Goal: Communication & Community: Answer question/provide support

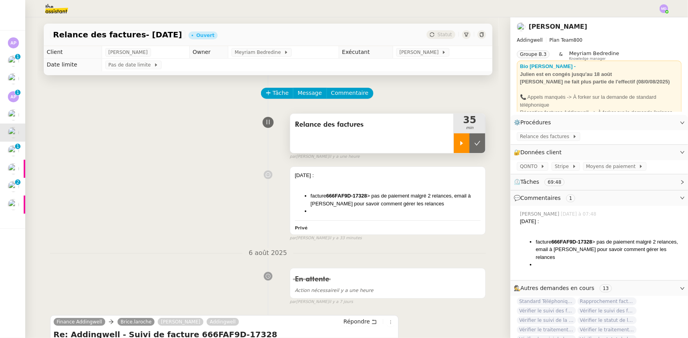
click at [458, 142] on icon at bounding box center [461, 143] width 6 height 6
click at [298, 93] on span "Message" at bounding box center [309, 93] width 24 height 9
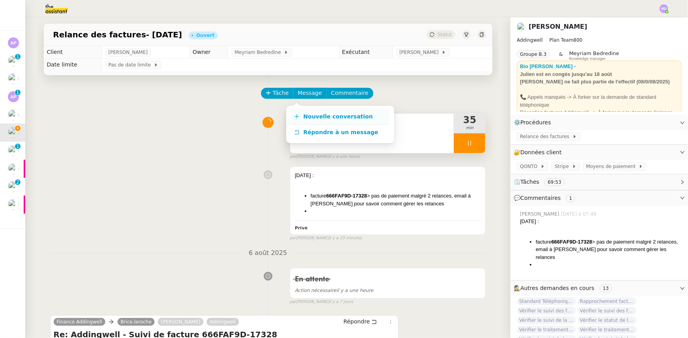
click at [304, 114] on span "Nouvelle conversation" at bounding box center [337, 116] width 69 height 6
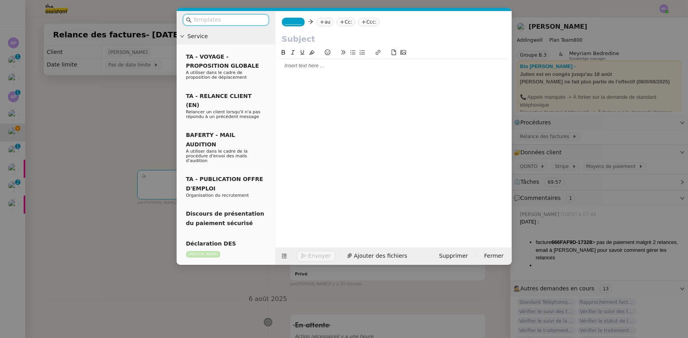
click at [297, 16] on div "_______ au Cc: Ccc:" at bounding box center [393, 22] width 236 height 22
click at [296, 22] on span "_______" at bounding box center [293, 22] width 17 height 6
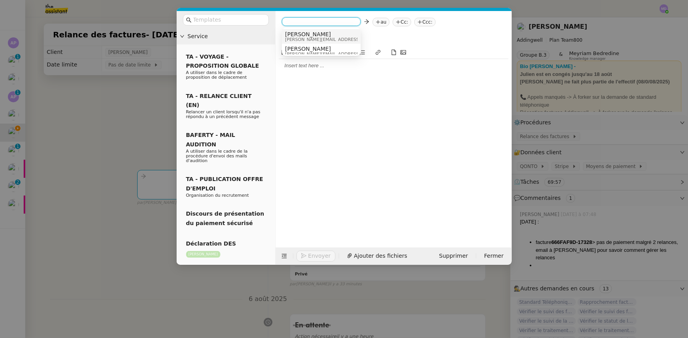
click at [296, 36] on span "[PERSON_NAME]" at bounding box center [341, 34] width 112 height 6
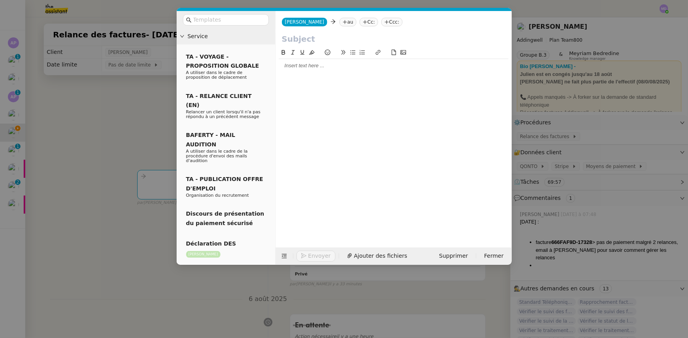
click at [342, 21] on icon at bounding box center [344, 22] width 5 height 5
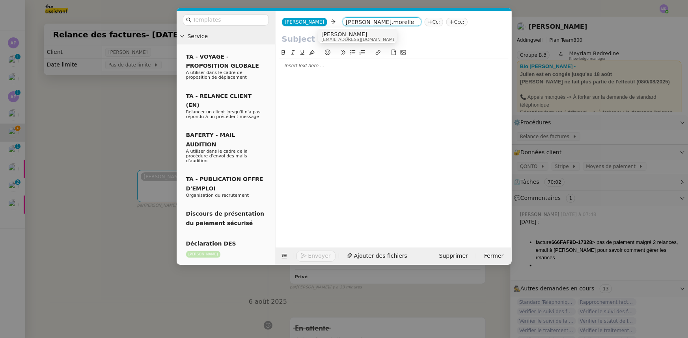
type input "antoine.morelle"
click at [336, 38] on span "morelle.antoine@addingwell.com" at bounding box center [359, 39] width 76 height 4
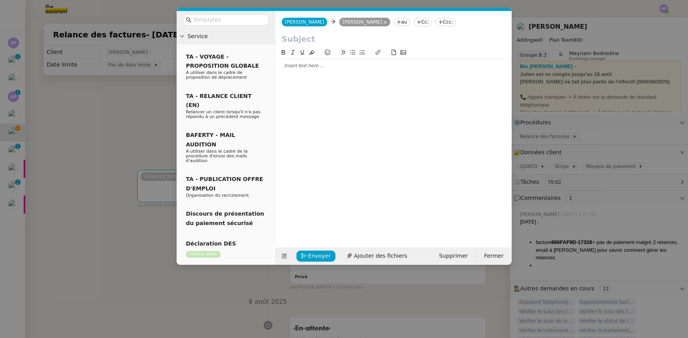
click at [143, 119] on nz-modal-container "Service TA - VOYAGE - PROPOSITION GLOBALE A utiliser dans le cadre de propositi…" at bounding box center [344, 169] width 688 height 338
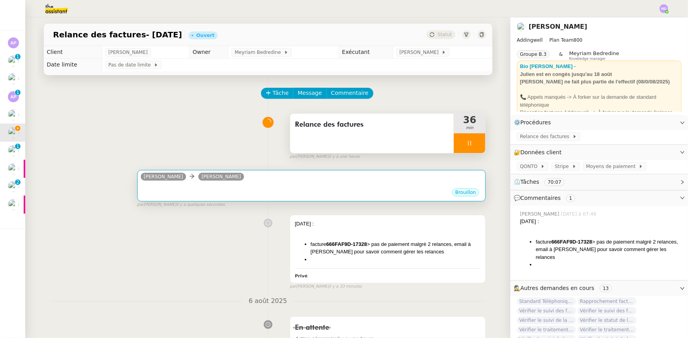
click at [243, 190] on div "Brouillon" at bounding box center [312, 194] width 342 height 12
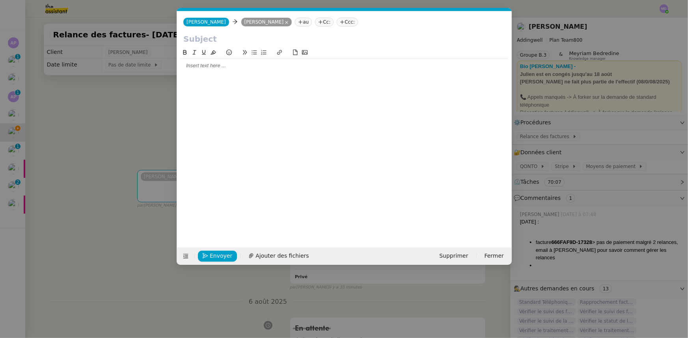
scroll to position [0, 17]
click at [285, 22] on icon at bounding box center [286, 22] width 3 height 3
click at [244, 22] on icon at bounding box center [246, 22] width 5 height 5
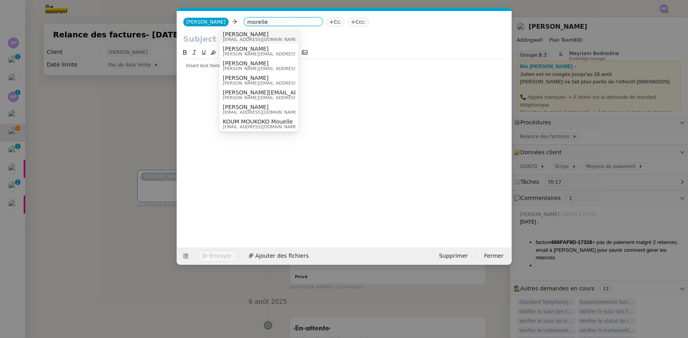
type input "morelle"
click at [242, 32] on span "[PERSON_NAME]" at bounding box center [261, 34] width 76 height 6
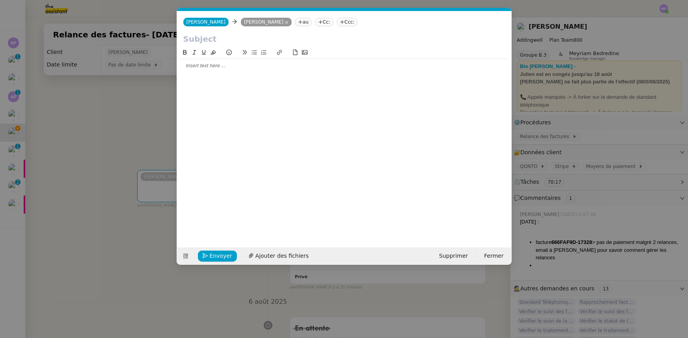
click at [235, 41] on input "text" at bounding box center [344, 39] width 322 height 12
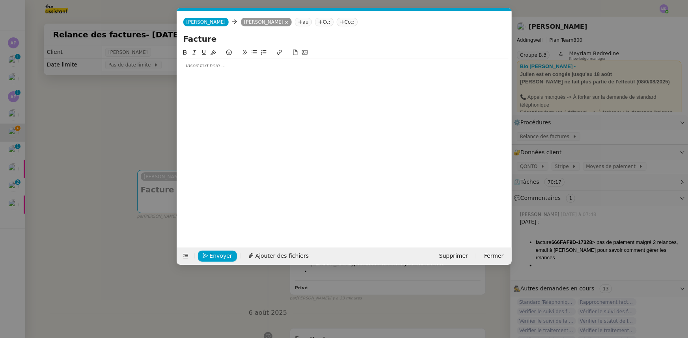
type input "Facture"
click at [109, 138] on nz-modal-container "Service TA - VOYAGE - PROPOSITION GLOBALE A utiliser dans le cadre de propositi…" at bounding box center [344, 169] width 688 height 338
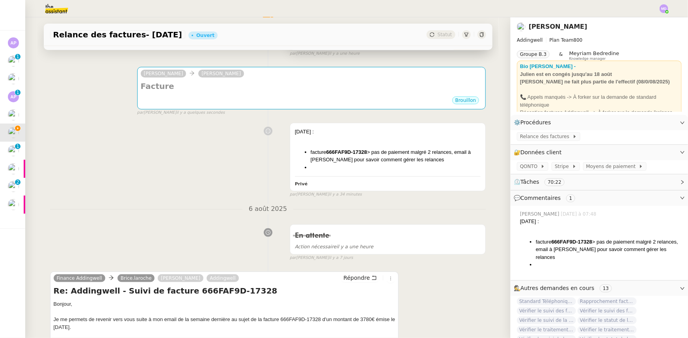
scroll to position [107, 0]
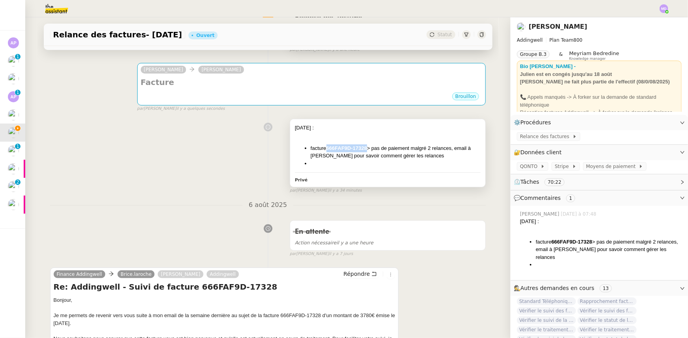
drag, startPoint x: 323, startPoint y: 149, endPoint x: 363, endPoint y: 146, distance: 39.9
click at [363, 146] on strong "666FAF9D-17328" at bounding box center [346, 148] width 41 height 6
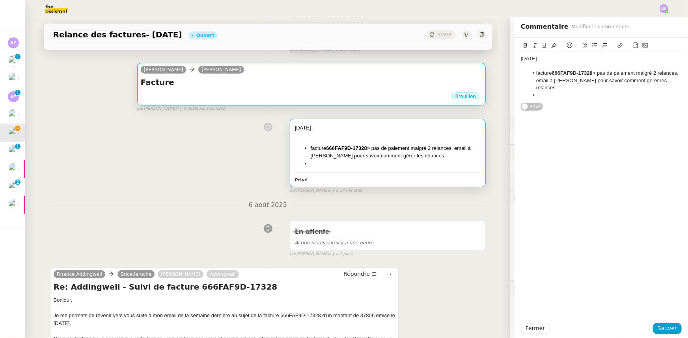
click at [318, 74] on div "Camille Antoine Morelle" at bounding box center [312, 71] width 342 height 12
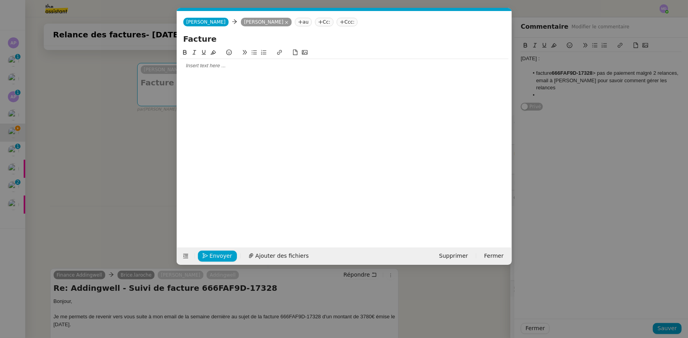
scroll to position [0, 17]
click at [268, 37] on input "Facture" at bounding box center [344, 39] width 322 height 12
paste input "666FAF9D-17328"
click at [213, 39] on input "Facture 666FAF9D-17328" at bounding box center [344, 39] width 322 height 12
click at [281, 38] on input "Facture 666FAF9D-17328" at bounding box center [344, 39] width 322 height 12
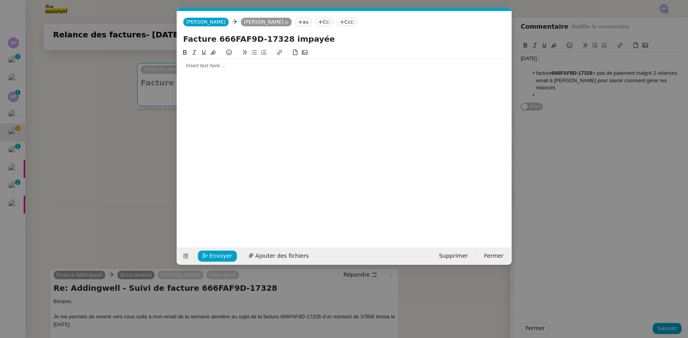
type input "Facture 666FAF9D-17328 impayée"
click at [259, 64] on div at bounding box center [344, 65] width 328 height 7
click at [75, 192] on nz-modal-container "Service TA - VOYAGE - PROPOSITION GLOBALE A utiliser dans le cadre de propositi…" at bounding box center [344, 169] width 688 height 338
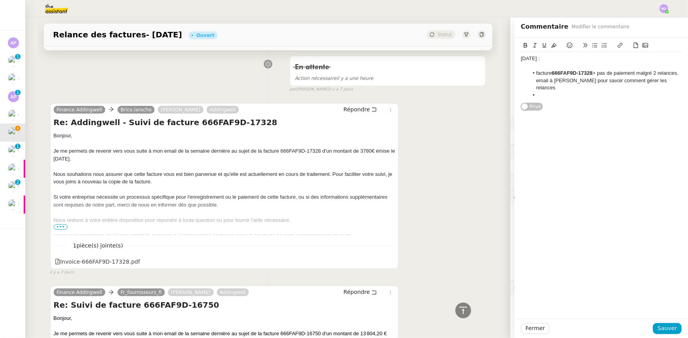
scroll to position [322, 0]
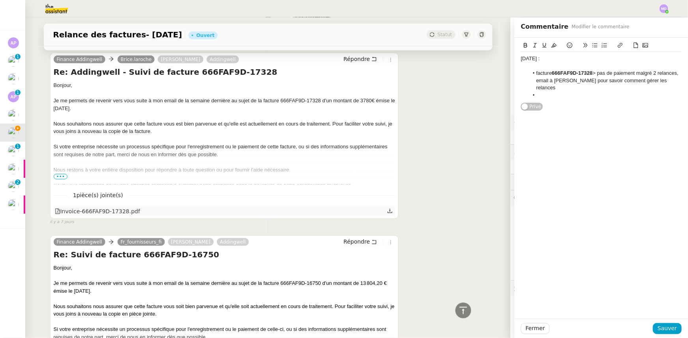
click at [387, 213] on icon at bounding box center [389, 211] width 5 height 4
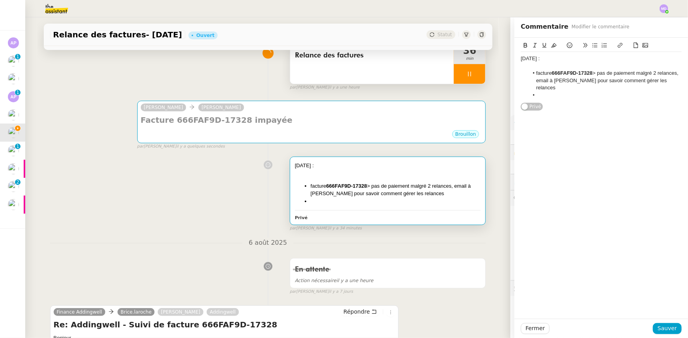
scroll to position [0, 0]
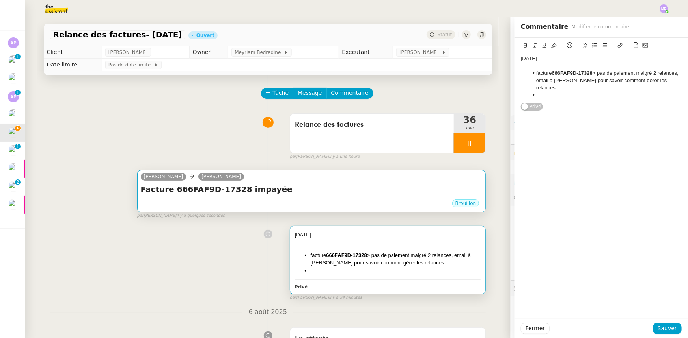
click at [303, 193] on h4 "Facture 666FAF9D-17328 impayée" at bounding box center [312, 189] width 342 height 11
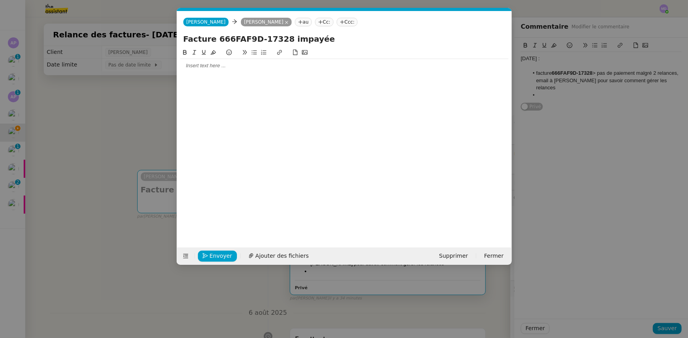
scroll to position [0, 17]
click at [260, 255] on span "Ajouter des fichiers" at bounding box center [281, 256] width 53 height 9
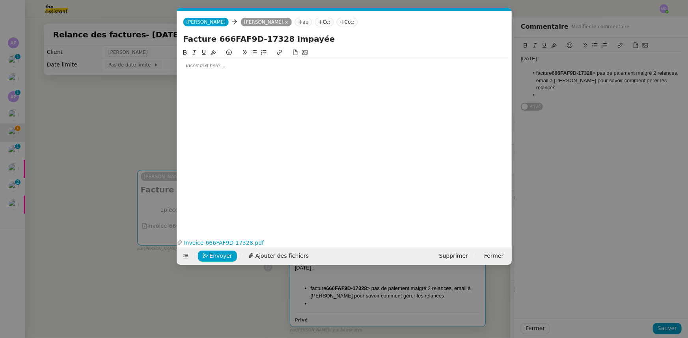
click at [204, 63] on div at bounding box center [344, 65] width 328 height 7
paste div
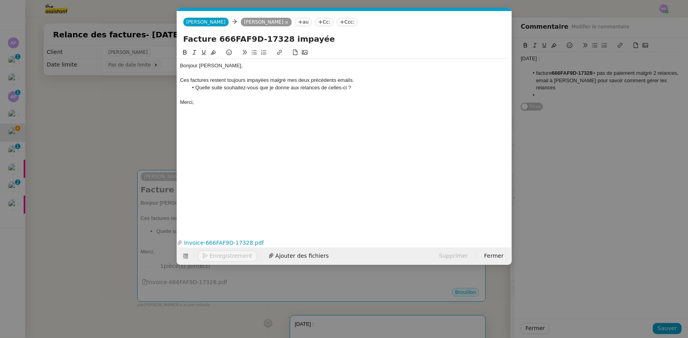
click at [206, 67] on div "Bonjour [PERSON_NAME]," at bounding box center [344, 65] width 328 height 7
click at [206, 82] on div "Ces factures restent toujours impayées malgré mes deux précédents emails." at bounding box center [344, 80] width 328 height 7
drag, startPoint x: 187, startPoint y: 81, endPoint x: 178, endPoint y: 82, distance: 8.8
click at [178, 82] on nz-spin "Bonjour Antoin, Ces facture restent toujours impayées malgré mes deux précédent…" at bounding box center [344, 138] width 335 height 180
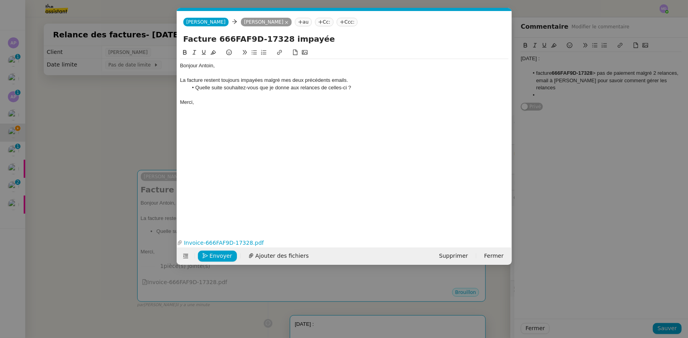
click at [219, 78] on div "La facture restent toujours impayées malgré mes deux précédents emails." at bounding box center [344, 80] width 328 height 7
drag, startPoint x: 213, startPoint y: 39, endPoint x: 275, endPoint y: 41, distance: 62.3
click at [275, 41] on input "Facture 666FAF9D-17328 impayée" at bounding box center [344, 39] width 322 height 12
click at [217, 81] on div "La facture reste toujours impayées malgré mes deux précédents emails." at bounding box center [344, 80] width 328 height 7
click at [299, 80] on div "La facture reste 666FAF9D-17328 toujours impayées malgré mes deux précédents em…" at bounding box center [344, 80] width 328 height 7
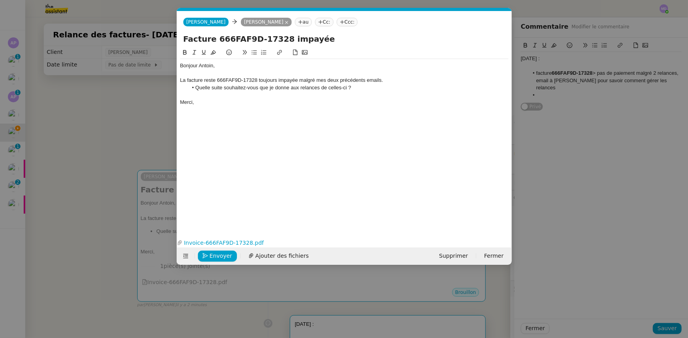
click at [341, 86] on li "Quelle suite souhaitez-vous que je donne aux relances de celles-ci ?" at bounding box center [348, 87] width 321 height 7
click at [332, 97] on div at bounding box center [344, 94] width 328 height 7
click at [119, 138] on nz-modal-container "Service TA - VOYAGE - PROPOSITION GLOBALE A utiliser dans le cadre de propositi…" at bounding box center [344, 169] width 688 height 338
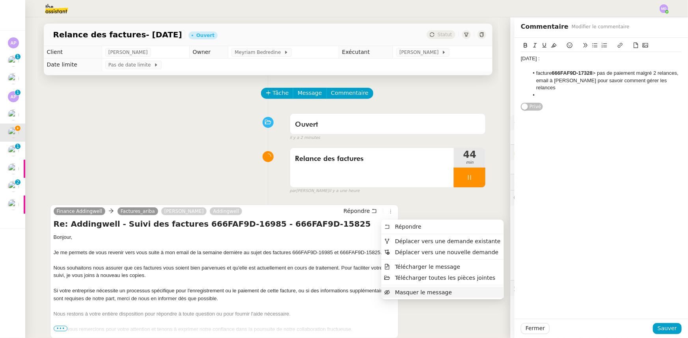
click at [408, 292] on span "Masquer le message" at bounding box center [423, 293] width 57 height 6
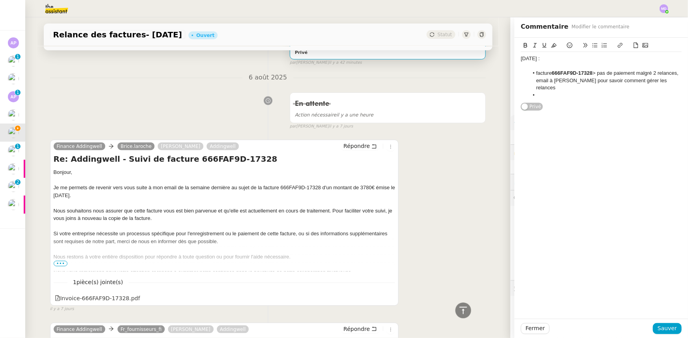
scroll to position [525, 0]
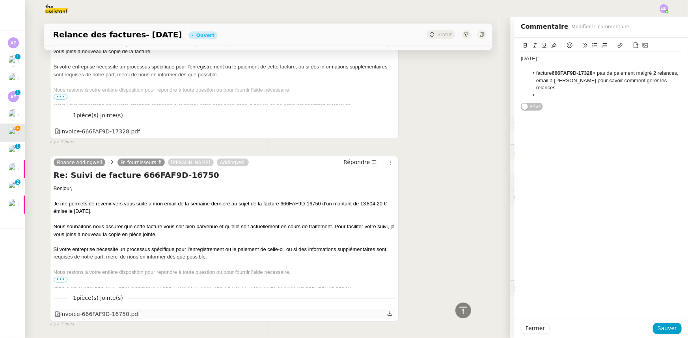
click at [387, 316] on icon at bounding box center [390, 314] width 6 height 6
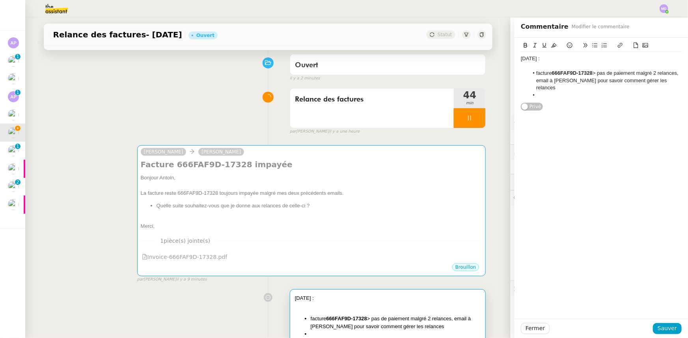
scroll to position [0, 0]
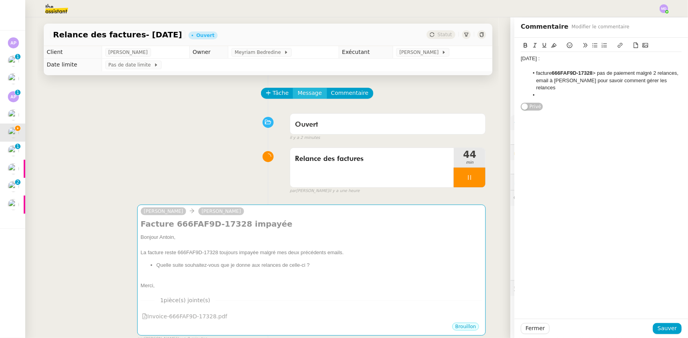
click at [300, 90] on span "Message" at bounding box center [309, 93] width 24 height 9
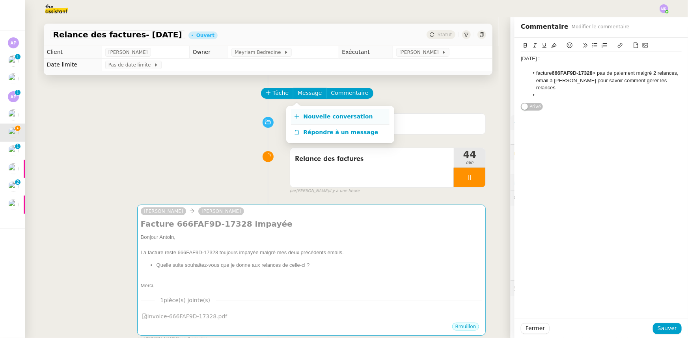
click at [302, 111] on link "Nouvelle conversation" at bounding box center [340, 117] width 99 height 16
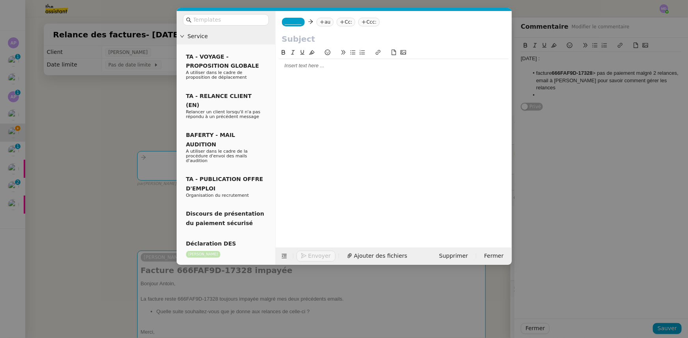
click at [309, 39] on input "text" at bounding box center [393, 39] width 223 height 12
paste input "666FAF9D-16750"
click at [282, 39] on input "666FAF9D-16750" at bounding box center [393, 39] width 223 height 12
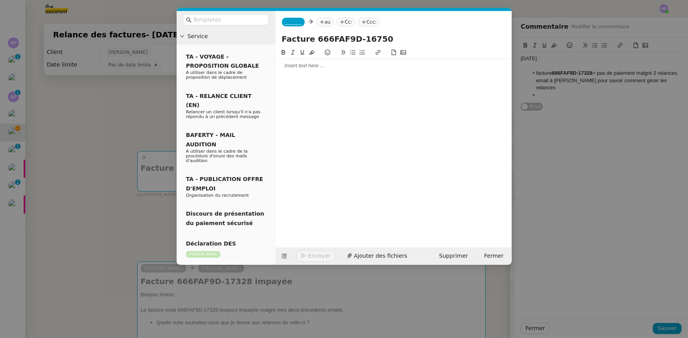
click at [381, 38] on input "Facture 666FAF9D-16750" at bounding box center [393, 39] width 223 height 12
type input "Facture 666FAF9D-16750 impayée"
click at [54, 205] on nz-modal-container "Service TA - VOYAGE - PROPOSITION GLOBALE A utiliser dans le cadre de propositi…" at bounding box center [344, 169] width 688 height 338
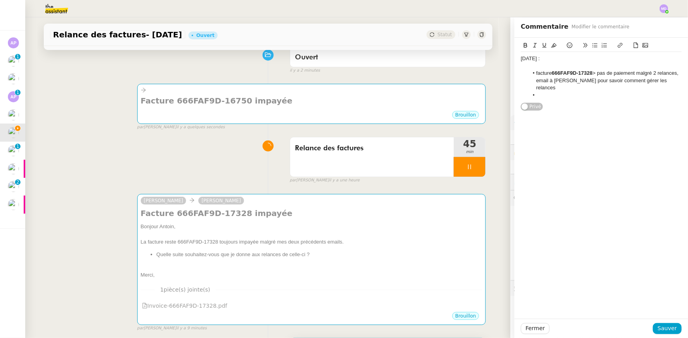
scroll to position [107, 0]
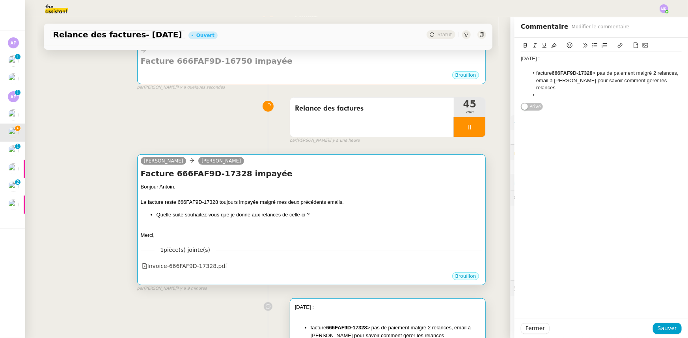
click at [197, 200] on div "La facture reste 666FAF9D-17328 toujours impayée malgré mes deux précédents ema…" at bounding box center [312, 203] width 342 height 8
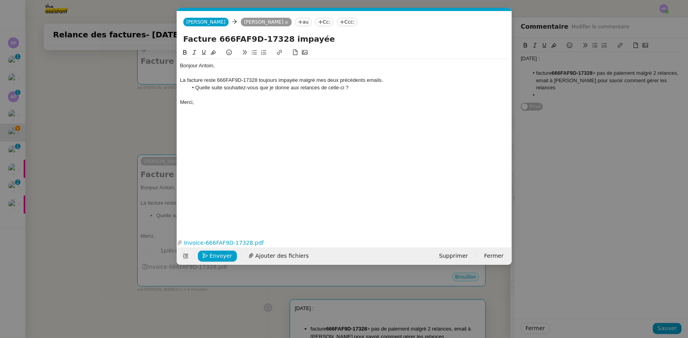
scroll to position [0, 17]
click at [213, 67] on div "Bonjour Antoin," at bounding box center [344, 65] width 328 height 7
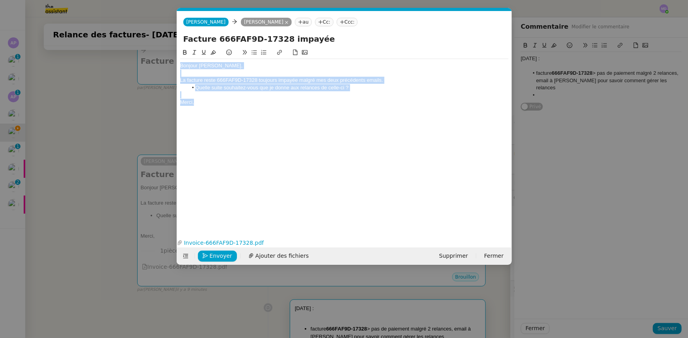
drag, startPoint x: 207, startPoint y: 101, endPoint x: 160, endPoint y: 59, distance: 63.1
click at [160, 59] on nz-modal-container "Service TA - VOYAGE - PROPOSITION GLOBALE A utiliser dans le cadre de propositi…" at bounding box center [344, 169] width 688 height 338
copy div "Bonjour Antoine, La facture reste 666FAF9D-17328 toujours impayée malgré mes de…"
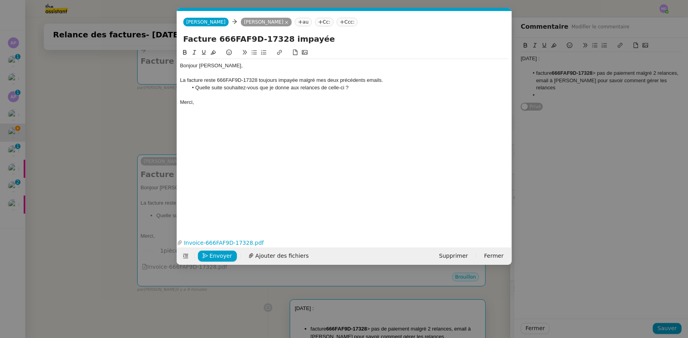
drag, startPoint x: 63, startPoint y: 119, endPoint x: 122, endPoint y: 100, distance: 62.1
click at [64, 118] on nz-modal-container "Service TA - VOYAGE - PROPOSITION GLOBALE A utiliser dans le cadre de propositi…" at bounding box center [344, 169] width 688 height 338
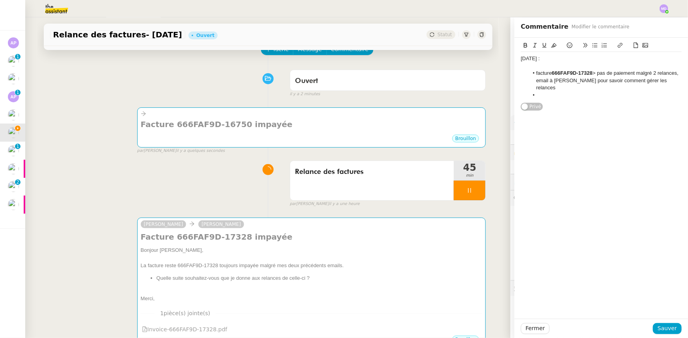
scroll to position [0, 0]
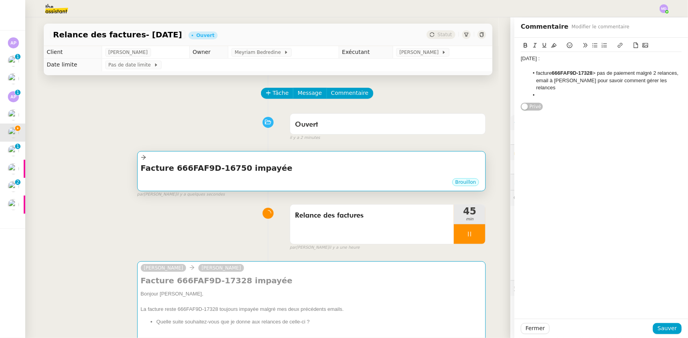
click at [227, 169] on h4 "Facture 666FAF9D-16750 impayée" at bounding box center [312, 168] width 342 height 11
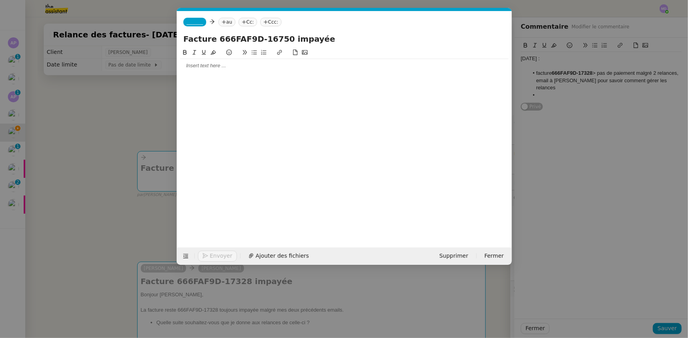
scroll to position [0, 17]
click at [194, 63] on div at bounding box center [344, 65] width 328 height 7
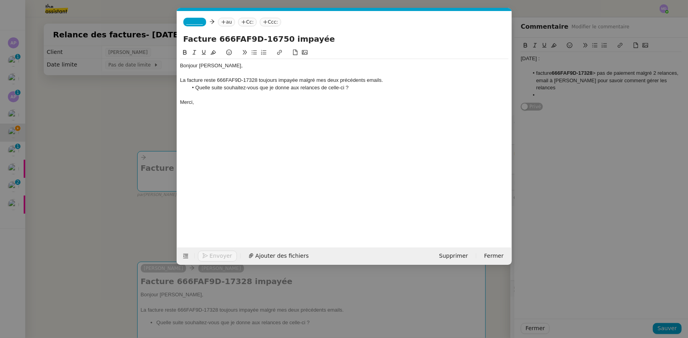
click at [206, 65] on div "Bonjour [PERSON_NAME]," at bounding box center [344, 65] width 328 height 7
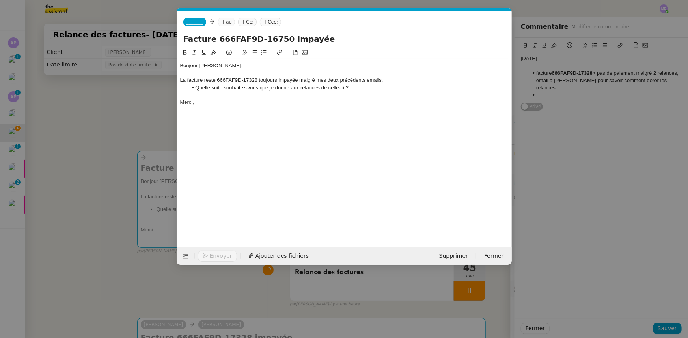
click at [190, 24] on span "_______" at bounding box center [194, 22] width 17 height 6
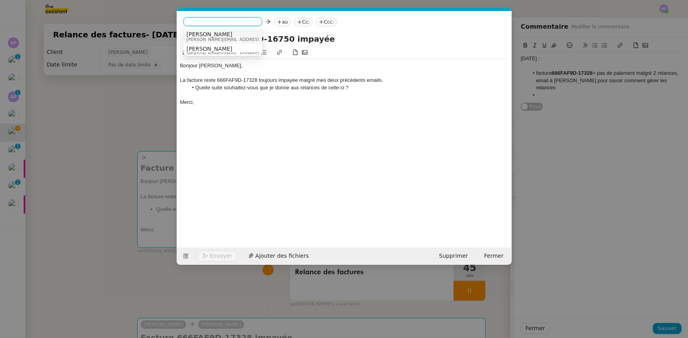
click at [192, 33] on span "[PERSON_NAME]" at bounding box center [242, 34] width 112 height 6
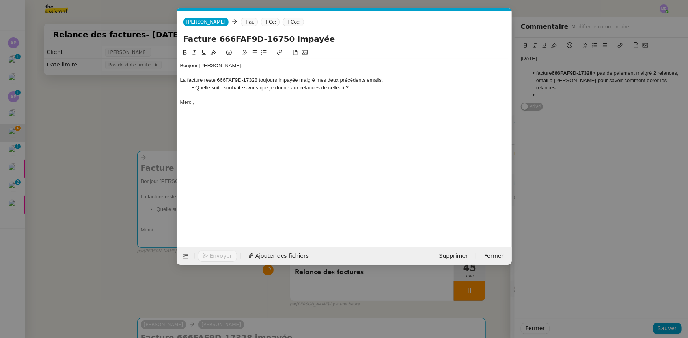
click at [241, 21] on nz-tag "au" at bounding box center [249, 22] width 17 height 9
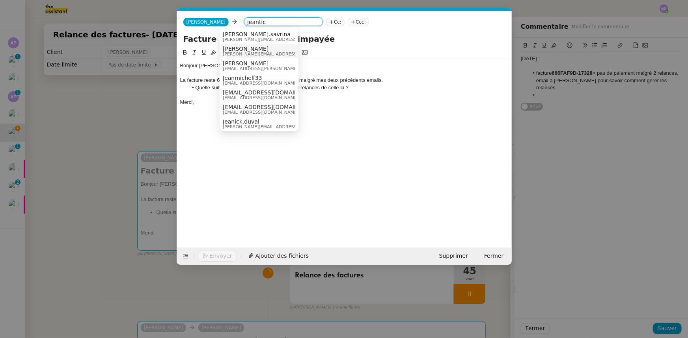
type input "jeantic"
click at [236, 47] on span "[PERSON_NAME]" at bounding box center [297, 49] width 148 height 6
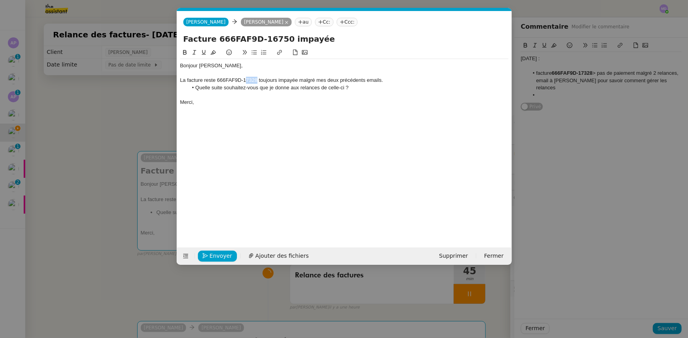
drag, startPoint x: 246, startPoint y: 80, endPoint x: 256, endPoint y: 80, distance: 9.9
click at [256, 80] on div "La facture reste 666FAF9D-17328 toujours impayée malgré mes deux précédents ema…" at bounding box center [344, 80] width 328 height 7
click at [143, 111] on nz-modal-container "Service TA - VOYAGE - PROPOSITION GLOBALE A utiliser dans le cadre de propositi…" at bounding box center [344, 169] width 688 height 338
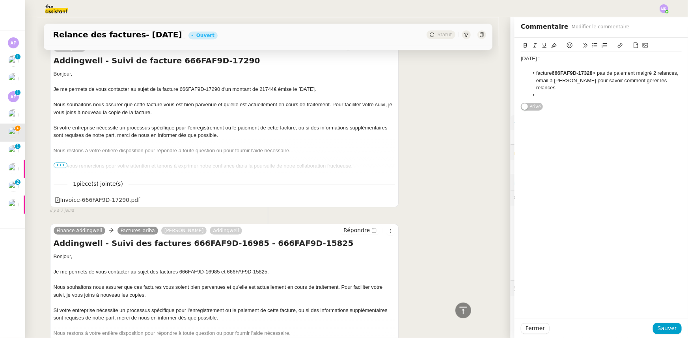
scroll to position [1658, 0]
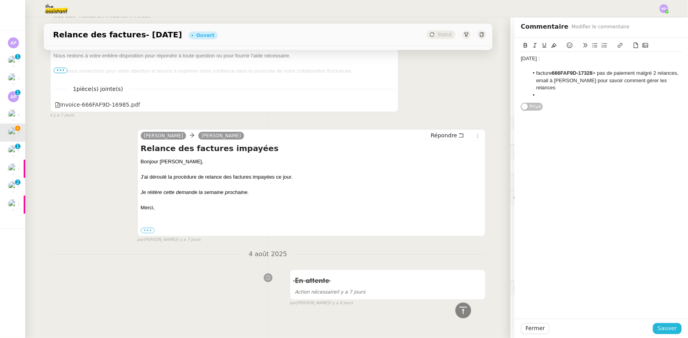
click at [662, 327] on span "Sauver" at bounding box center [666, 328] width 19 height 9
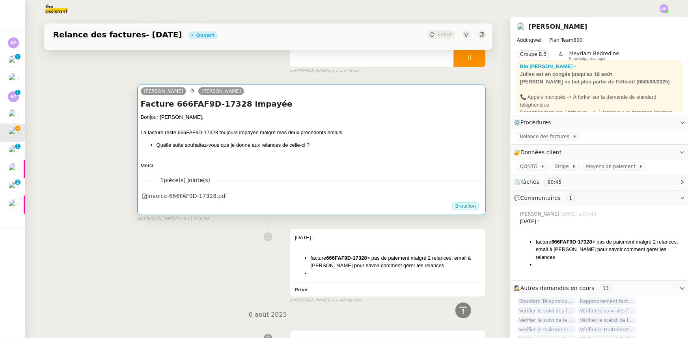
scroll to position [319, 0]
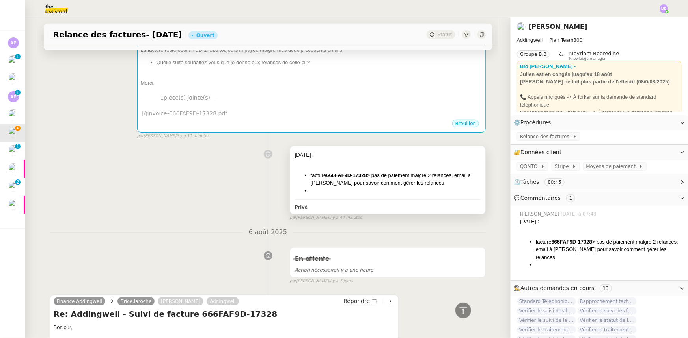
click at [385, 185] on li "facture 666FAF9D-17328 > pas de paiement malgré 2 relances, email à Antoine Mor…" at bounding box center [395, 179] width 170 height 15
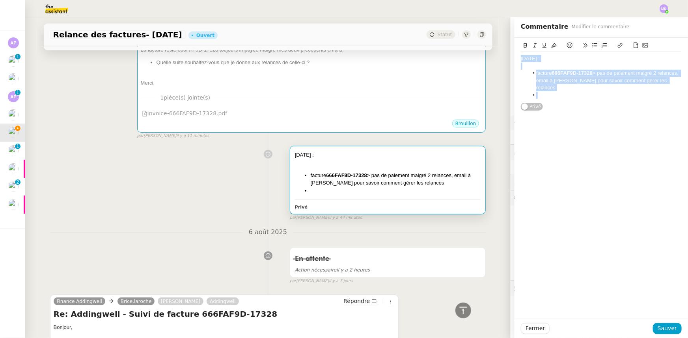
drag, startPoint x: 546, startPoint y: 87, endPoint x: 476, endPoint y: 41, distance: 84.0
click at [476, 41] on app-ticket "Relance des factures- août 2025 Ouvert Statut Client Julien Decroix Owner Meyri…" at bounding box center [356, 177] width 662 height 321
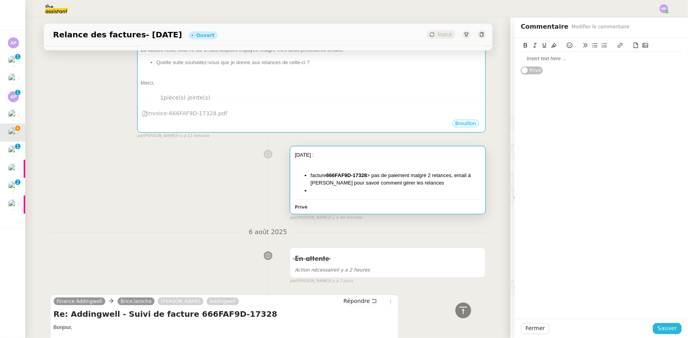
click at [663, 333] on span "Sauver" at bounding box center [666, 328] width 19 height 9
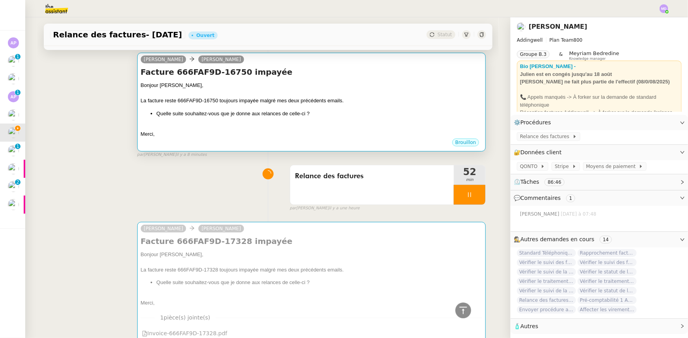
scroll to position [32, 0]
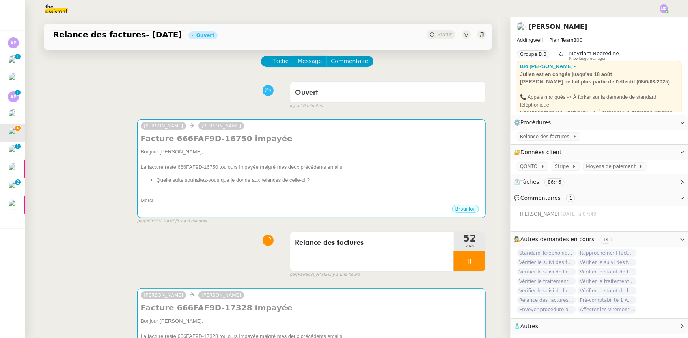
click at [470, 255] on div at bounding box center [469, 262] width 32 height 20
click at [455, 258] on div at bounding box center [461, 262] width 16 height 20
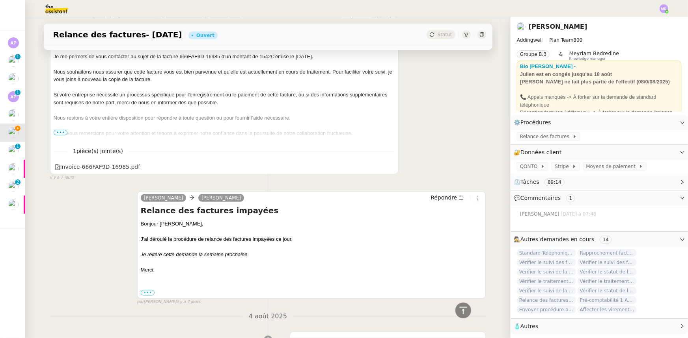
scroll to position [1619, 0]
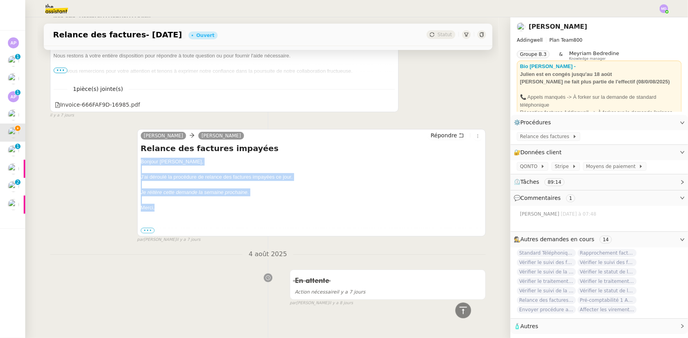
drag, startPoint x: 156, startPoint y: 197, endPoint x: 136, endPoint y: 153, distance: 47.9
click at [137, 153] on div "Camille Moreno Julien Decroix Répondre Relance des factures impayées Bonjour Ju…" at bounding box center [311, 183] width 349 height 108
copy div "Bonjour Julien, J'ai déroulé la procédure de relance des factures impayées ce j…"
click at [443, 132] on span "Répondre" at bounding box center [443, 136] width 26 height 8
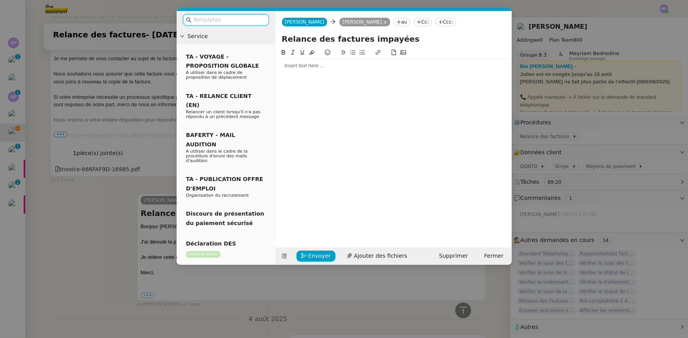
scroll to position [1684, 0]
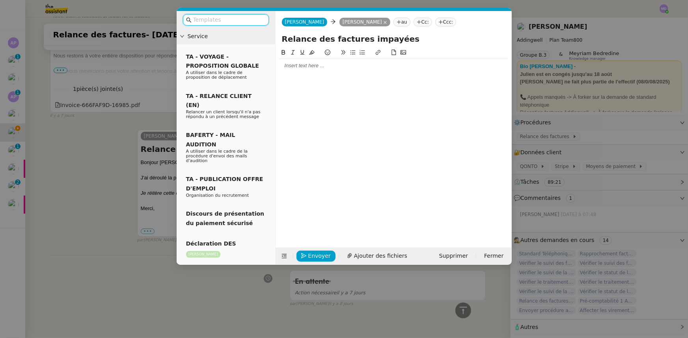
click at [407, 43] on input "Relance des factures impayées" at bounding box center [393, 39] width 223 height 12
type input "Relance des factures impayées - [DATE]"
click at [390, 64] on div at bounding box center [394, 65] width 230 height 7
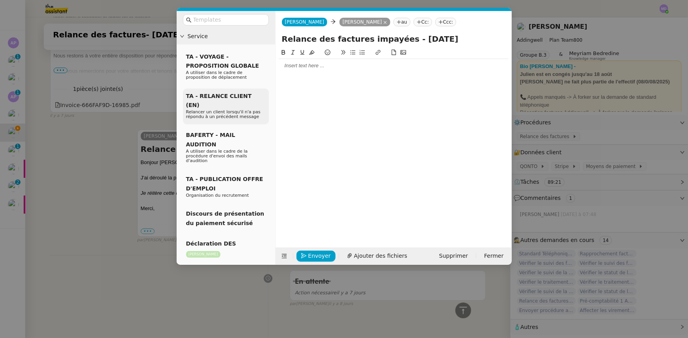
scroll to position [0, 0]
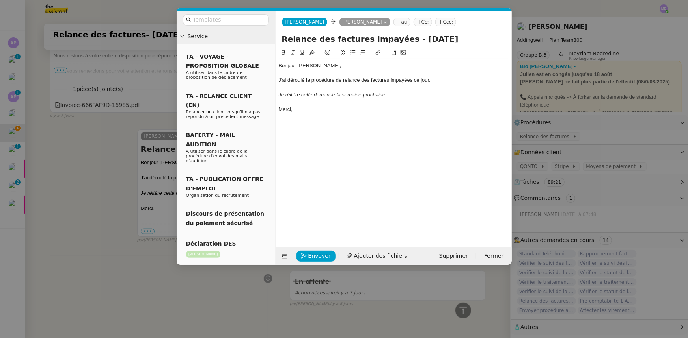
click at [133, 121] on nz-modal-container "Service TA - VOYAGE - PROPOSITION GLOBALE A utiliser dans le cadre de propositi…" at bounding box center [344, 169] width 688 height 338
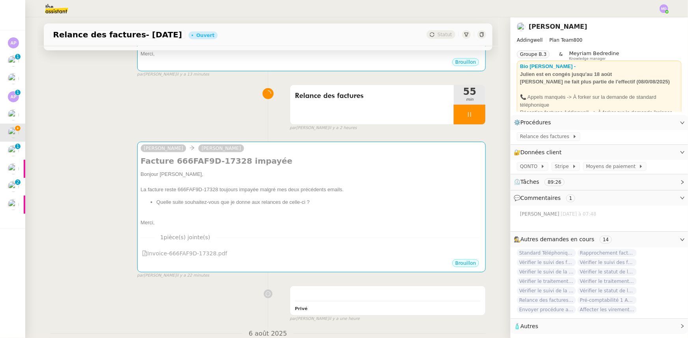
scroll to position [295, 0]
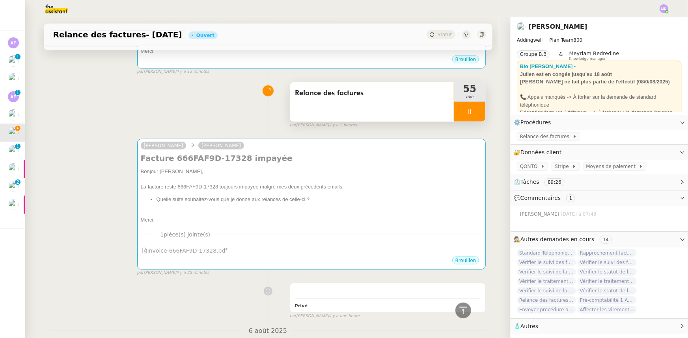
click at [472, 114] on div at bounding box center [469, 112] width 32 height 20
click at [474, 114] on icon at bounding box center [477, 112] width 6 height 4
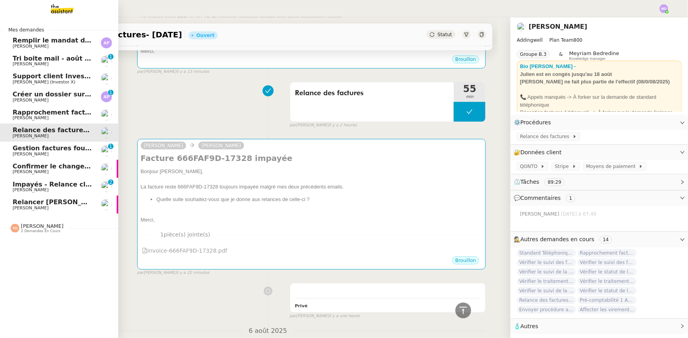
click at [39, 164] on span "Confirmer le changement d'adresse bancaire" at bounding box center [93, 166] width 160 height 7
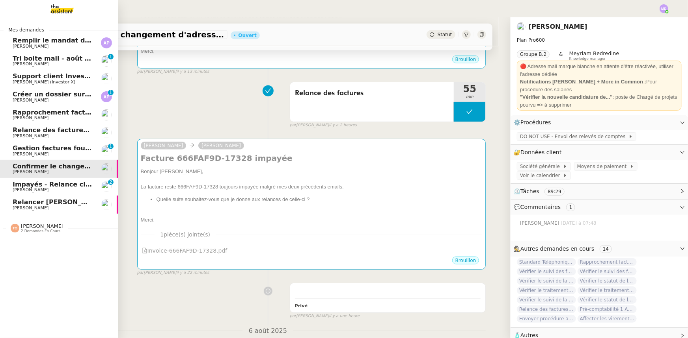
scroll to position [129, 0]
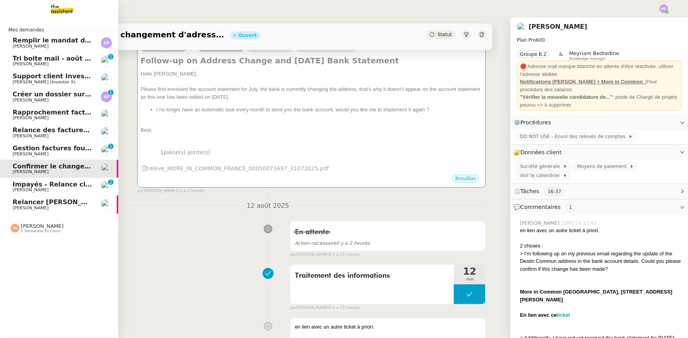
click at [41, 188] on span "[PERSON_NAME]" at bounding box center [53, 190] width 80 height 5
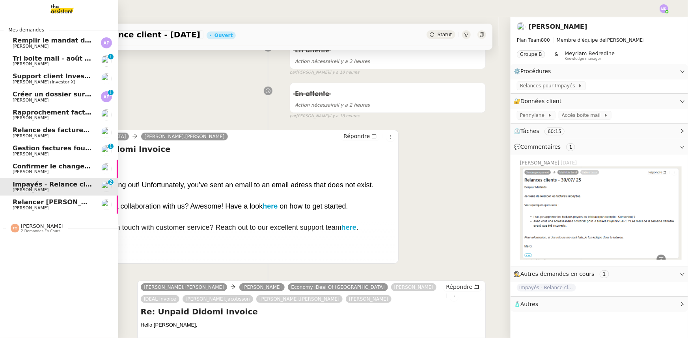
click at [43, 65] on span "[PERSON_NAME]" at bounding box center [31, 63] width 36 height 5
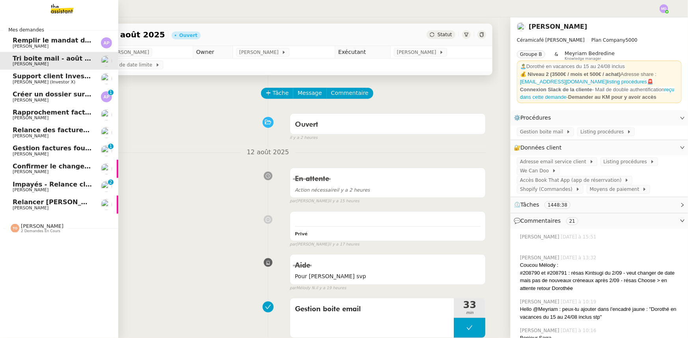
click at [18, 208] on span "[PERSON_NAME]" at bounding box center [31, 208] width 36 height 5
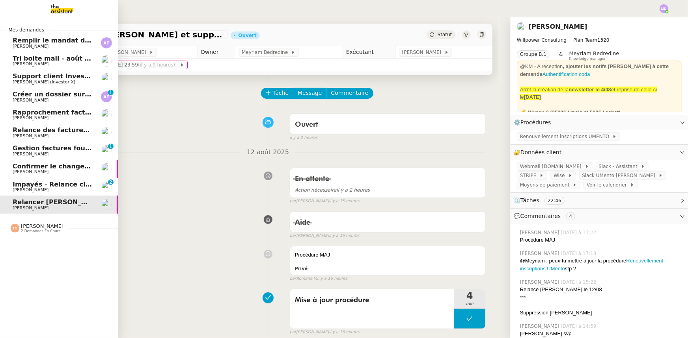
click at [37, 58] on span "Tri boite mail - août 2025" at bounding box center [57, 58] width 89 height 7
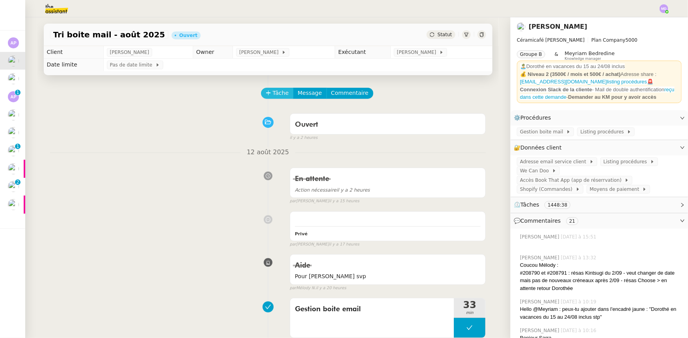
click at [273, 96] on span "Tâche" at bounding box center [281, 93] width 16 height 9
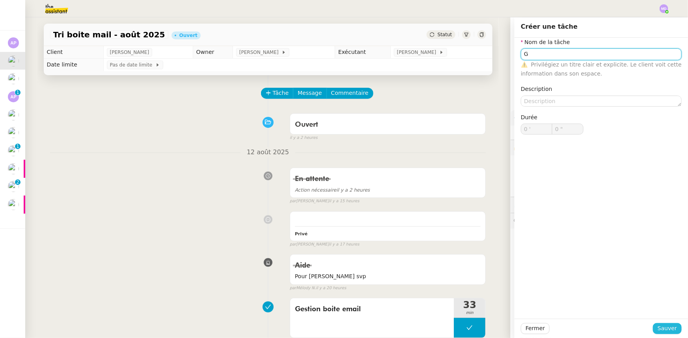
type input "G"
click at [654, 327] on div "Fermer Sauver" at bounding box center [600, 328] width 161 height 11
click at [654, 327] on button "Sauver" at bounding box center [666, 328] width 29 height 11
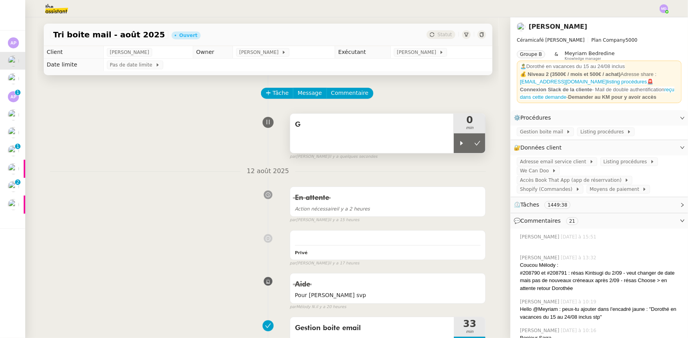
drag, startPoint x: 450, startPoint y: 147, endPoint x: 437, endPoint y: 143, distance: 13.8
click at [453, 146] on div at bounding box center [461, 144] width 16 height 20
click at [436, 143] on div "G" at bounding box center [372, 133] width 164 height 39
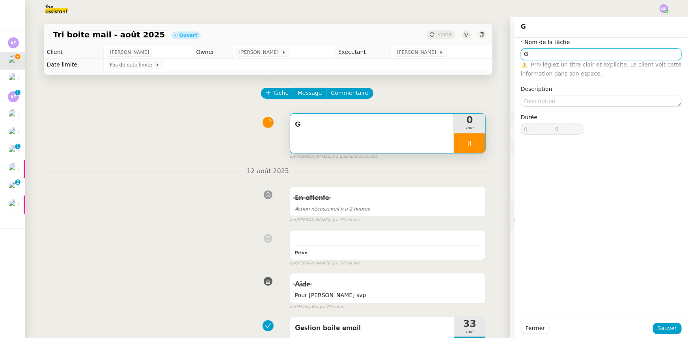
type input "Ge"
click at [545, 54] on input "Ge" at bounding box center [600, 53] width 161 height 11
type input "1 ""
type input "Gestion"
type input "2 ""
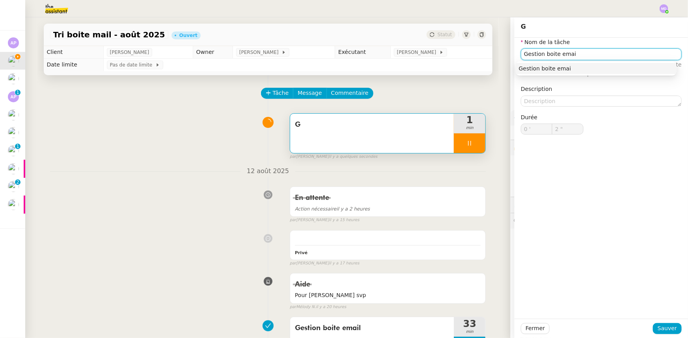
type input "Gestion boite email"
type input "4 ""
type input "Gestion boite email"
click at [654, 327] on button "Sauver" at bounding box center [666, 328] width 29 height 11
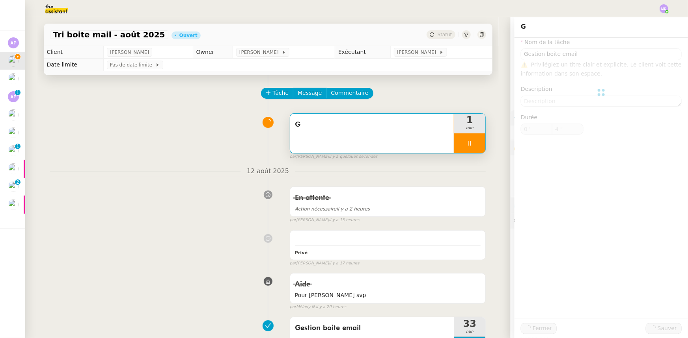
type input "5 ""
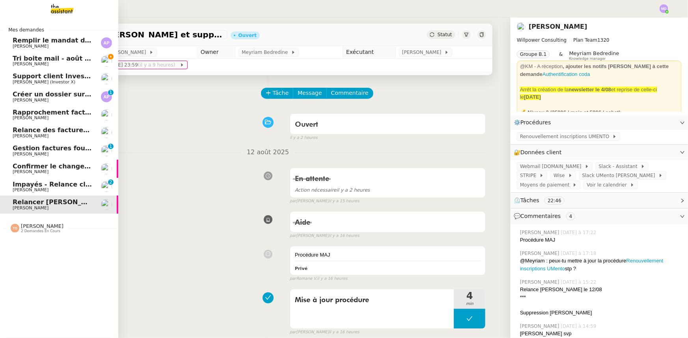
click at [50, 168] on span "Confirmer le changement d'adresse bancaire" at bounding box center [93, 166] width 160 height 7
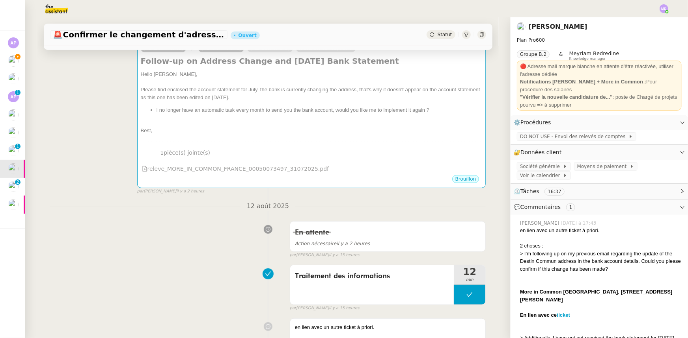
scroll to position [21, 0]
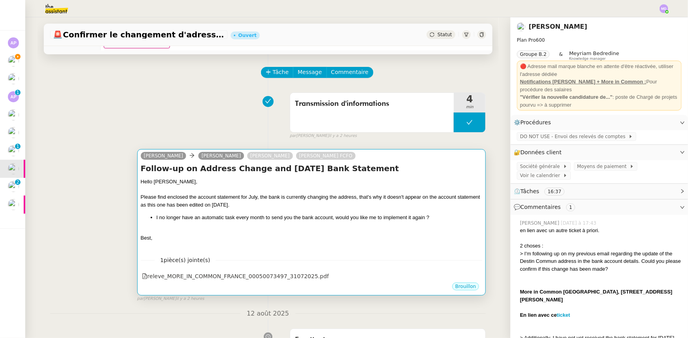
click at [247, 214] on div "Hello Gulraiz, Please find enclosed the account statement for July, the bank is…" at bounding box center [312, 214] width 342 height 72
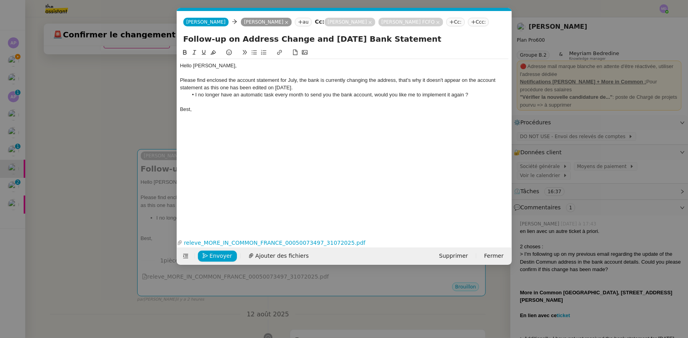
scroll to position [0, 17]
click at [210, 257] on span "Envoyer" at bounding box center [221, 256] width 22 height 9
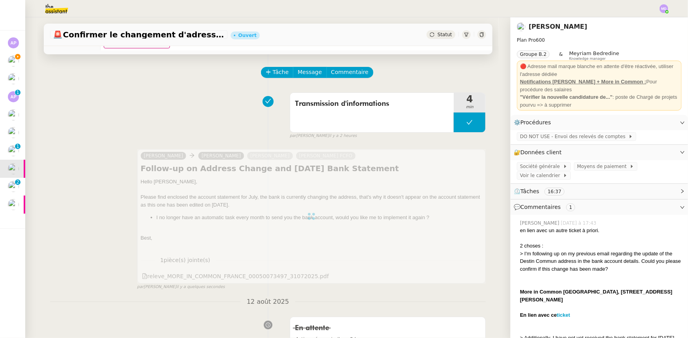
scroll to position [0, 0]
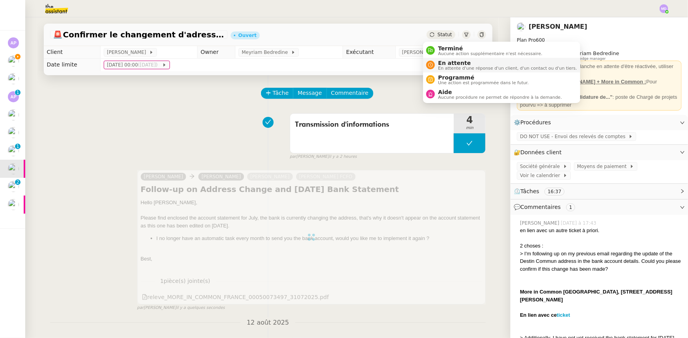
click at [438, 59] on li "En attente En attente d'une réponse d'un client, d'un contact ou d'un tiers." at bounding box center [501, 65] width 157 height 15
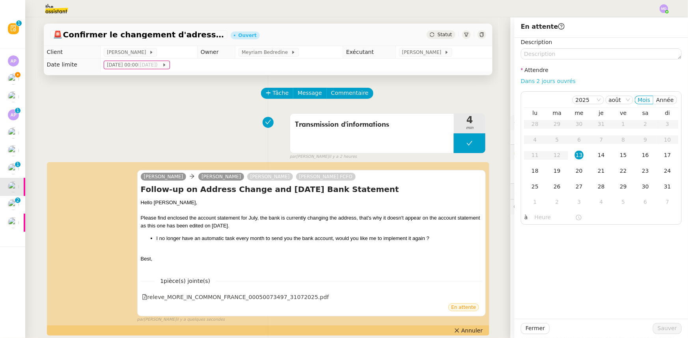
click at [552, 81] on link "Dans 2 jours ouvrés" at bounding box center [547, 81] width 55 height 6
type input "07:00"
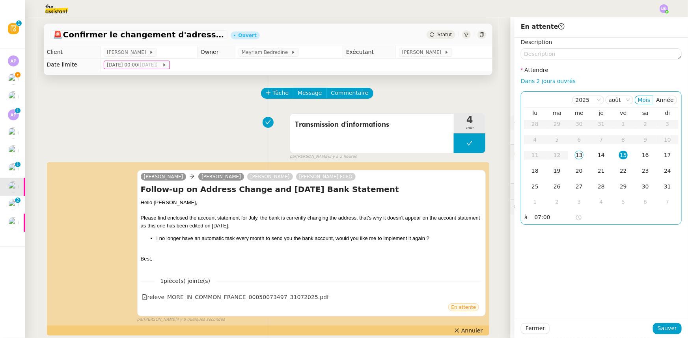
click at [552, 168] on div "19" at bounding box center [556, 171] width 9 height 9
click at [524, 173] on td "18" at bounding box center [535, 172] width 22 height 16
click at [650, 327] on div at bounding box center [600, 328] width 103 height 11
click at [660, 326] on span "Sauver" at bounding box center [666, 328] width 19 height 9
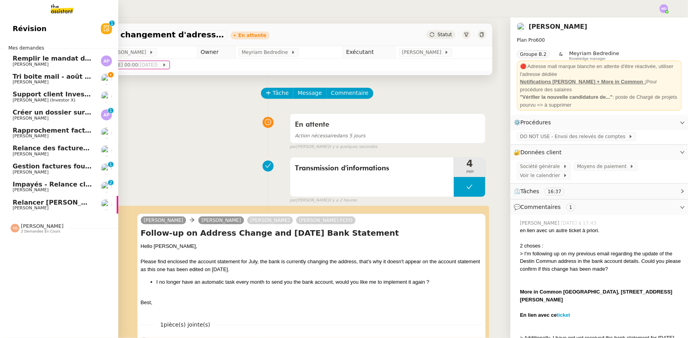
click at [52, 147] on span "Relance des factures- [DATE]" at bounding box center [64, 148] width 103 height 7
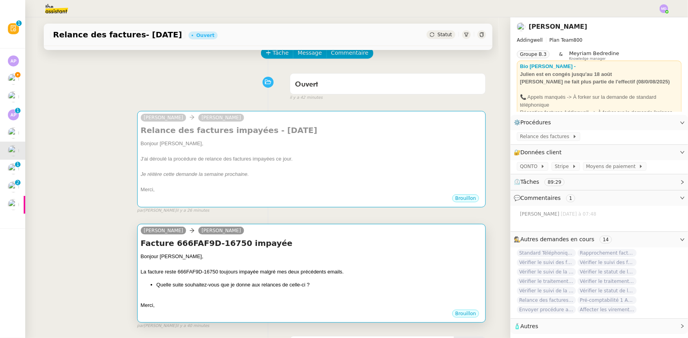
scroll to position [143, 0]
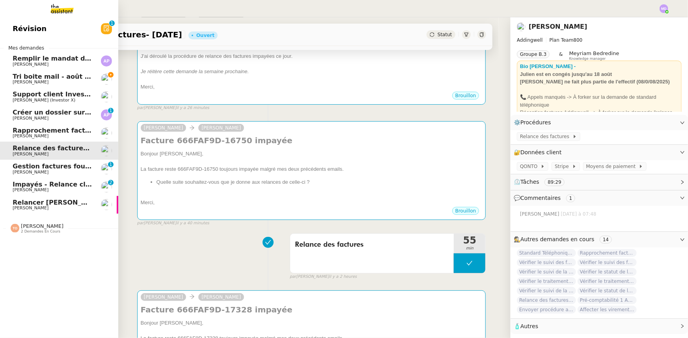
click at [40, 131] on span "Rapprochement factures/paiements clients - [DATE]" at bounding box center [105, 130] width 184 height 7
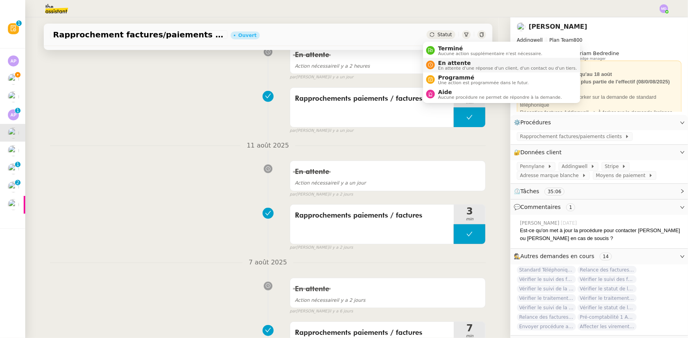
click at [440, 62] on span "En attente" at bounding box center [507, 63] width 139 height 6
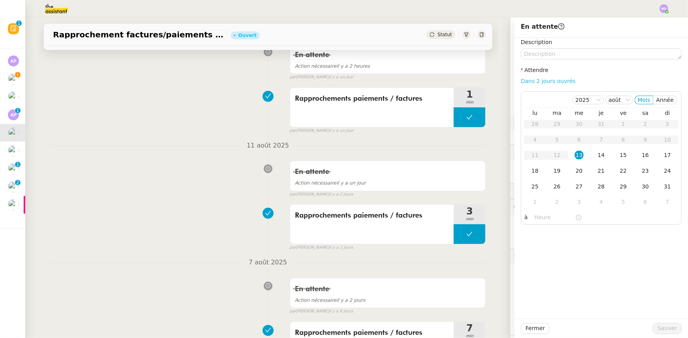
click at [535, 78] on link "Dans 2 jours ouvrés" at bounding box center [547, 81] width 55 height 6
type input "07:00"
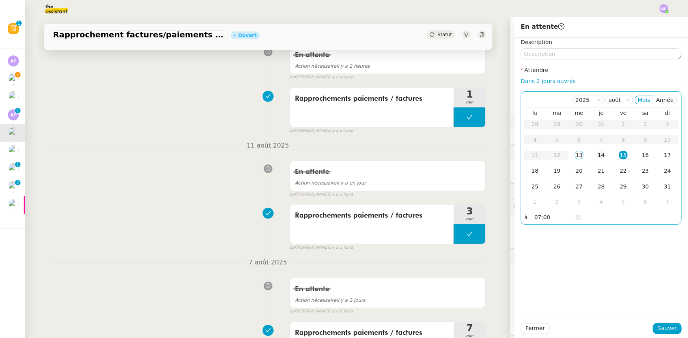
click at [597, 155] on div "14" at bounding box center [601, 155] width 9 height 9
click at [653, 325] on button "Sauver" at bounding box center [666, 328] width 29 height 11
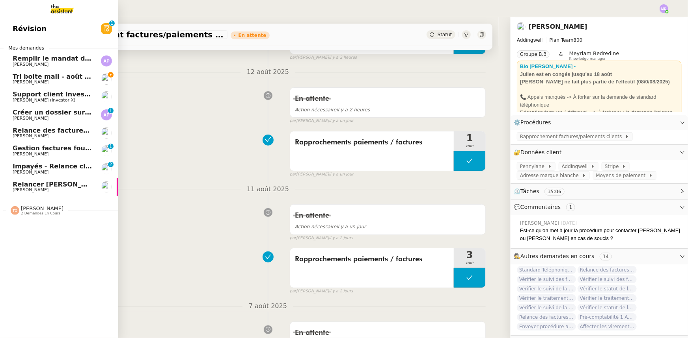
click at [25, 94] on span "Support client InvestorX" at bounding box center [56, 94] width 87 height 7
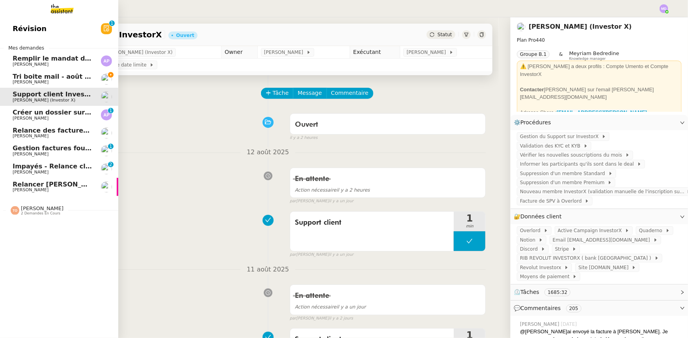
click at [86, 82] on span "[PERSON_NAME]" at bounding box center [53, 82] width 80 height 5
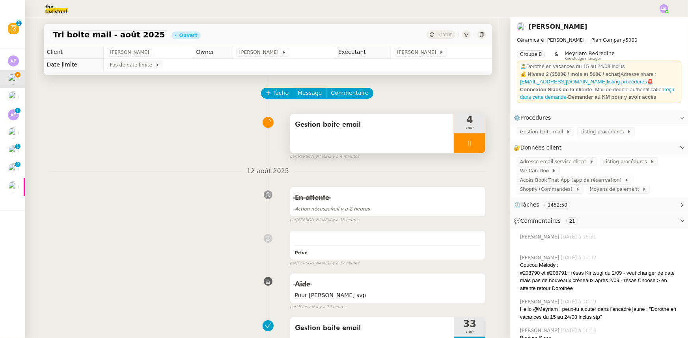
click at [470, 143] on div at bounding box center [469, 144] width 32 height 20
click at [474, 143] on icon at bounding box center [477, 143] width 6 height 6
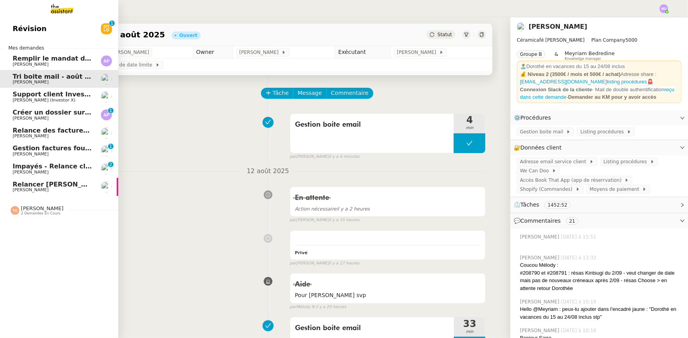
click at [16, 93] on span "Support client InvestorX" at bounding box center [56, 94] width 87 height 7
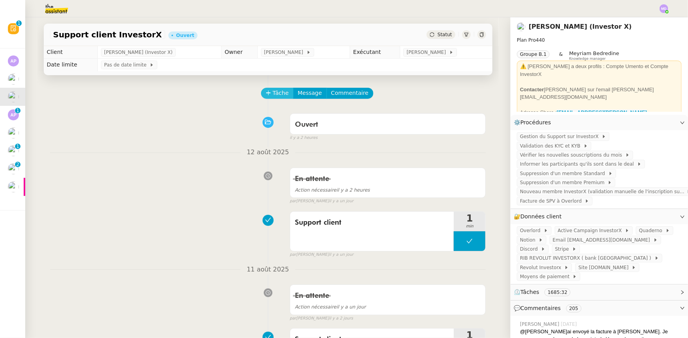
click at [274, 94] on span "Tâche" at bounding box center [281, 93] width 16 height 9
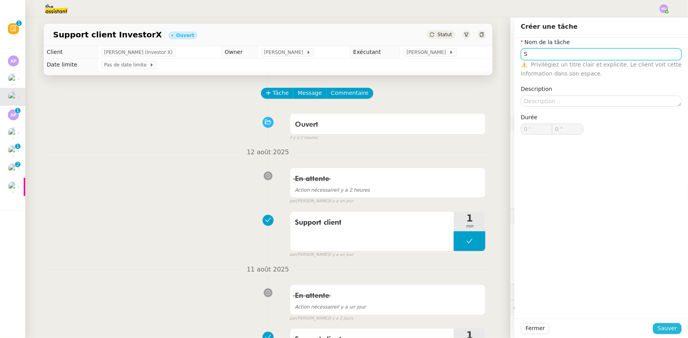
type input "S"
click at [666, 329] on span "Sauver" at bounding box center [666, 328] width 19 height 9
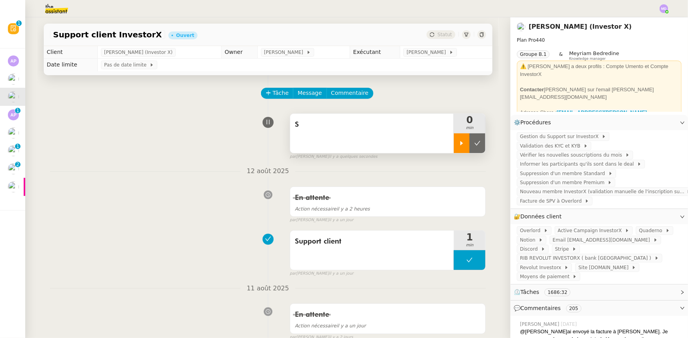
click at [454, 140] on div at bounding box center [461, 144] width 16 height 20
click at [390, 245] on span "Support client" at bounding box center [372, 242] width 154 height 12
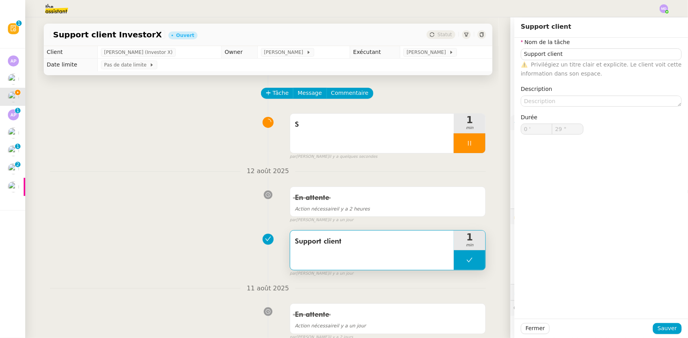
click at [350, 240] on span "Support client" at bounding box center [372, 242] width 154 height 12
type input "Support client"
type input "0 '"
type input "29 ""
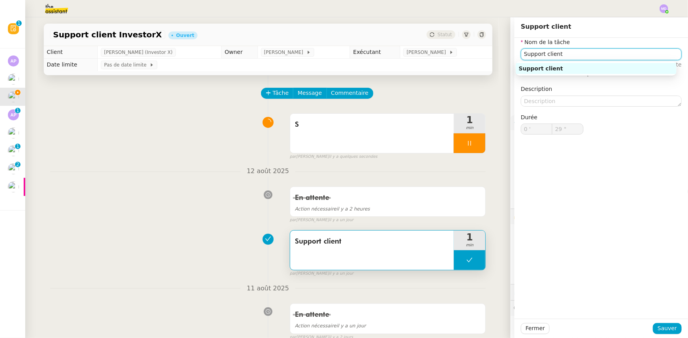
drag, startPoint x: 526, startPoint y: 56, endPoint x: 595, endPoint y: 56, distance: 69.3
click at [595, 56] on input "Support client" at bounding box center [600, 53] width 161 height 11
click at [331, 112] on div "S 1 min false par Marylou D. il y a quelques secondes" at bounding box center [268, 135] width 436 height 50
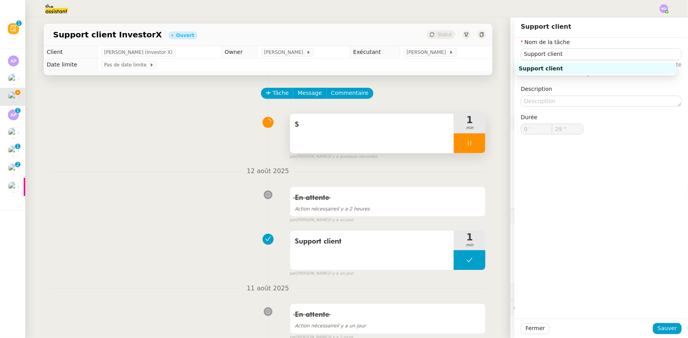
click at [331, 123] on span "S" at bounding box center [372, 125] width 154 height 12
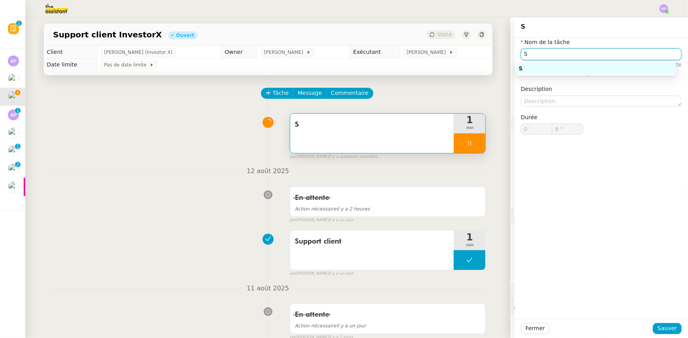
click at [546, 52] on input "S" at bounding box center [600, 53] width 161 height 11
paste input "upport client"
type input "Support client"
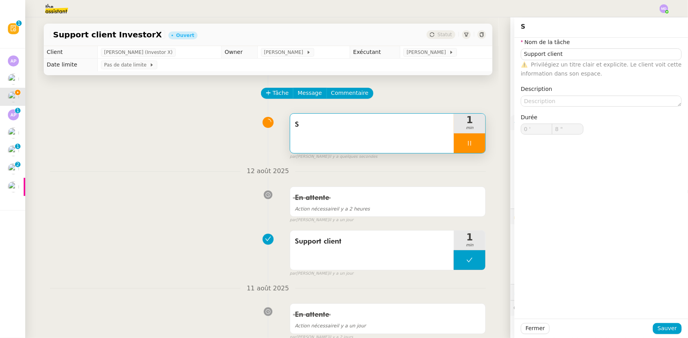
type input "9 ""
drag, startPoint x: 665, startPoint y: 335, endPoint x: 666, endPoint y: 329, distance: 5.5
click at [665, 333] on div "Fermer Sauver" at bounding box center [600, 328] width 173 height 19
drag, startPoint x: 667, startPoint y: 327, endPoint x: 478, endPoint y: 336, distance: 188.9
click at [662, 327] on span "Sauver" at bounding box center [666, 328] width 19 height 9
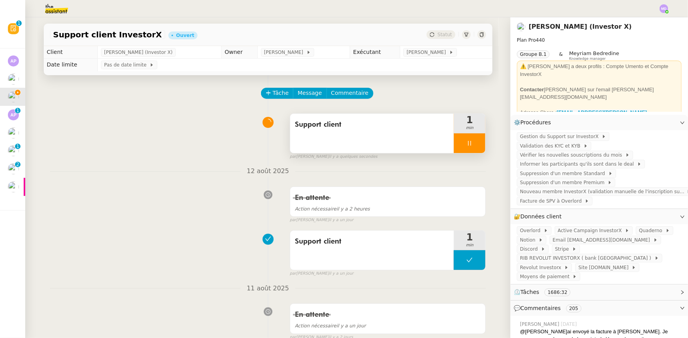
click at [459, 150] on div at bounding box center [469, 144] width 32 height 20
click at [471, 146] on div at bounding box center [469, 144] width 32 height 20
click at [474, 144] on icon at bounding box center [477, 143] width 6 height 6
drag, startPoint x: 472, startPoint y: 147, endPoint x: 421, endPoint y: 113, distance: 61.1
click at [472, 147] on icon at bounding box center [469, 143] width 6 height 6
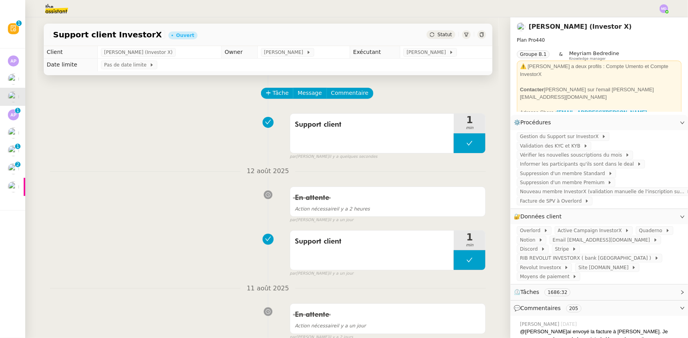
click at [392, 99] on div "Tâche Message Commentaire" at bounding box center [374, 97] width 224 height 19
click at [433, 34] on div "Statut" at bounding box center [440, 34] width 28 height 9
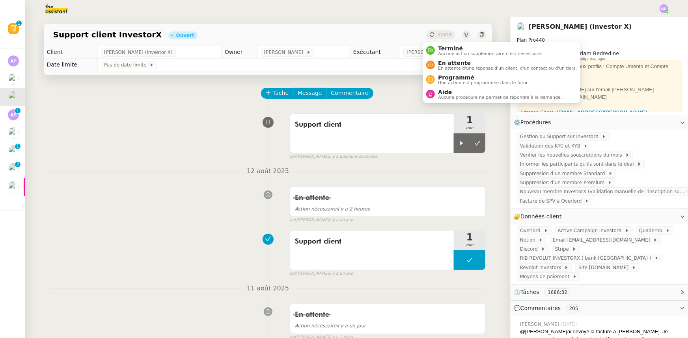
click at [438, 37] on span "Statut" at bounding box center [444, 35] width 15 height 6
click at [474, 143] on icon at bounding box center [477, 143] width 6 height 4
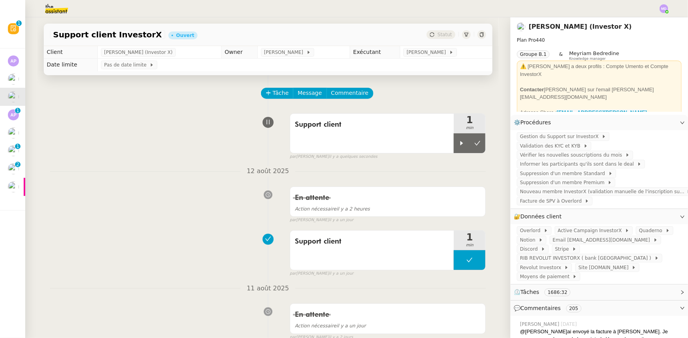
click at [400, 98] on div "Tâche Message Commentaire" at bounding box center [374, 97] width 224 height 19
click at [476, 143] on button at bounding box center [477, 144] width 16 height 20
click at [474, 142] on icon at bounding box center [477, 143] width 6 height 6
click at [437, 33] on span "Statut" at bounding box center [444, 35] width 15 height 6
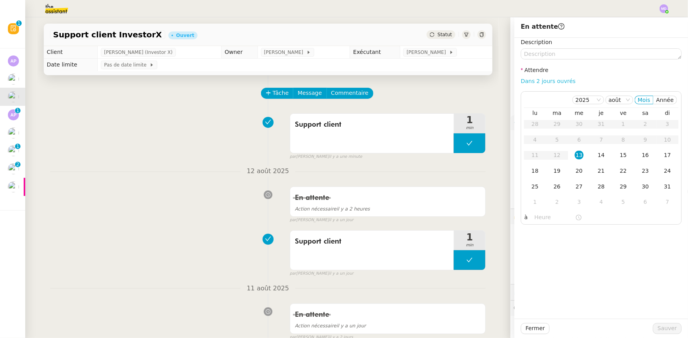
click at [556, 80] on link "Dans 2 jours ouvrés" at bounding box center [547, 81] width 55 height 6
type input "07:00"
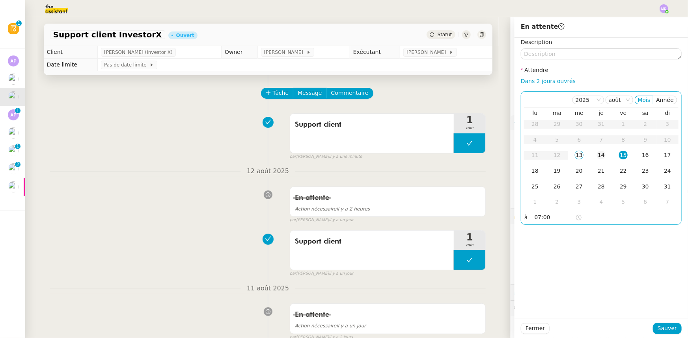
click at [602, 162] on td "14" at bounding box center [601, 156] width 22 height 16
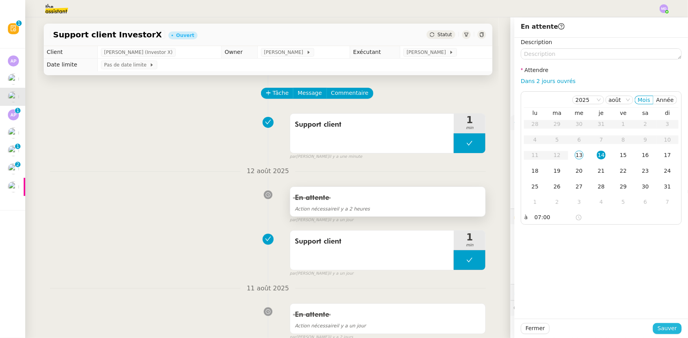
drag, startPoint x: 662, startPoint y: 326, endPoint x: 414, endPoint y: 198, distance: 279.0
click at [661, 326] on span "Sauver" at bounding box center [666, 328] width 19 height 9
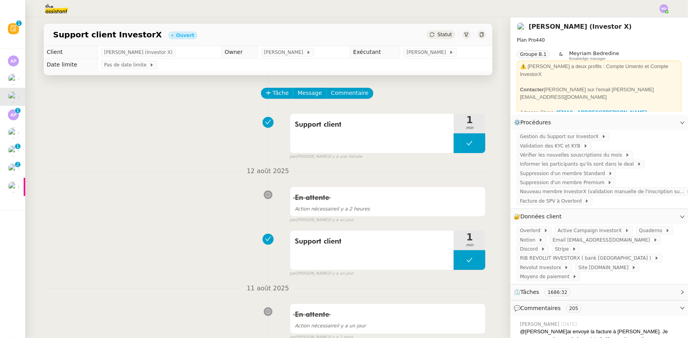
click at [14, 172] on img at bounding box center [13, 169] width 11 height 11
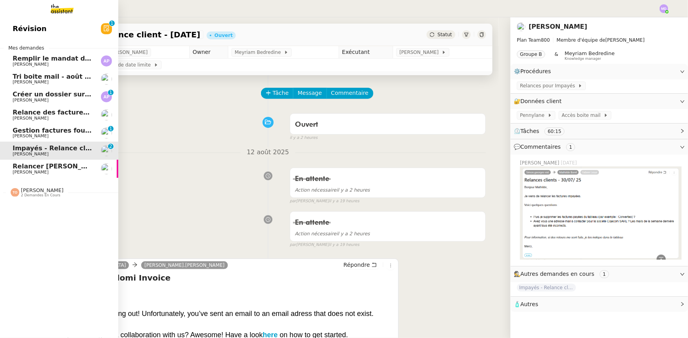
click at [56, 132] on span "Gestion factures fournisseurs (virement) via [GEOGRAPHIC_DATA]- [DATE]" at bounding box center [144, 130] width 263 height 7
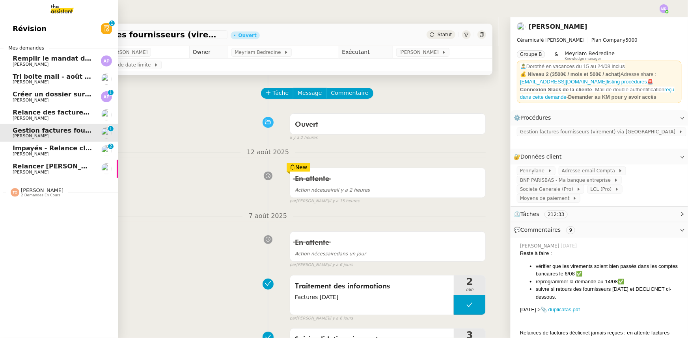
click at [72, 118] on span "[PERSON_NAME]" at bounding box center [53, 118] width 80 height 5
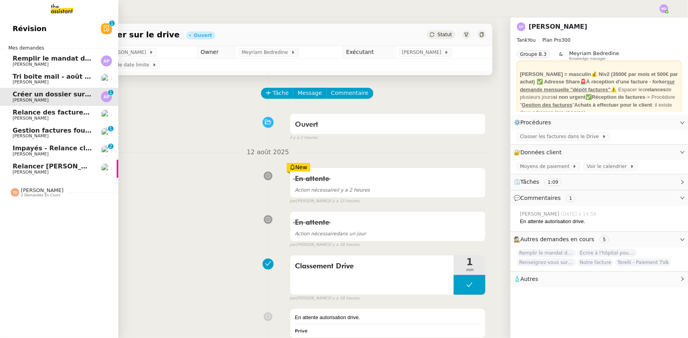
click at [44, 63] on span "[PERSON_NAME]" at bounding box center [31, 64] width 36 height 5
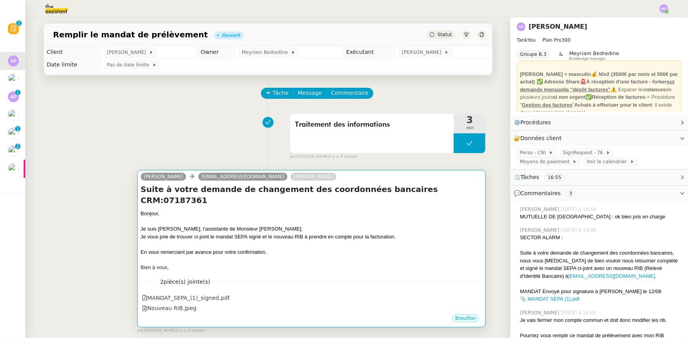
click at [295, 225] on div "Je suis Camille, l'assistante de Monsieur Poniatowski." at bounding box center [312, 229] width 342 height 8
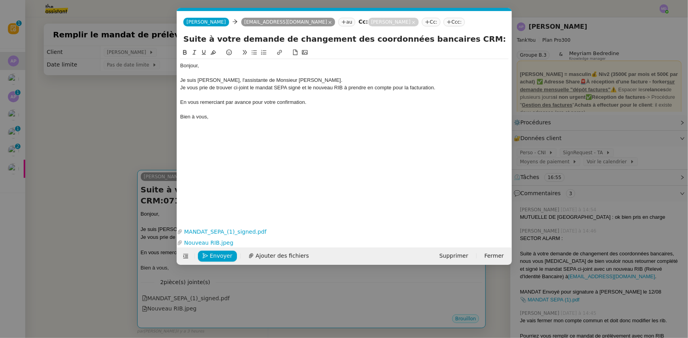
scroll to position [0, 17]
click at [119, 125] on nz-modal-container "Service TA - VOYAGE - PROPOSITION GLOBALE A utiliser dans le cadre de propositi…" at bounding box center [344, 169] width 688 height 338
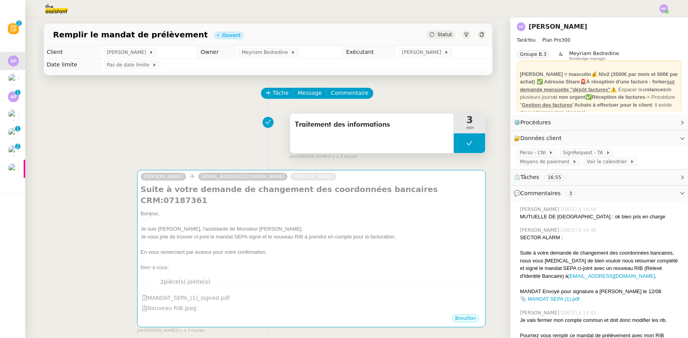
click at [466, 146] on icon at bounding box center [469, 143] width 6 height 6
click at [458, 147] on div at bounding box center [461, 144] width 16 height 20
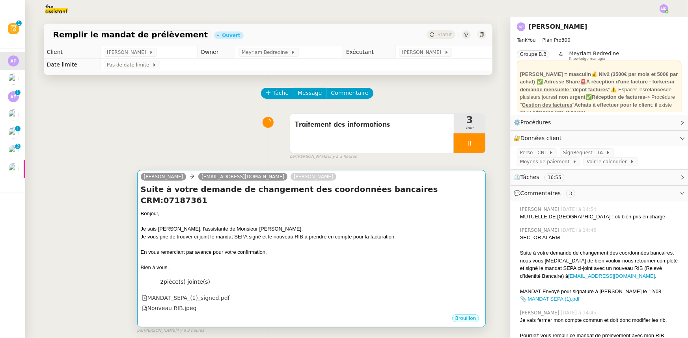
click at [227, 241] on div at bounding box center [312, 245] width 342 height 8
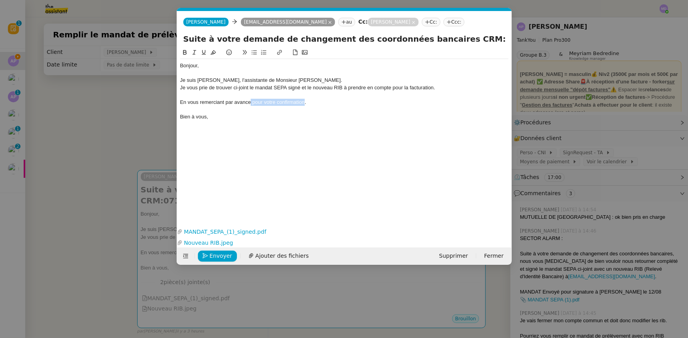
drag, startPoint x: 304, startPoint y: 102, endPoint x: 250, endPoint y: 104, distance: 54.0
click at [250, 104] on div "En vous remerciant par avance pour votre confirmation." at bounding box center [344, 102] width 328 height 7
click at [216, 257] on span "Envoyer" at bounding box center [221, 256] width 22 height 9
click at [216, 257] on span "Confirmer l'envoi" at bounding box center [233, 256] width 47 height 9
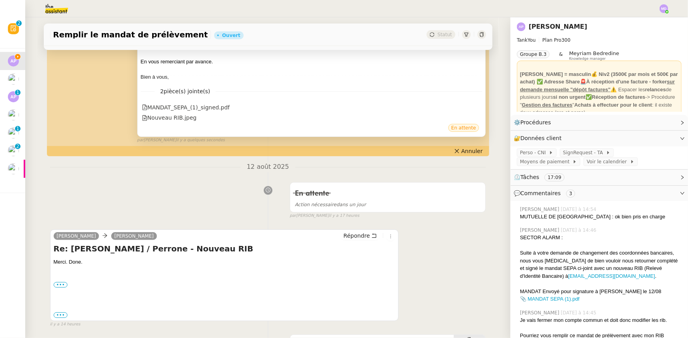
scroll to position [286, 0]
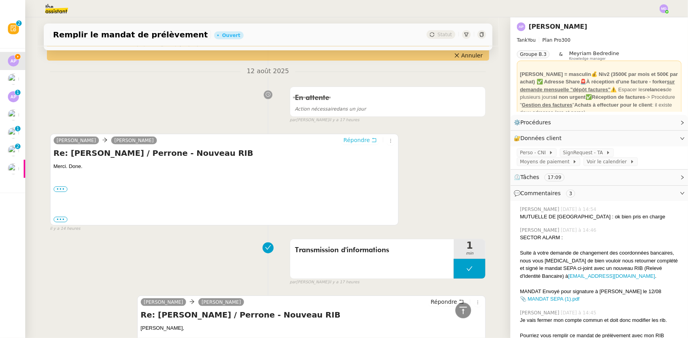
click at [362, 136] on span "Répondre" at bounding box center [356, 140] width 26 height 8
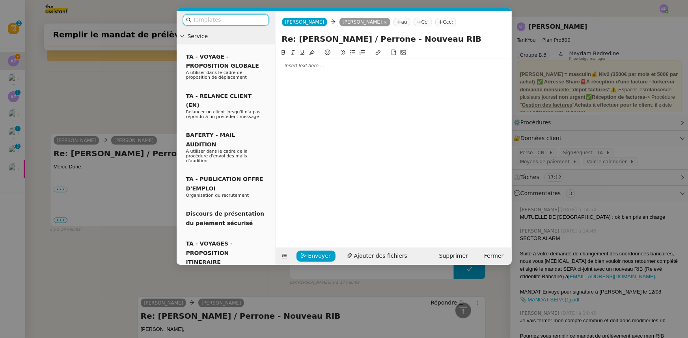
scroll to position [347, 0]
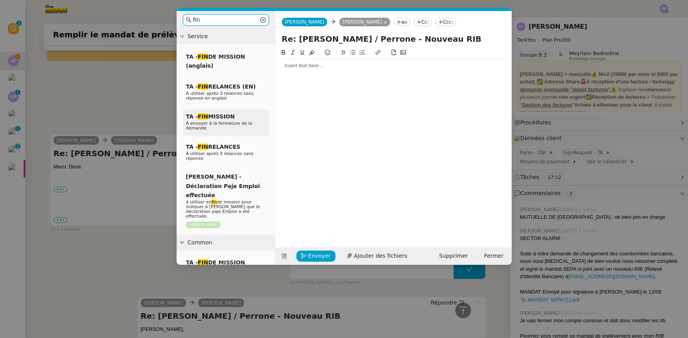
type input "fin"
click at [221, 122] on span "À envoyer à la fermeture de la demande" at bounding box center [219, 126] width 66 height 10
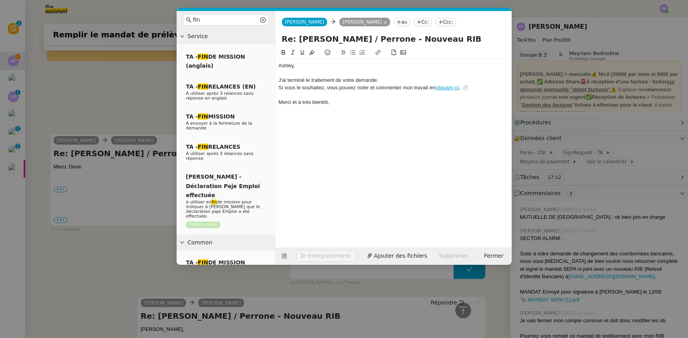
scroll to position [393, 0]
click at [279, 66] on div "﻿Ashley﻿," at bounding box center [394, 65] width 230 height 7
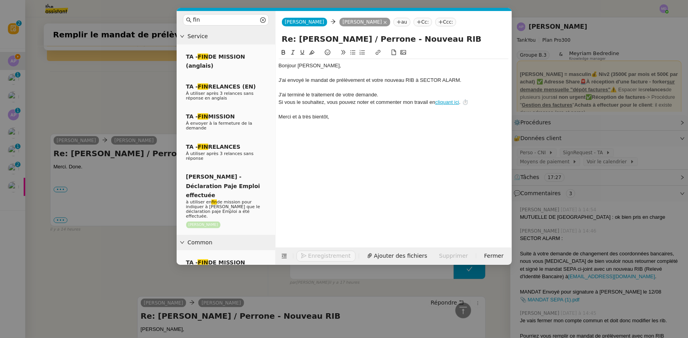
scroll to position [409, 0]
click at [311, 255] on span "Envoyer" at bounding box center [319, 256] width 22 height 9
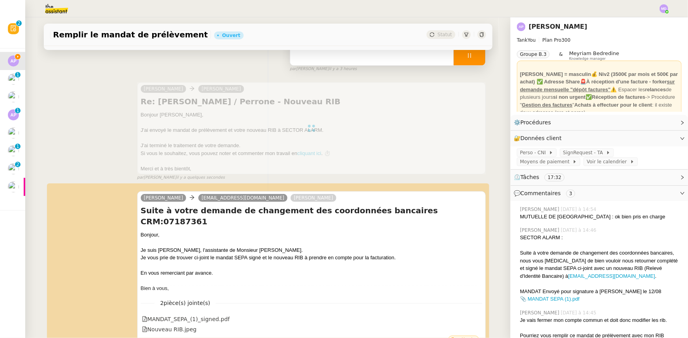
scroll to position [37, 0]
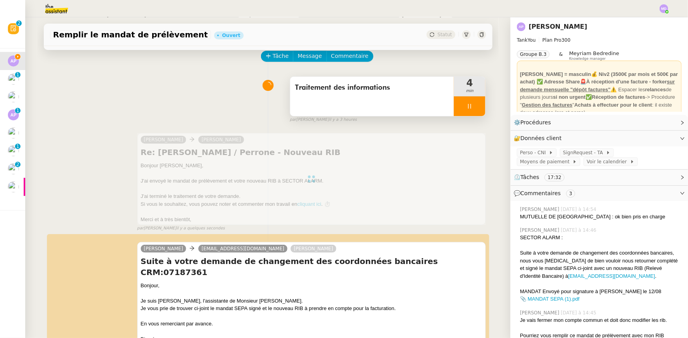
click at [466, 105] on icon at bounding box center [469, 106] width 6 height 6
click at [474, 107] on icon at bounding box center [477, 106] width 6 height 6
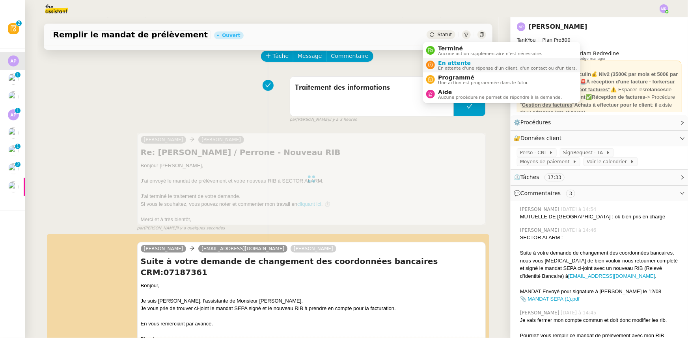
drag, startPoint x: 443, startPoint y: 44, endPoint x: 453, endPoint y: 58, distance: 17.3
click at [443, 45] on span "Terminé" at bounding box center [490, 48] width 104 height 6
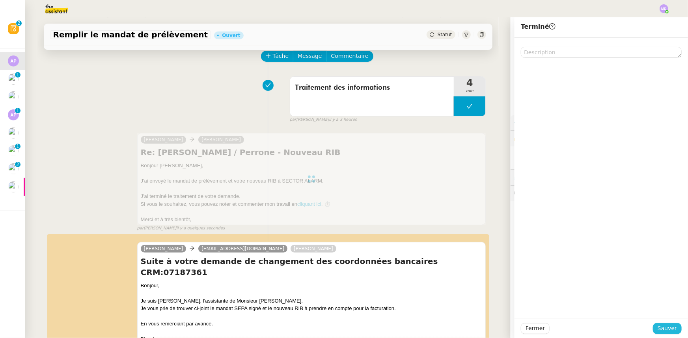
click at [659, 328] on span "Sauver" at bounding box center [666, 328] width 19 height 9
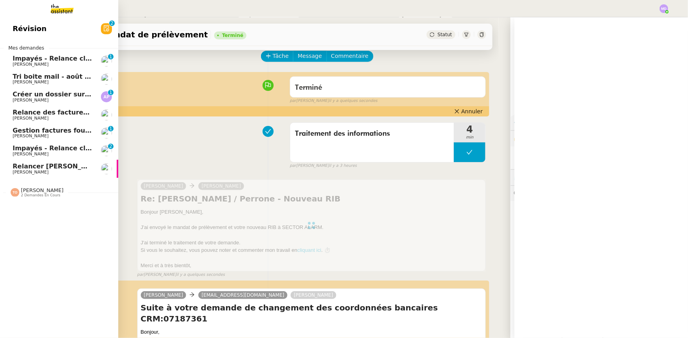
click at [20, 169] on span "Relancer [PERSON_NAME] et supprimer [PERSON_NAME]" at bounding box center [113, 166] width 201 height 7
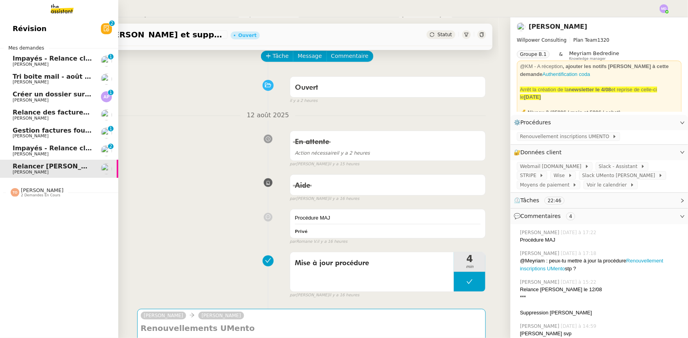
click at [47, 105] on link "Créer un dossier sur le drive Ashley Poniatowski 0 1 2 3 4 5 6 7 8 9" at bounding box center [59, 97] width 118 height 18
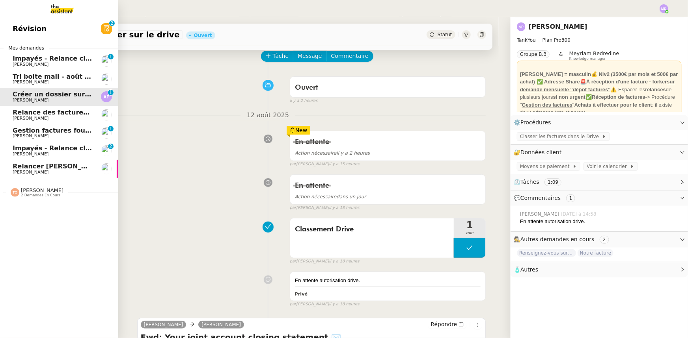
click at [47, 113] on span "Relance des factures- [DATE]" at bounding box center [64, 112] width 103 height 7
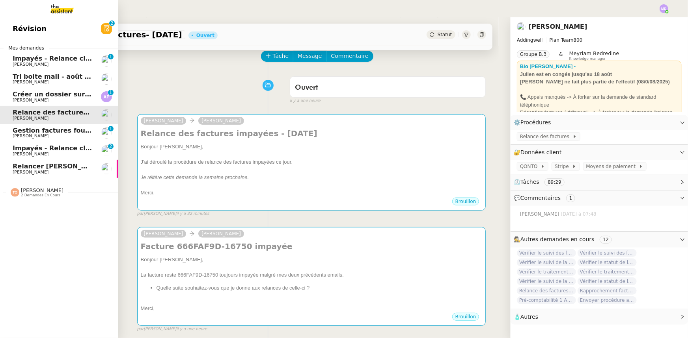
click at [52, 97] on span "Créer un dossier sur le drive" at bounding box center [63, 94] width 101 height 7
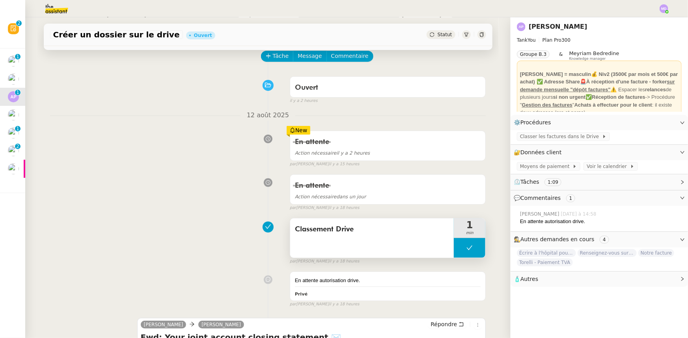
click at [454, 254] on button at bounding box center [469, 248] width 32 height 20
click at [454, 254] on div at bounding box center [461, 248] width 16 height 20
click at [556, 139] on span "Classer les factures dans le Drive" at bounding box center [561, 137] width 82 height 8
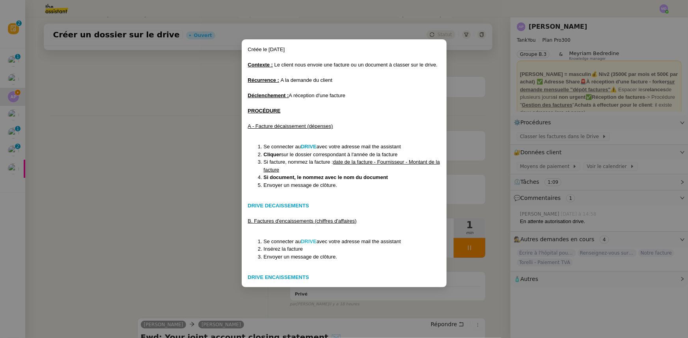
click at [310, 242] on strong "DRIVE" at bounding box center [309, 242] width 16 height 6
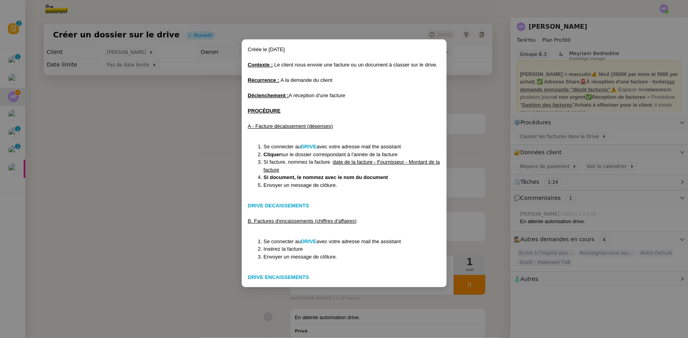
scroll to position [37, 0]
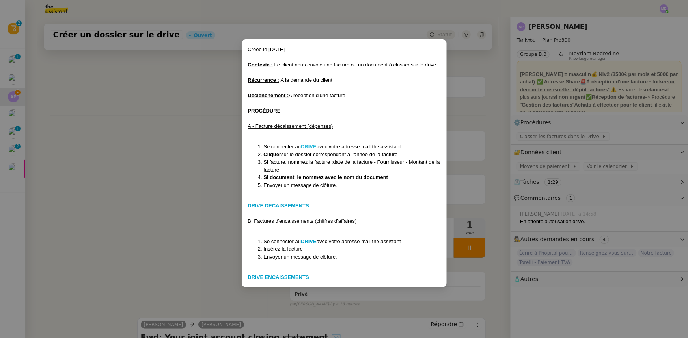
click at [312, 147] on strong "DRIVE" at bounding box center [309, 147] width 16 height 6
click at [144, 217] on nz-modal-container "Créée le [DATE] Contexte : Le client nous envoie une facture ou un document à c…" at bounding box center [344, 169] width 688 height 338
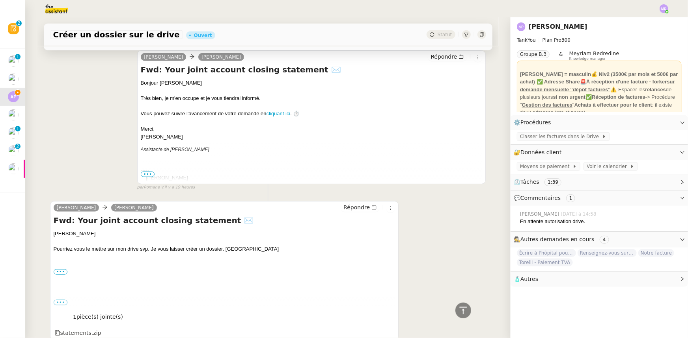
scroll to position [356, 0]
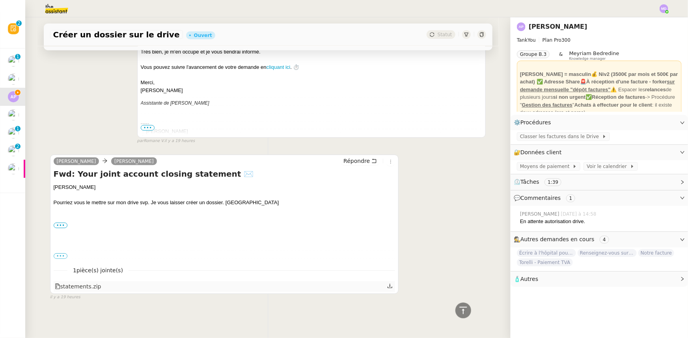
click at [387, 284] on icon at bounding box center [390, 287] width 6 height 6
click at [89, 96] on div "[PERSON_NAME] Répondre Fwd: Your joint account closing statement ✉️ Bonjour [PE…" at bounding box center [268, 71] width 436 height 148
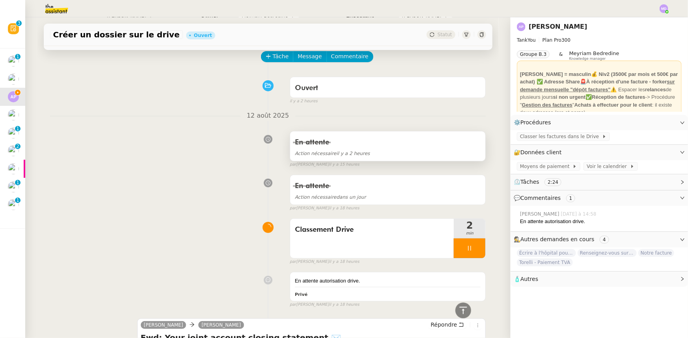
scroll to position [0, 0]
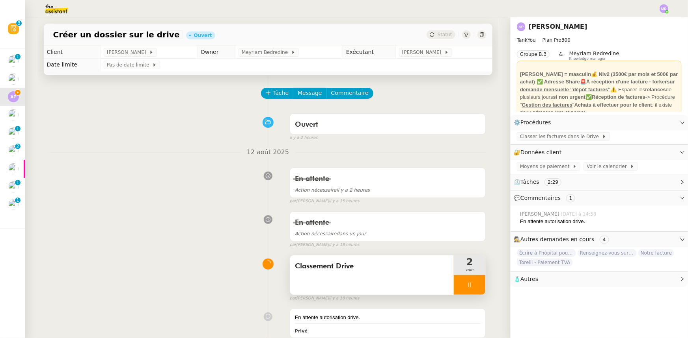
click at [455, 276] on div at bounding box center [469, 285] width 32 height 20
click at [469, 287] on button at bounding box center [477, 285] width 16 height 20
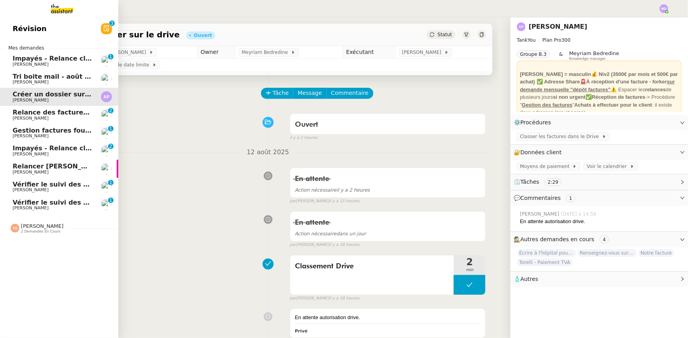
click at [18, 205] on span "Vérifier le suivi des factures" at bounding box center [63, 202] width 100 height 7
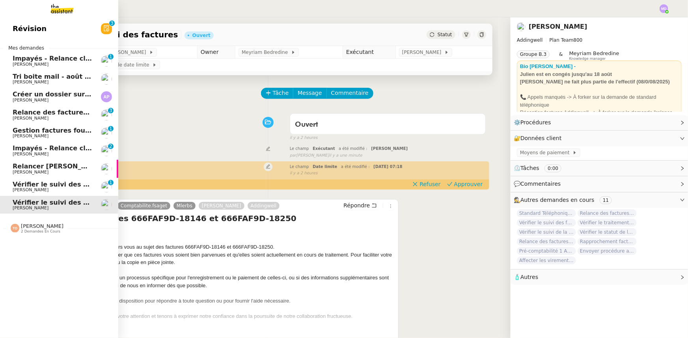
click at [30, 110] on span "Relance des factures- [DATE]" at bounding box center [64, 112] width 103 height 7
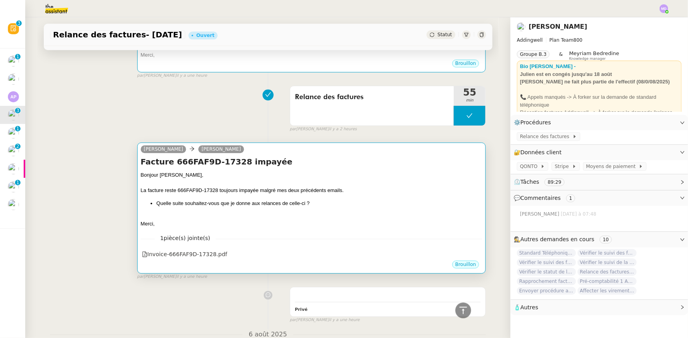
scroll to position [1058, 0]
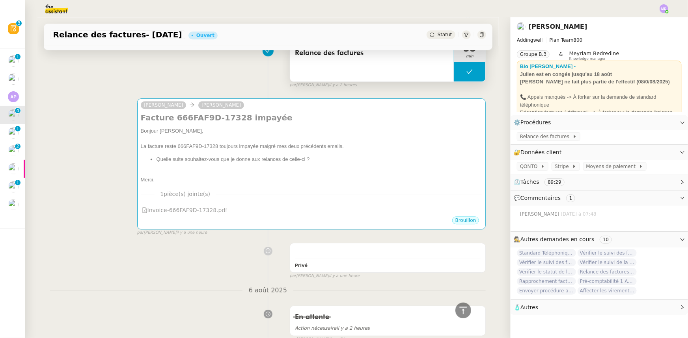
click at [457, 69] on button at bounding box center [469, 72] width 32 height 20
click at [457, 69] on div at bounding box center [461, 72] width 16 height 20
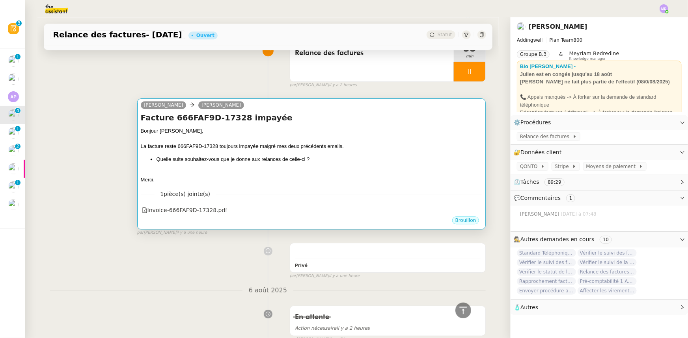
click at [352, 135] on div "Bonjour [PERSON_NAME]," at bounding box center [312, 131] width 342 height 8
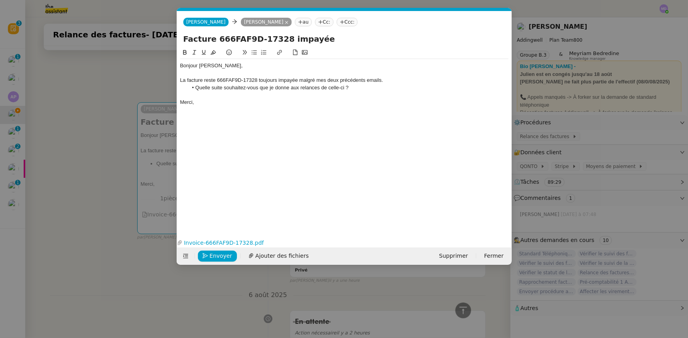
scroll to position [1060, 0]
click at [219, 255] on span "Envoyer" at bounding box center [221, 256] width 22 height 9
click at [218, 254] on span "Confirmer l'envoi" at bounding box center [233, 256] width 47 height 9
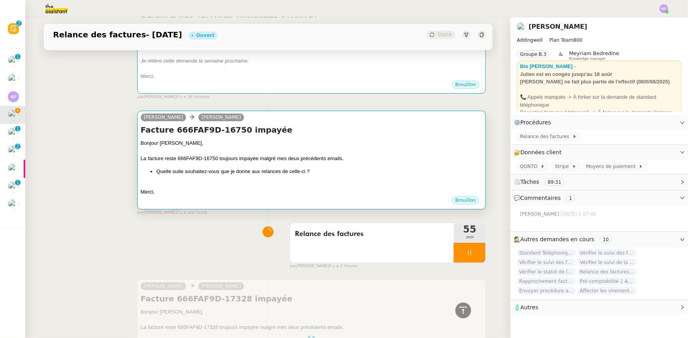
click at [267, 169] on li "Quelle suite souhaitez-vous que je donne aux relances de celle-ci ?" at bounding box center [319, 172] width 326 height 8
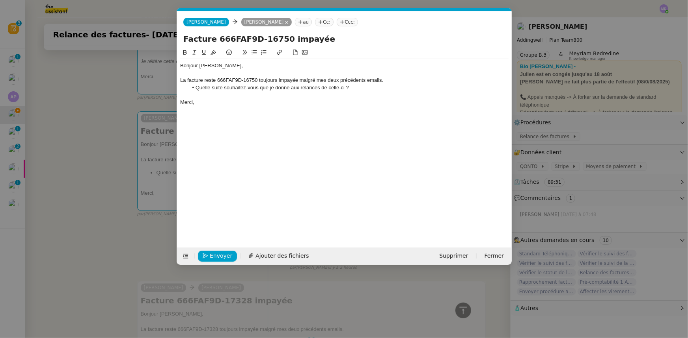
scroll to position [0, 17]
click at [219, 253] on span "Envoyer" at bounding box center [221, 256] width 22 height 9
click at [219, 253] on span "Confirmer l'envoi" at bounding box center [233, 256] width 47 height 9
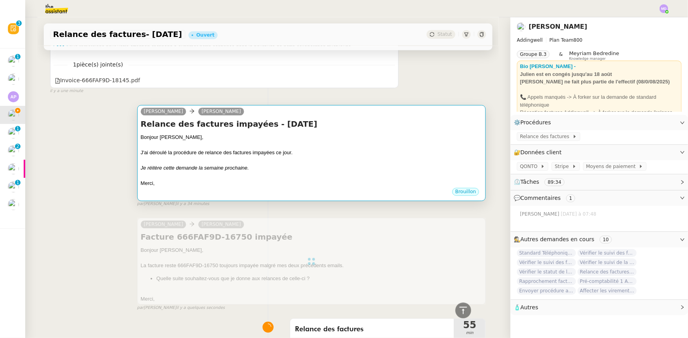
click at [239, 156] on div "J'ai déroulé la procédure de relance des factures impayées ce jour." at bounding box center [312, 153] width 342 height 8
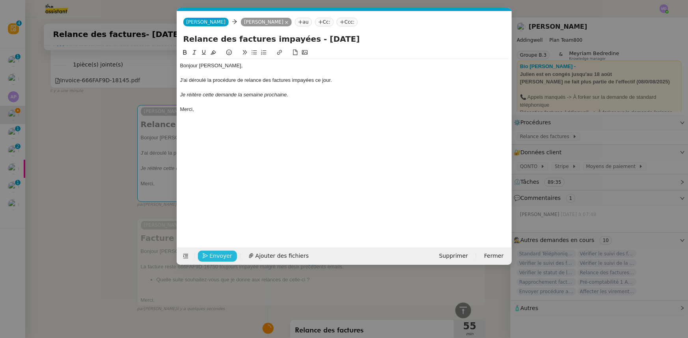
click at [212, 251] on button "Envoyer" at bounding box center [217, 256] width 39 height 11
click at [212, 251] on button "Confirmer l'envoi" at bounding box center [230, 256] width 64 height 11
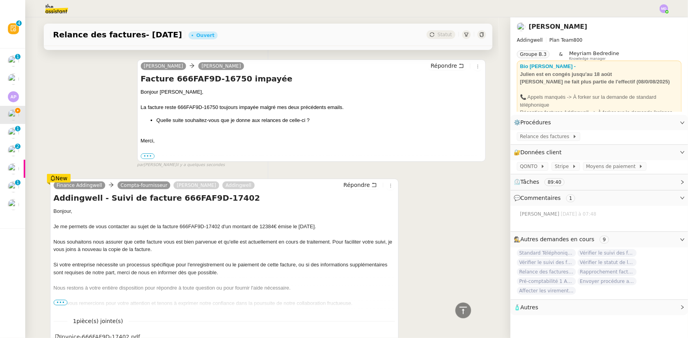
scroll to position [0, 0]
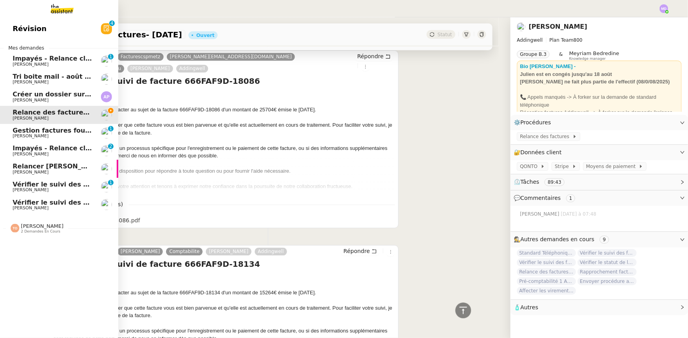
click at [33, 203] on span "Vérifier le suivi des factures" at bounding box center [63, 202] width 100 height 7
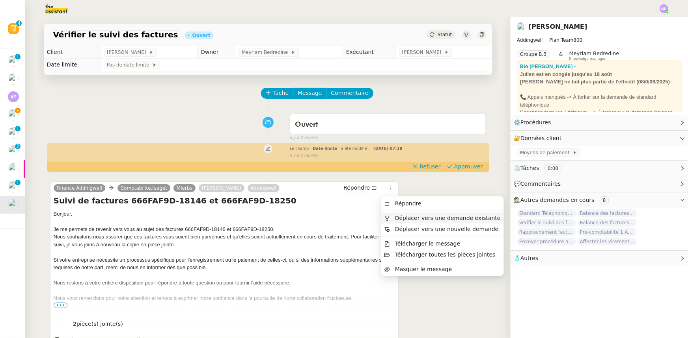
click at [421, 218] on span "Déplacer vers une demande existante" at bounding box center [448, 218] width 106 height 6
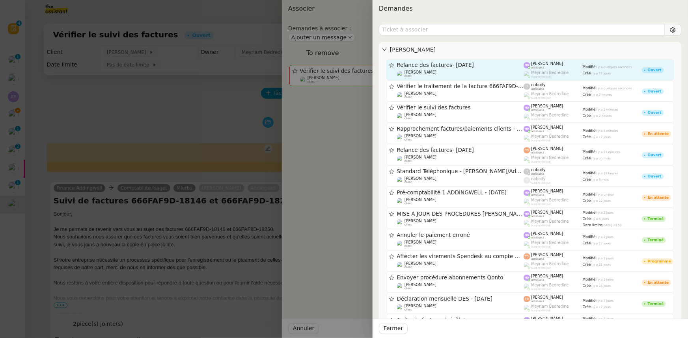
click at [463, 69] on div "Relance des factures- [DATE] [PERSON_NAME] client" at bounding box center [460, 70] width 127 height 16
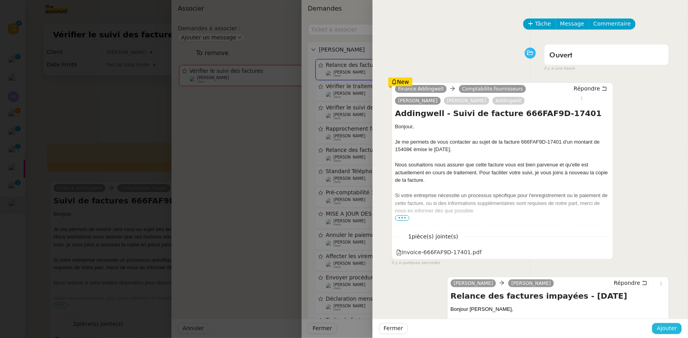
click at [666, 324] on span "Ajouter" at bounding box center [666, 328] width 20 height 9
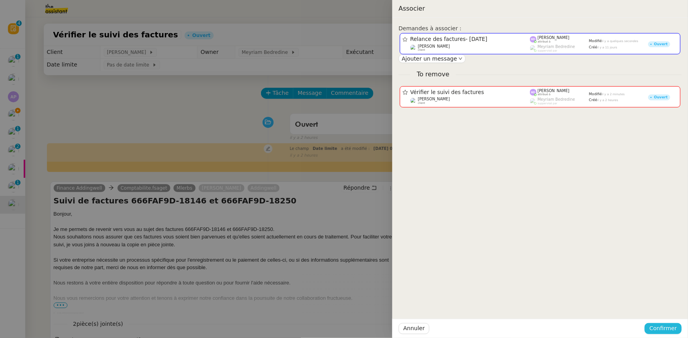
click at [660, 326] on span "Confirmer" at bounding box center [663, 328] width 28 height 9
click at [665, 308] on span "Ajouter" at bounding box center [664, 308] width 20 height 8
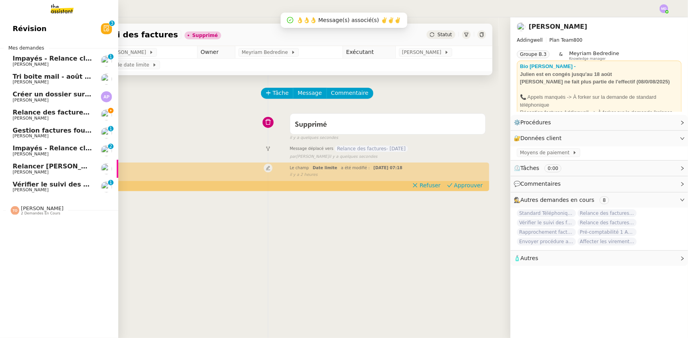
click at [11, 187] on link "Vérifier le suivi des factures [PERSON_NAME] 0 1 2 3 4 5 6 7 8 9" at bounding box center [59, 187] width 118 height 18
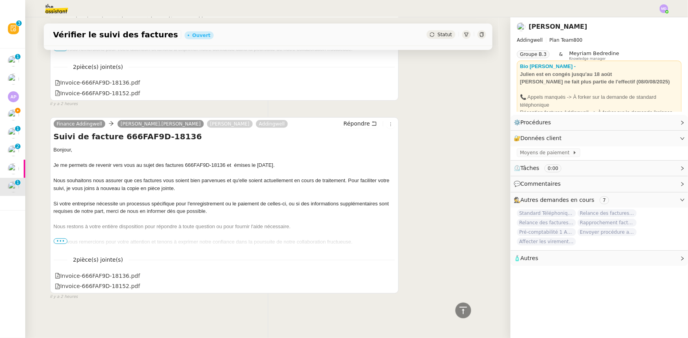
scroll to position [249, 0]
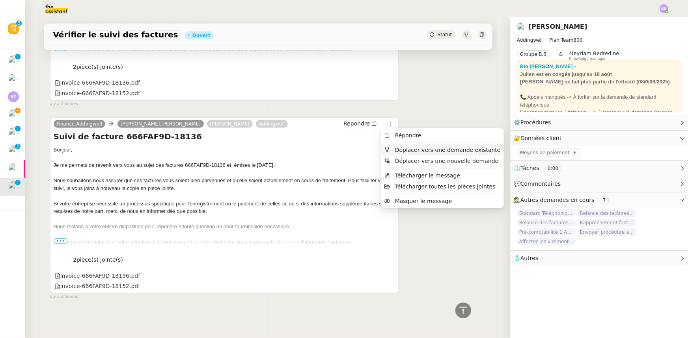
click at [411, 150] on span "Déplacer vers une demande existante" at bounding box center [448, 150] width 106 height 6
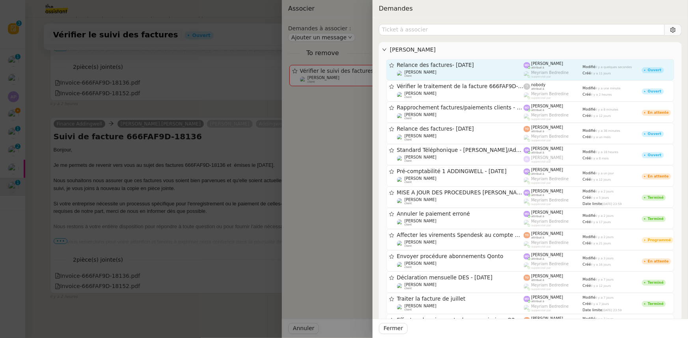
click at [446, 71] on div "[PERSON_NAME] client" at bounding box center [460, 74] width 127 height 8
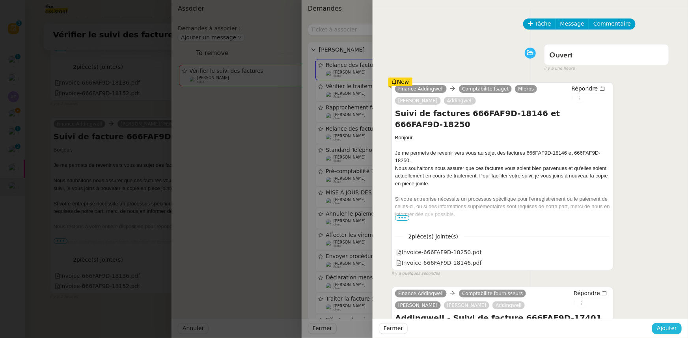
click at [669, 328] on span "Ajouter" at bounding box center [666, 328] width 20 height 9
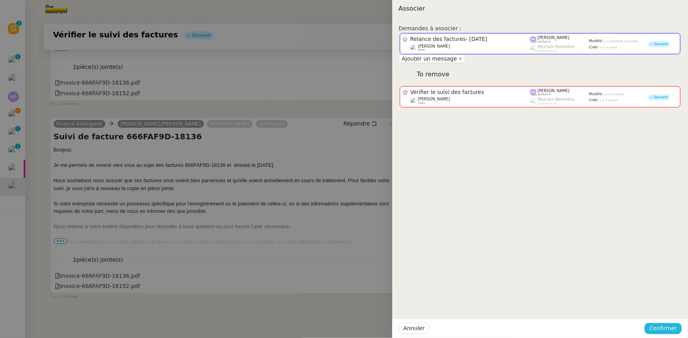
click at [661, 323] on button "Confirmer" at bounding box center [662, 328] width 37 height 11
click at [662, 309] on span "Ajouter" at bounding box center [664, 308] width 20 height 8
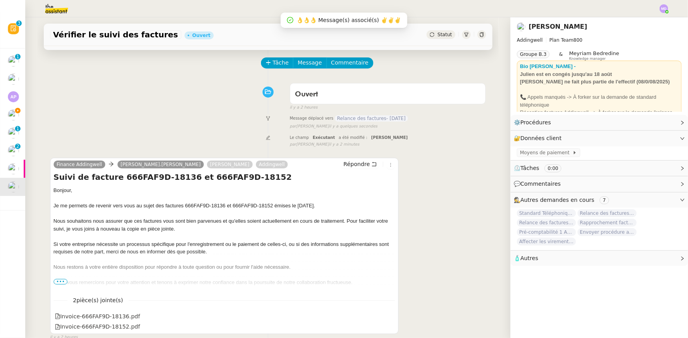
scroll to position [0, 0]
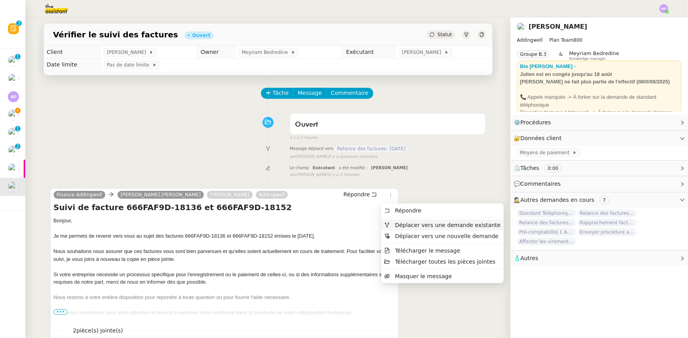
click at [404, 223] on span "Déplacer vers une demande existante" at bounding box center [448, 225] width 106 height 6
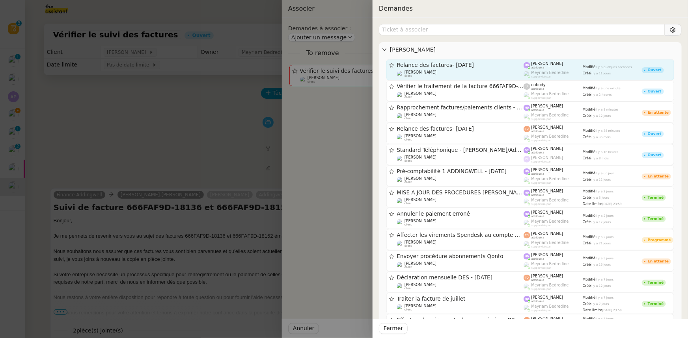
click at [457, 68] on div "Relance des factures- [DATE]" at bounding box center [460, 65] width 127 height 7
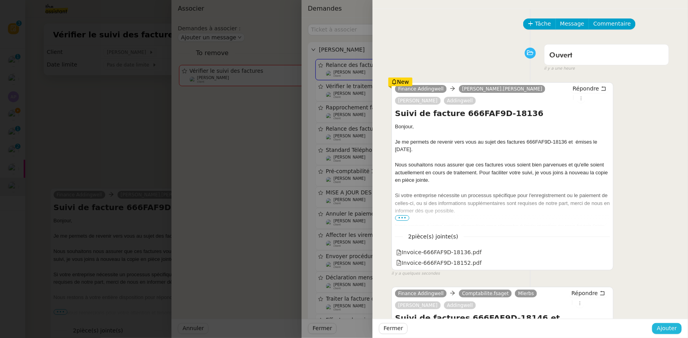
drag, startPoint x: 658, startPoint y: 327, endPoint x: 660, endPoint y: 320, distance: 7.0
click at [659, 324] on button "Ajouter" at bounding box center [667, 328] width 30 height 11
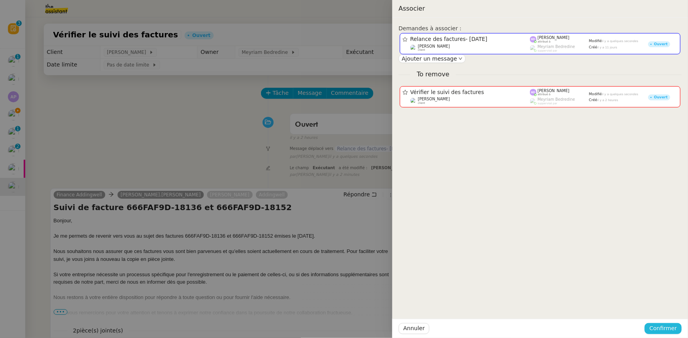
click at [658, 325] on span "Confirmer" at bounding box center [663, 328] width 28 height 9
click at [659, 310] on span "Ajouter" at bounding box center [664, 308] width 20 height 8
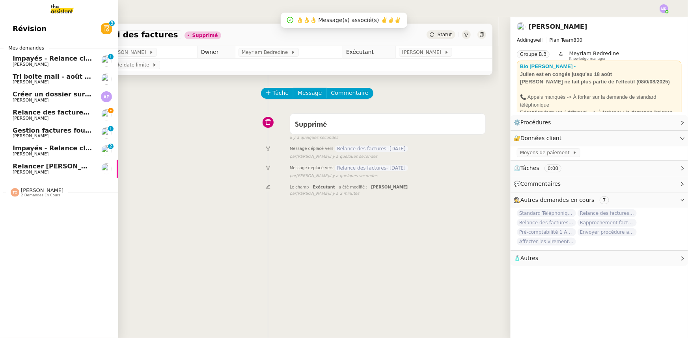
click at [35, 108] on link "Relance des factures- [DATE] [PERSON_NAME]" at bounding box center [59, 115] width 118 height 18
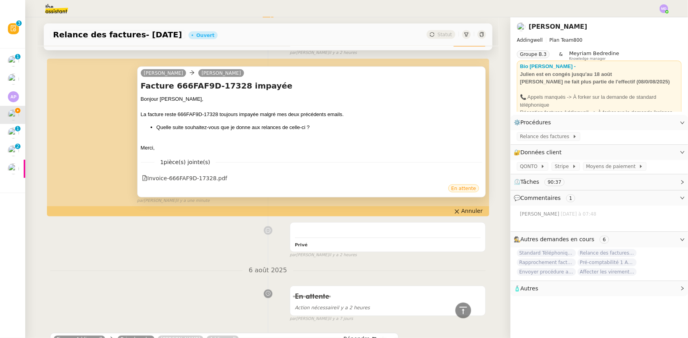
scroll to position [1970, 0]
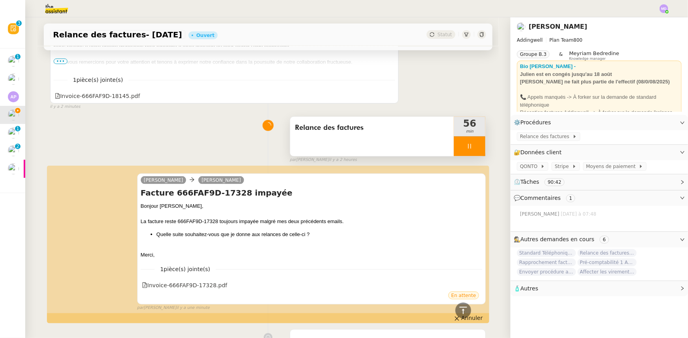
click at [477, 150] on div at bounding box center [469, 147] width 32 height 20
click at [477, 150] on button at bounding box center [477, 147] width 16 height 20
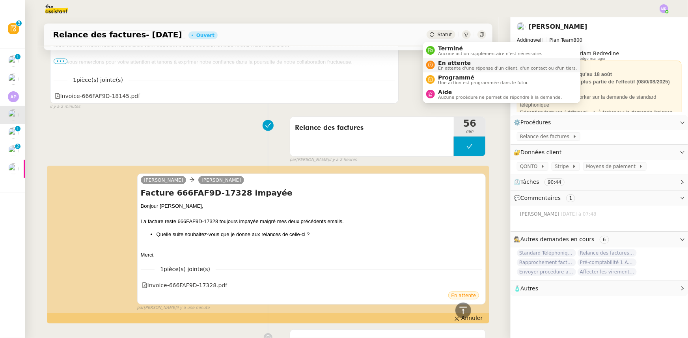
click at [435, 61] on div "En attente En attente d'une réponse d'un client, d'un contact ou d'un tiers." at bounding box center [506, 65] width 142 height 11
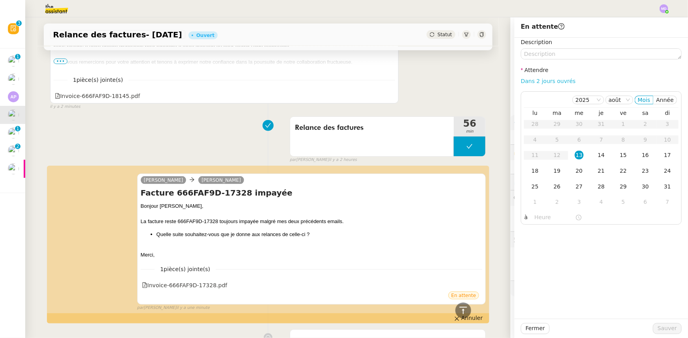
click at [528, 82] on link "Dans 2 jours ouvrés" at bounding box center [547, 81] width 55 height 6
type input "07:00"
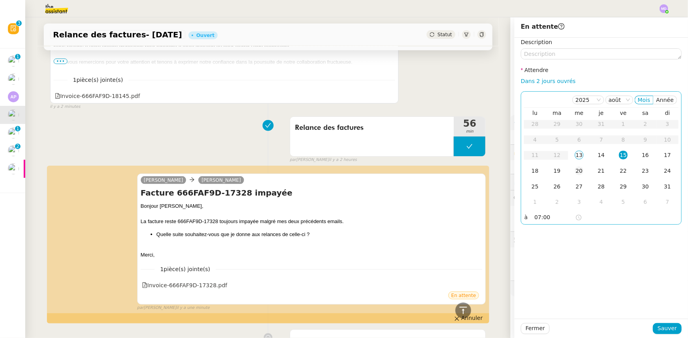
click at [574, 168] on div "20" at bounding box center [578, 171] width 9 height 9
click at [657, 327] on span "Sauver" at bounding box center [666, 328] width 19 height 9
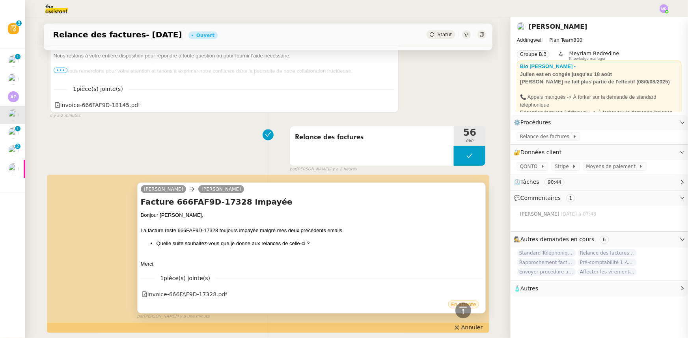
scroll to position [1979, 0]
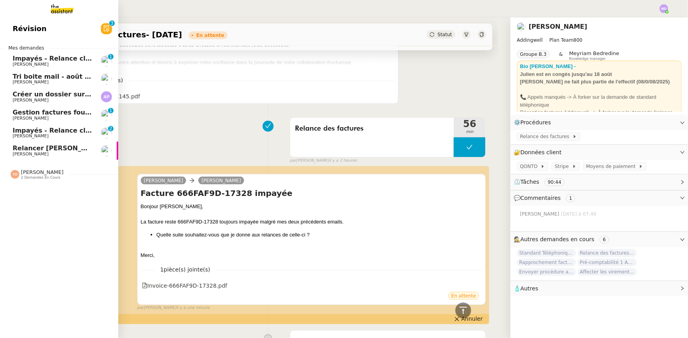
click at [36, 151] on span "Relancer [PERSON_NAME] et supprimer [PERSON_NAME]" at bounding box center [113, 148] width 201 height 7
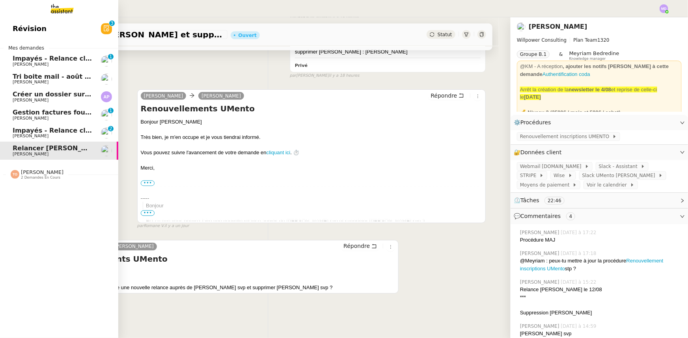
scroll to position [138, 0]
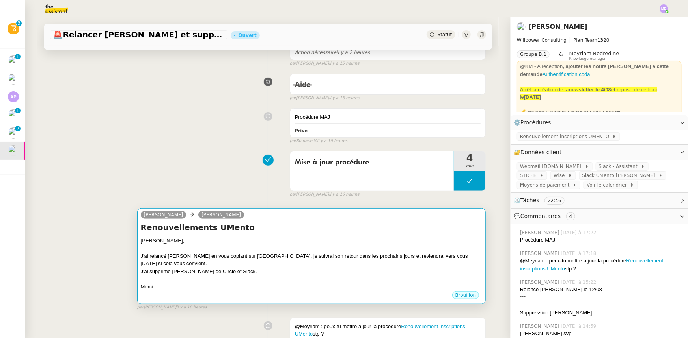
click at [288, 235] on div "Renouvellements UMento [PERSON_NAME], J'ai relancé [PERSON_NAME] en vous copian…" at bounding box center [312, 256] width 342 height 69
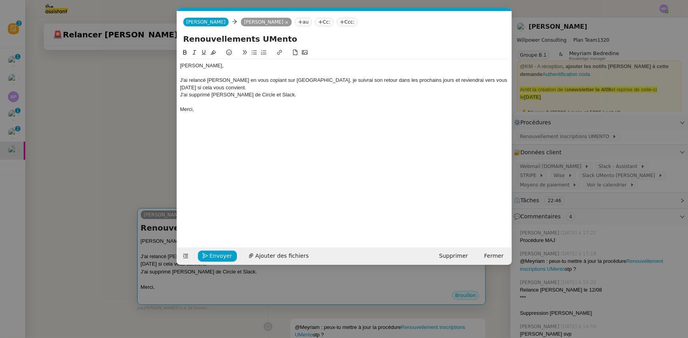
scroll to position [0, 17]
click at [216, 255] on span "Envoyer" at bounding box center [221, 256] width 22 height 9
click at [216, 255] on span "Confirmer l'envoi" at bounding box center [233, 256] width 47 height 9
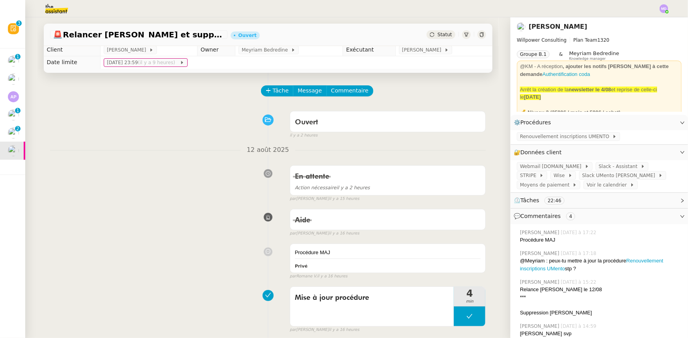
scroll to position [0, 0]
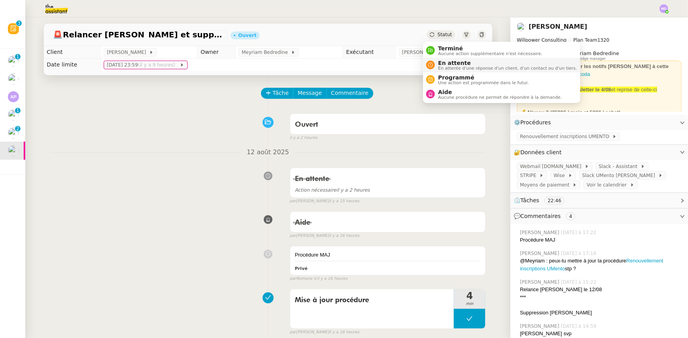
click at [444, 63] on span "En attente" at bounding box center [507, 63] width 139 height 6
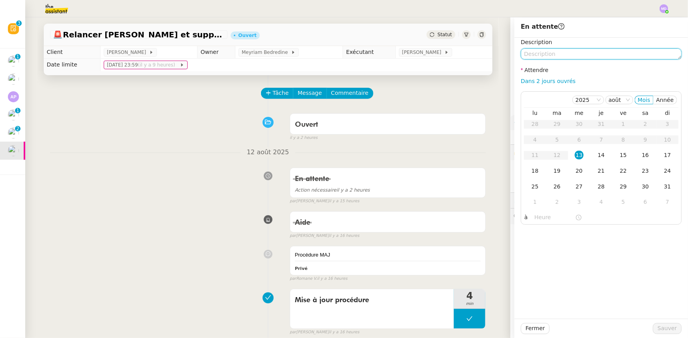
click at [533, 57] on textarea at bounding box center [600, 53] width 161 height 11
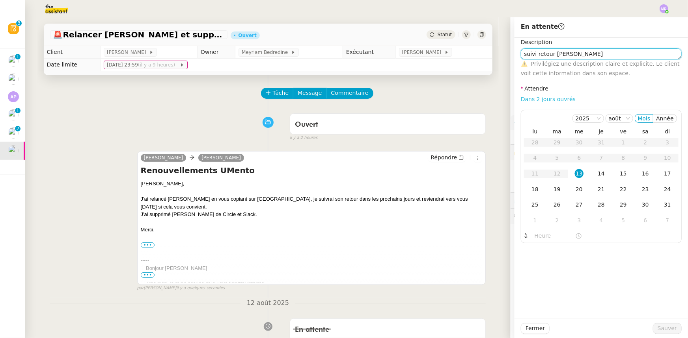
type textarea "suivi retour [PERSON_NAME]"
click at [558, 98] on link "Dans 2 jours ouvrés" at bounding box center [547, 99] width 55 height 6
type input "07:00"
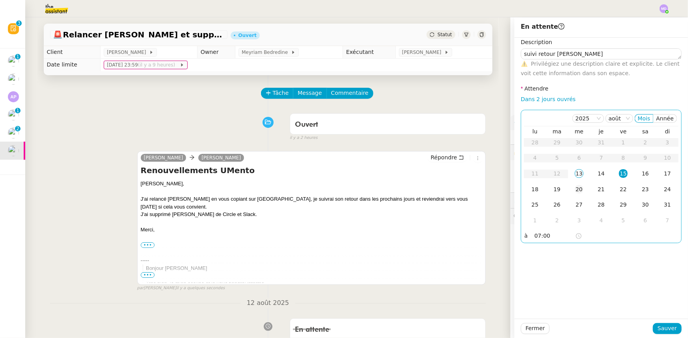
click at [574, 188] on div "20" at bounding box center [578, 189] width 9 height 9
click at [664, 329] on span "Sauver" at bounding box center [666, 328] width 19 height 9
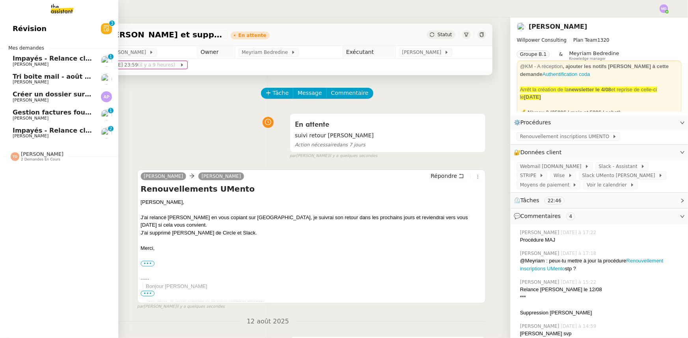
click at [37, 130] on span "Impayés - Relance client - [DATE]" at bounding box center [72, 130] width 118 height 7
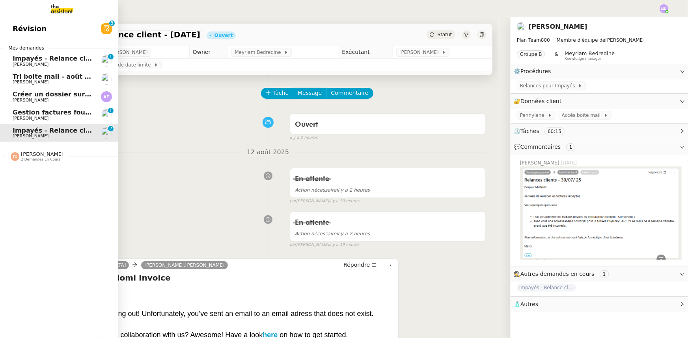
click at [32, 147] on span "[PERSON_NAME] Orec 2 demandes en cours" at bounding box center [62, 153] width 118 height 17
click at [37, 167] on link "Renseigne-toi sur le financement BPI France [PERSON_NAME]" at bounding box center [59, 174] width 118 height 18
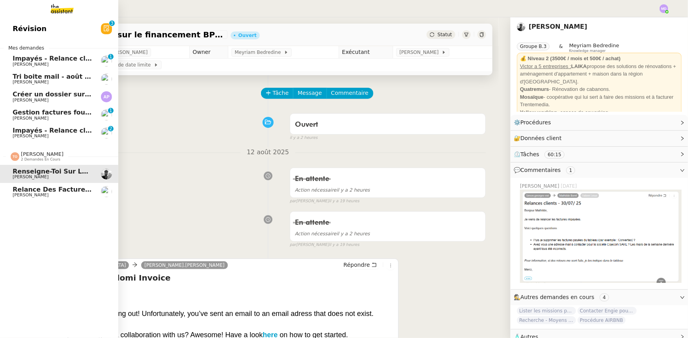
click at [41, 184] on link "Relance des factures- [DATE] [PERSON_NAME]" at bounding box center [59, 192] width 118 height 18
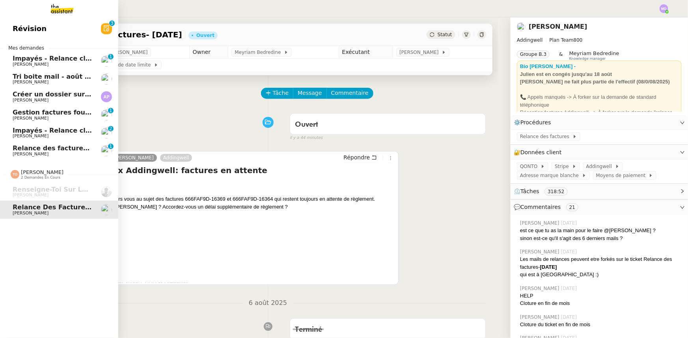
click at [35, 117] on span "[PERSON_NAME]" at bounding box center [31, 118] width 36 height 5
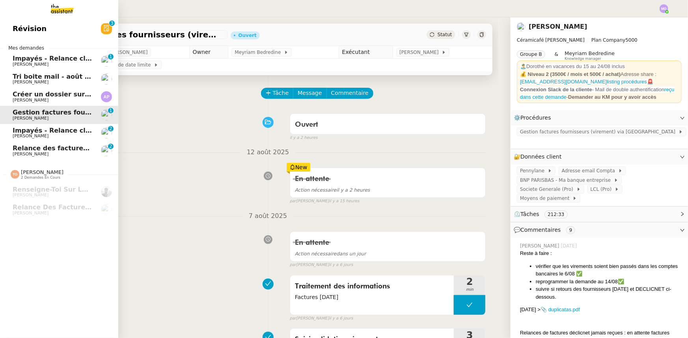
click at [50, 99] on span "[PERSON_NAME]" at bounding box center [53, 100] width 80 height 5
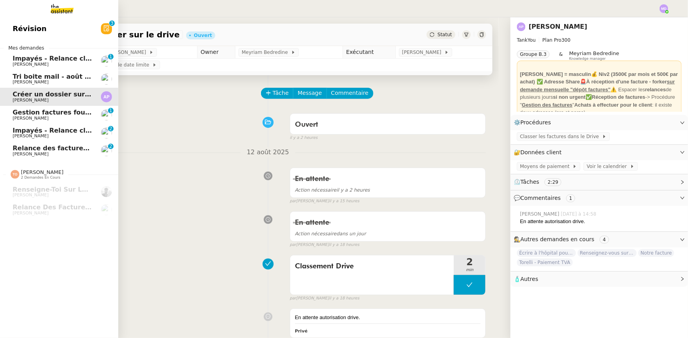
click at [56, 80] on span "[PERSON_NAME]" at bounding box center [53, 82] width 80 height 5
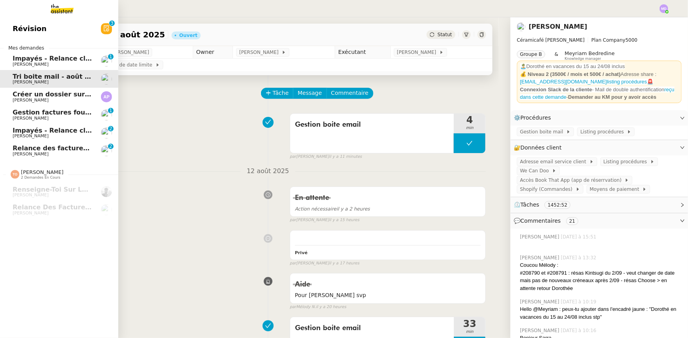
click at [76, 150] on span "Relance des factures- [DATE]" at bounding box center [64, 148] width 103 height 7
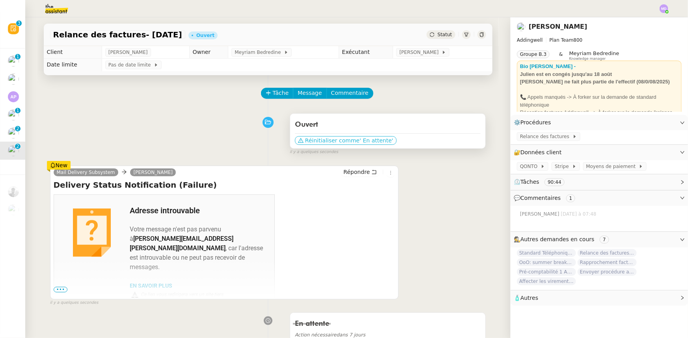
click at [320, 141] on span "Réinitialiser comme" at bounding box center [332, 141] width 54 height 8
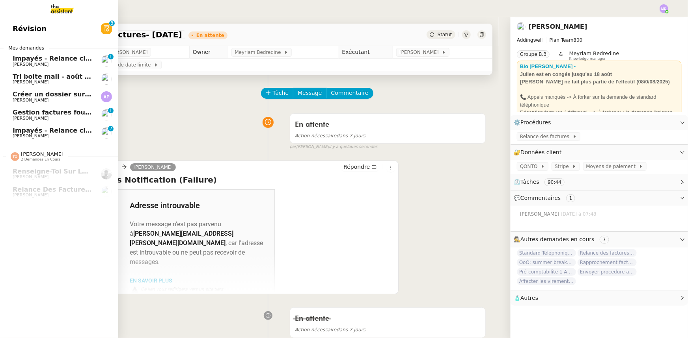
click at [45, 131] on span "Impayés - Relance client - [DATE]" at bounding box center [72, 130] width 118 height 7
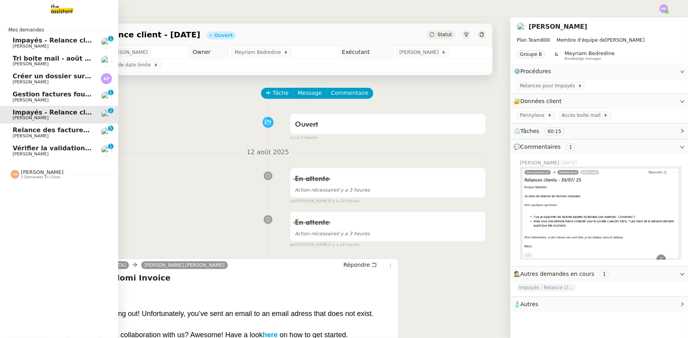
click at [35, 152] on span "[PERSON_NAME]" at bounding box center [31, 154] width 36 height 5
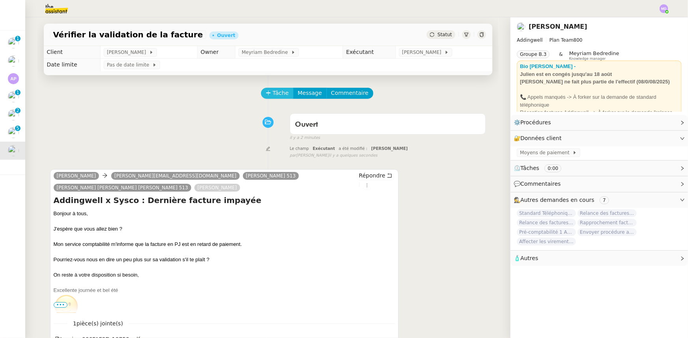
click at [275, 95] on span "Tâche" at bounding box center [281, 93] width 16 height 9
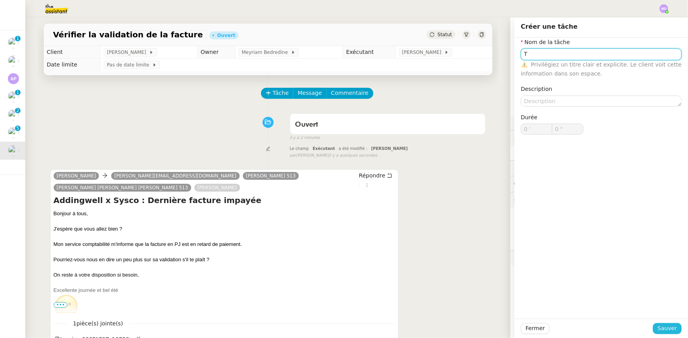
type input "T"
click at [664, 331] on span "Sauver" at bounding box center [666, 328] width 19 height 9
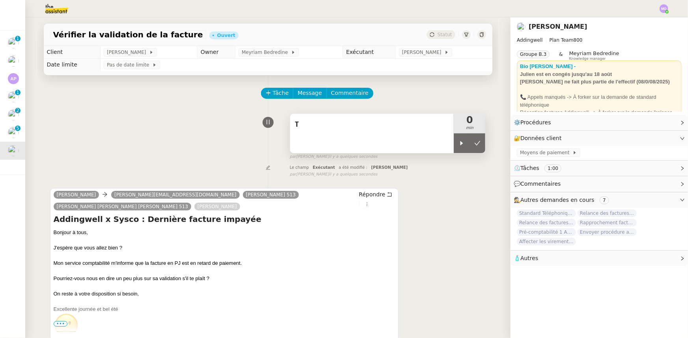
drag, startPoint x: 455, startPoint y: 147, endPoint x: 406, endPoint y: 136, distance: 49.7
click at [435, 140] on div "T 0 min" at bounding box center [388, 133] width 196 height 40
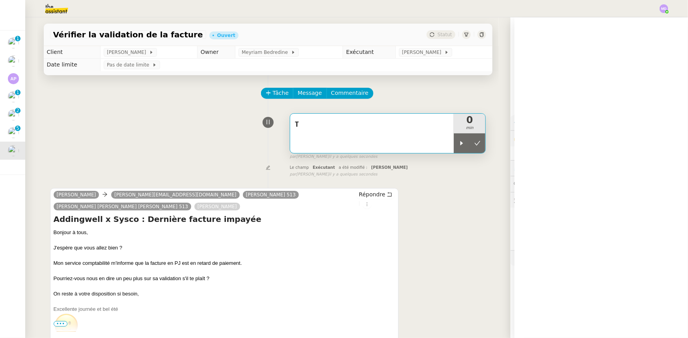
click at [406, 136] on div "T" at bounding box center [372, 133] width 164 height 39
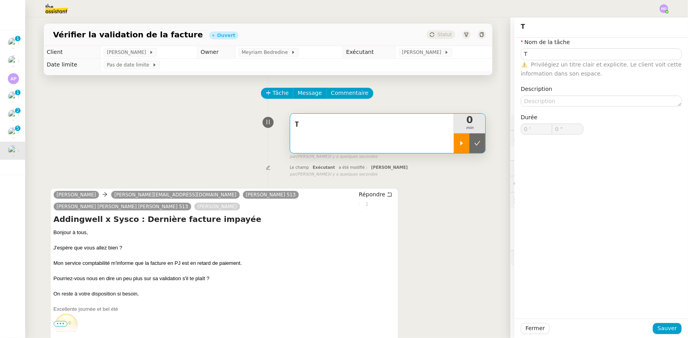
click at [460, 149] on div at bounding box center [461, 144] width 16 height 20
type input "T"
type input "0 '"
type input "0 ""
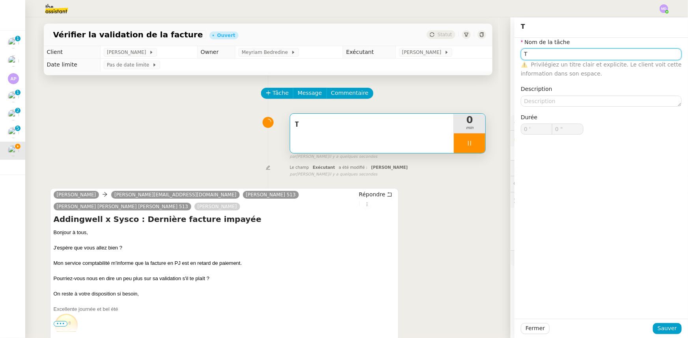
click at [533, 52] on input "T" at bounding box center [600, 53] width 161 height 11
type input "T"
type input "0 '"
type input "0 ""
type input "Trai"
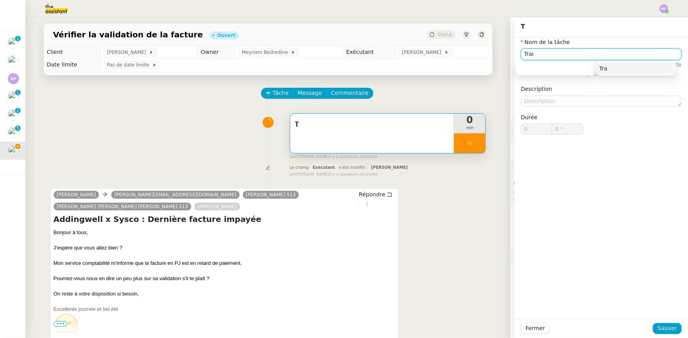
type input "1 ""
type input "Traitement fes"
type input "2 ""
type input "Traitement des"
type input "3 ""
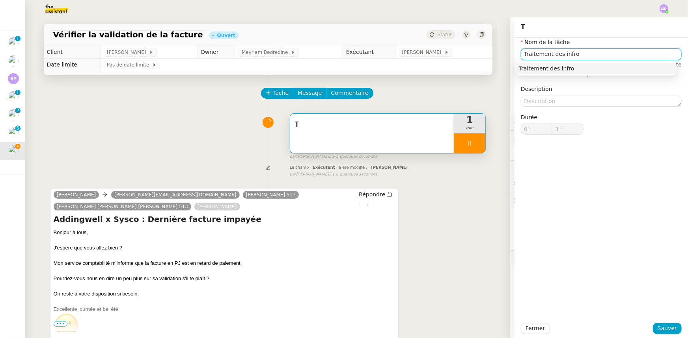
type input "Traitement des infr"
type input "4 ""
type input "Traitement des informations"
type input "10 ""
type input "Traitement des informations"
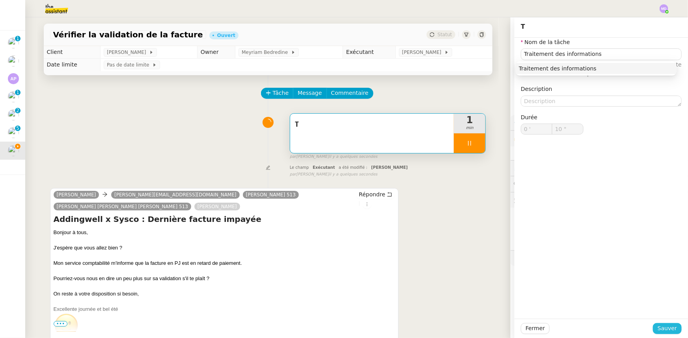
click at [660, 327] on span "Sauver" at bounding box center [666, 328] width 19 height 9
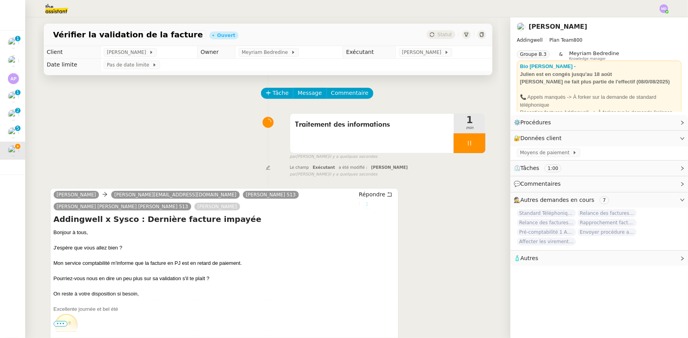
click at [362, 203] on button at bounding box center [366, 204] width 9 height 9
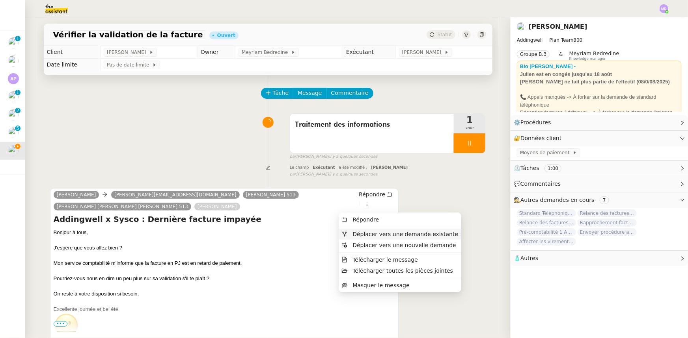
click at [369, 231] on span "Déplacer vers une demande existante" at bounding box center [405, 234] width 106 height 6
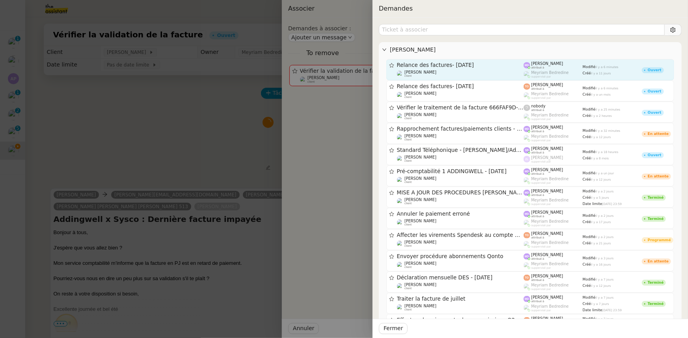
click at [441, 63] on span "Relance des factures- [DATE]" at bounding box center [460, 66] width 127 height 6
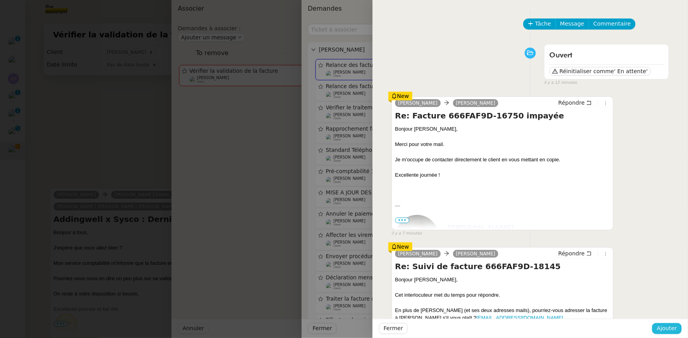
click at [664, 325] on span "Ajouter" at bounding box center [666, 328] width 20 height 9
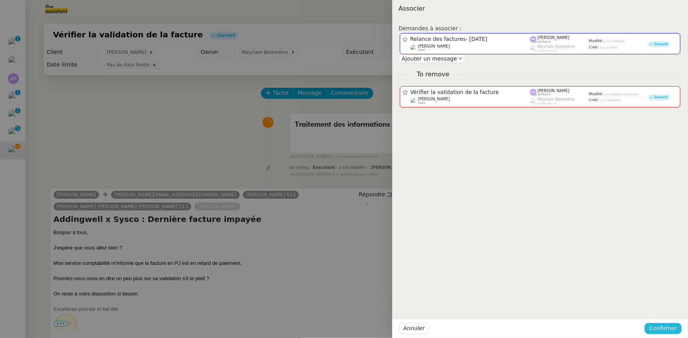
drag, startPoint x: 660, startPoint y: 328, endPoint x: 561, endPoint y: 249, distance: 126.2
click at [659, 327] on span "Confirmer" at bounding box center [663, 328] width 28 height 9
drag, startPoint x: 667, startPoint y: 307, endPoint x: 613, endPoint y: 320, distance: 55.1
click at [667, 308] on span "Ajouter" at bounding box center [664, 308] width 20 height 8
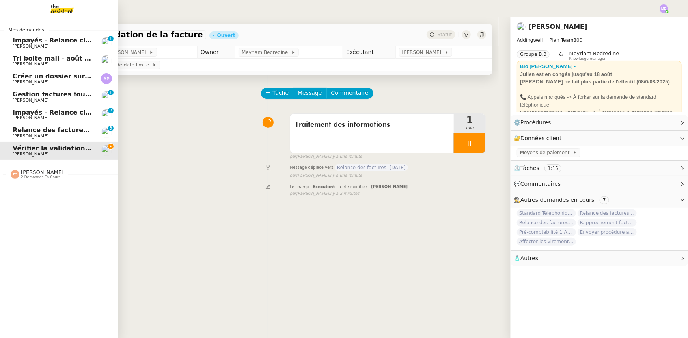
click at [19, 130] on span "Relance des factures- [DATE]" at bounding box center [64, 129] width 103 height 7
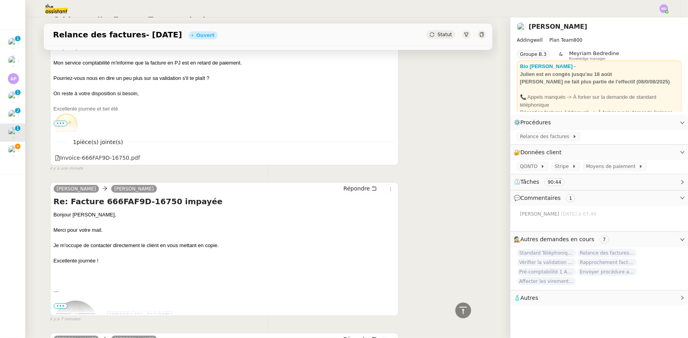
scroll to position [143, 0]
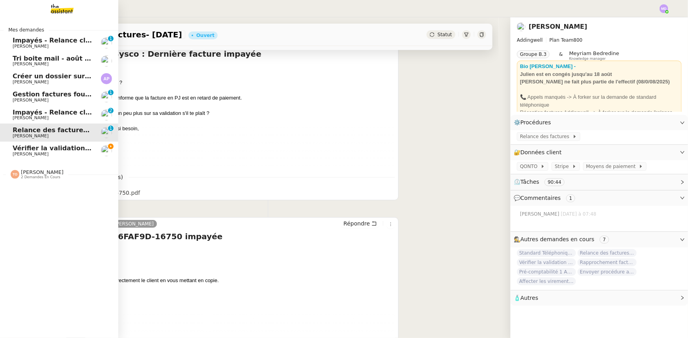
click at [19, 153] on span "[PERSON_NAME]" at bounding box center [31, 154] width 36 height 5
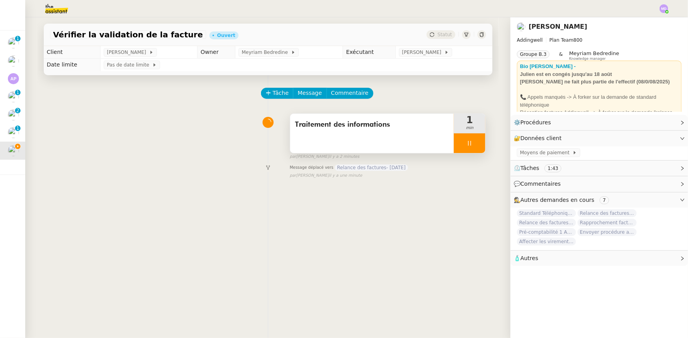
click at [466, 145] on icon at bounding box center [469, 143] width 6 height 6
drag, startPoint x: 466, startPoint y: 144, endPoint x: 460, endPoint y: 93, distance: 51.1
click at [469, 141] on button at bounding box center [477, 144] width 16 height 20
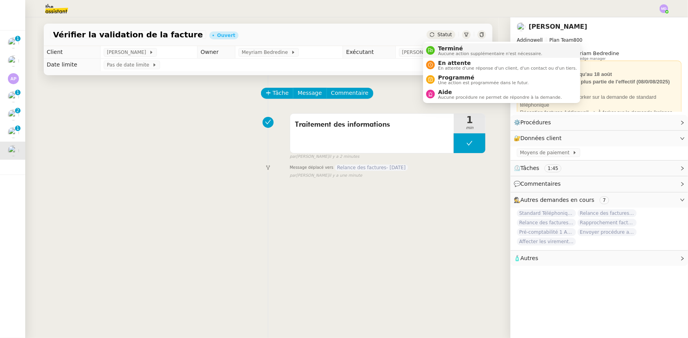
click at [443, 47] on span "Terminé" at bounding box center [490, 48] width 104 height 6
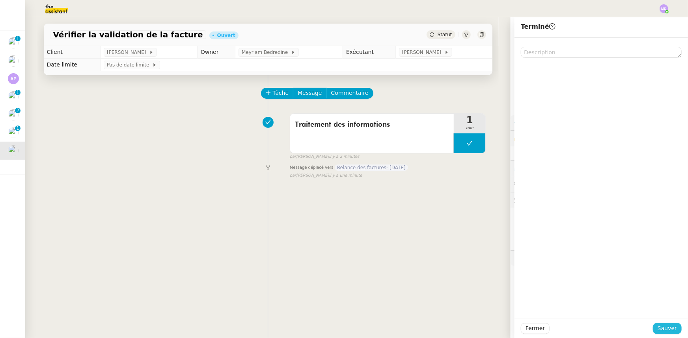
click at [664, 331] on span "Sauver" at bounding box center [666, 328] width 19 height 9
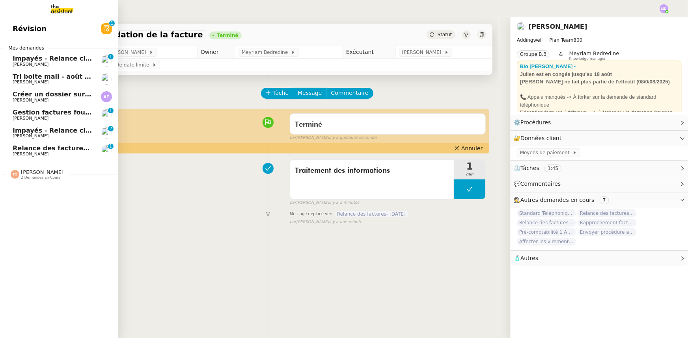
click at [20, 142] on link "Relance des factures- [DATE] [PERSON_NAME] 0 1 2 3 4 5 6 7 8 9" at bounding box center [59, 151] width 118 height 18
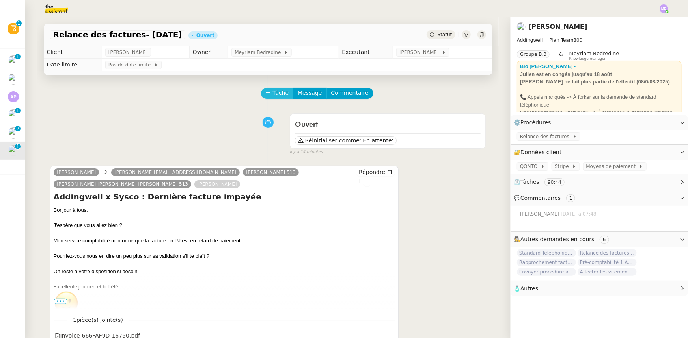
click at [265, 99] on button "Tâche" at bounding box center [277, 93] width 33 height 11
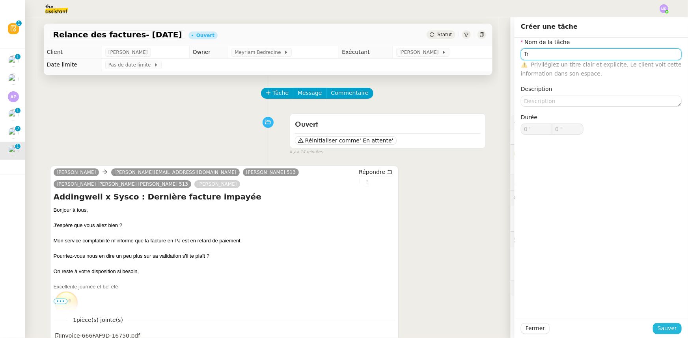
type input "Tr"
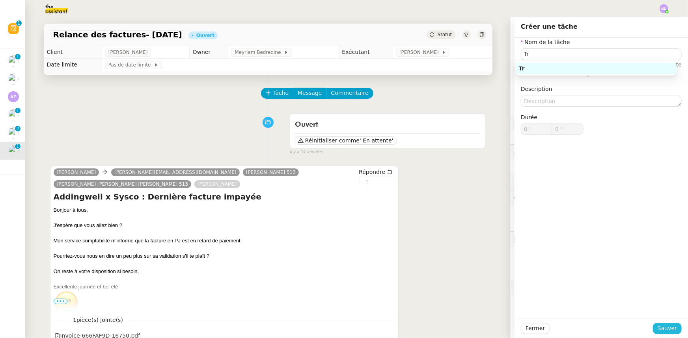
click at [658, 323] on button "Sauver" at bounding box center [666, 328] width 29 height 11
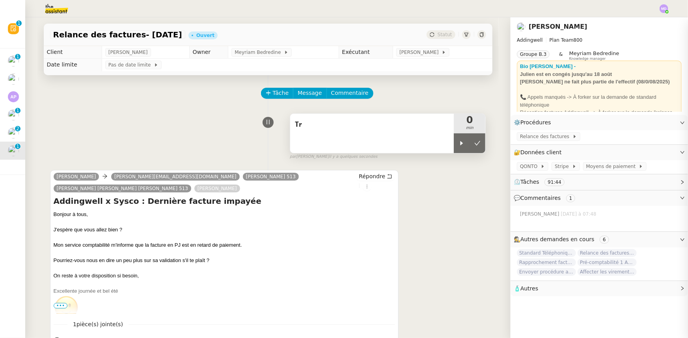
click at [458, 145] on icon at bounding box center [461, 143] width 6 height 6
click at [398, 148] on div "Tr" at bounding box center [372, 133] width 164 height 39
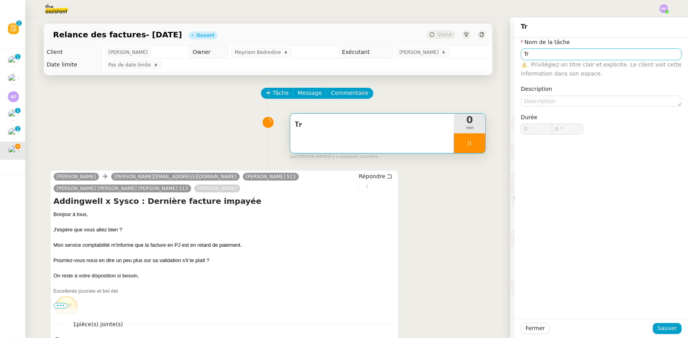
type input "1 ""
click at [544, 55] on input "Tr" at bounding box center [600, 53] width 161 height 11
type input "Trai"
type input "2 ""
type input "Traitement des"
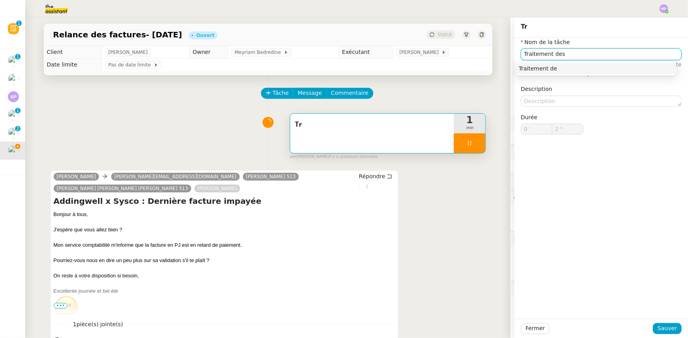
type input "3 ""
type input "Traitement des ifnro"
type input "4 ""
type input "Traitement des inf"
type input "5 ""
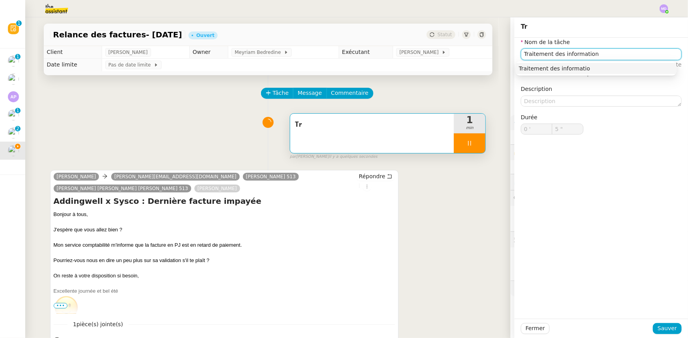
type input "Traitement des informations"
click at [555, 65] on div "Traitement des informations" at bounding box center [596, 68] width 154 height 7
type input "7 ""
type input "Traitement des informations"
click at [659, 329] on span "Sauver" at bounding box center [666, 328] width 19 height 9
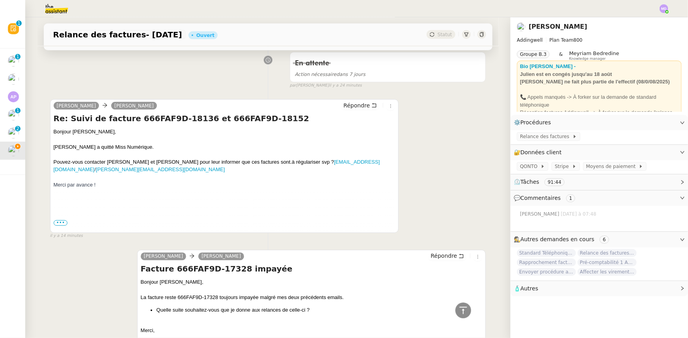
scroll to position [609, 0]
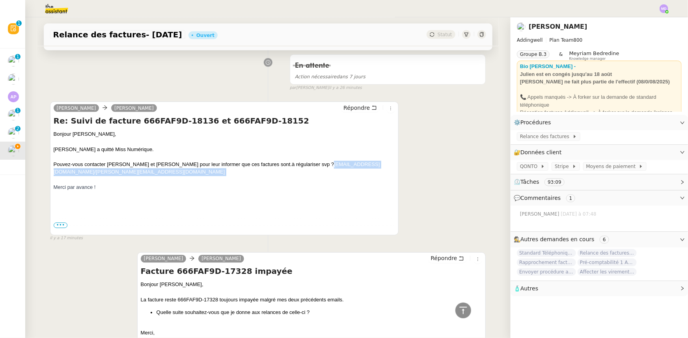
drag, startPoint x: 235, startPoint y: 172, endPoint x: 57, endPoint y: 174, distance: 178.5
click at [57, 174] on div "Pouvez-vous contacter [PERSON_NAME] et [PERSON_NAME] pour leur informer que ces…" at bounding box center [225, 168] width 342 height 15
copy span "[EMAIL_ADDRESS][DOMAIN_NAME] / [PERSON_NAME][EMAIL_ADDRESS][DOMAIN_NAME]"
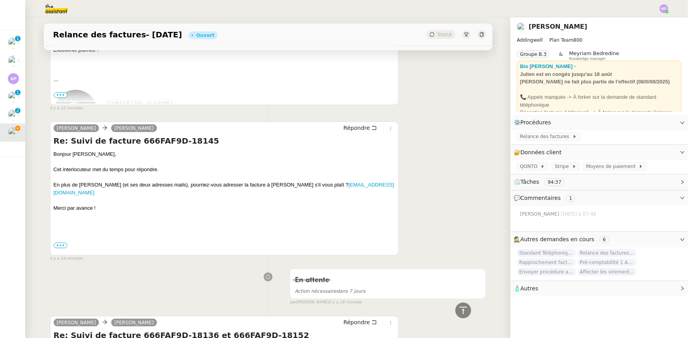
scroll to position [501, 0]
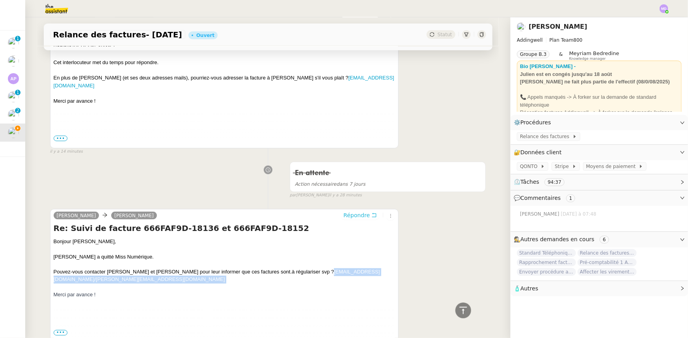
click at [357, 213] on span "Répondre" at bounding box center [356, 216] width 26 height 8
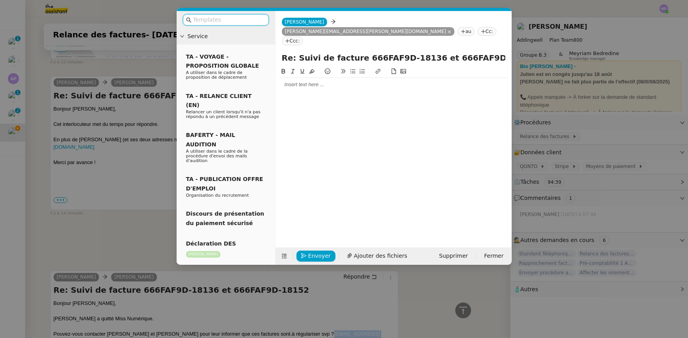
scroll to position [563, 0]
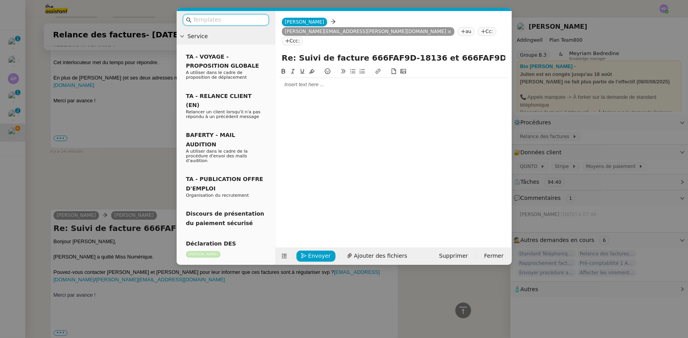
click at [309, 78] on div at bounding box center [394, 84] width 230 height 13
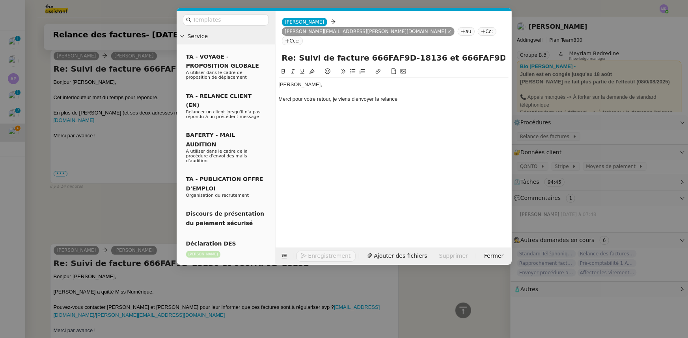
scroll to position [814, 0]
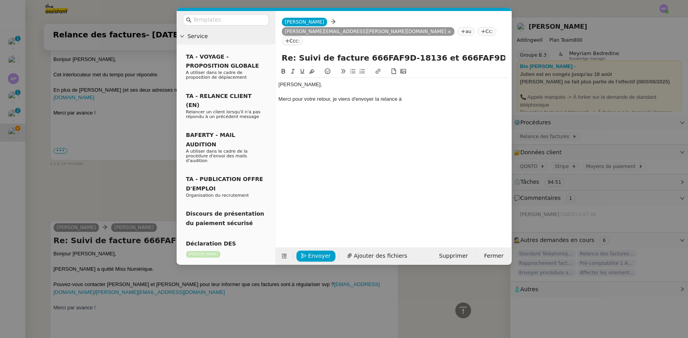
click at [83, 241] on nz-modal-container "Service TA - VOYAGE - PROPOSITION GLOBALE A utiliser dans le cadre de propositi…" at bounding box center [344, 169] width 688 height 338
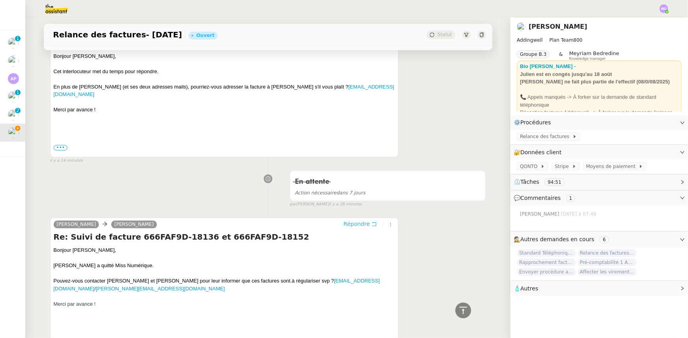
scroll to position [812, 0]
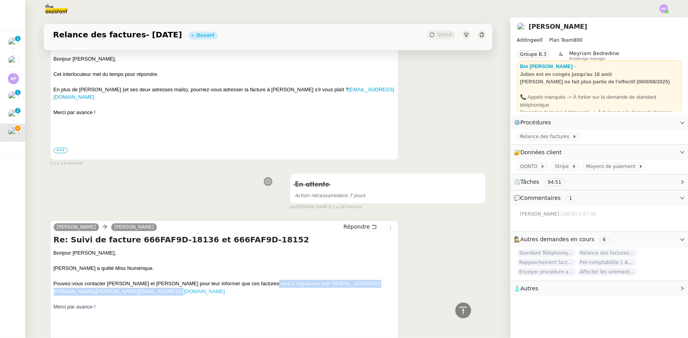
drag, startPoint x: 258, startPoint y: 275, endPoint x: 223, endPoint y: 284, distance: 35.7
click at [223, 284] on div "Pouvez-vous contacter [PERSON_NAME] et [PERSON_NAME] pour leur informer que ces…" at bounding box center [225, 287] width 342 height 15
click at [236, 280] on div "Pouvez-vous contacter [PERSON_NAME] et [PERSON_NAME] pour leur informer que ces…" at bounding box center [225, 287] width 342 height 15
drag, startPoint x: 237, startPoint y: 284, endPoint x: 57, endPoint y: 285, distance: 179.7
click at [57, 285] on div "Pouvez-vous contacter [PERSON_NAME] et [PERSON_NAME] pour leur informer que ces…" at bounding box center [225, 287] width 342 height 15
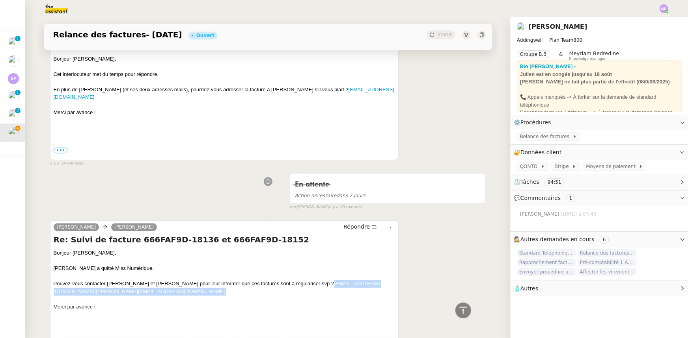
copy span "[EMAIL_ADDRESS][DOMAIN_NAME] / [PERSON_NAME][EMAIL_ADDRESS][DOMAIN_NAME]"
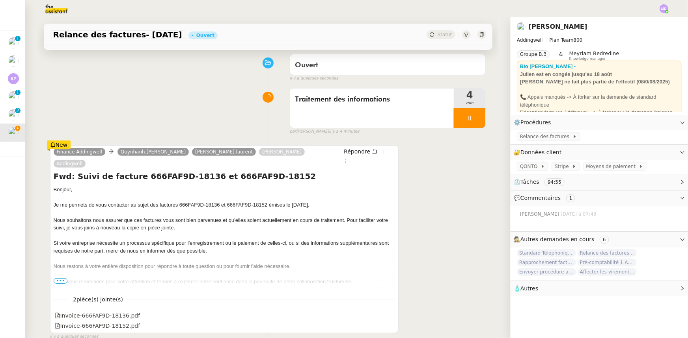
scroll to position [0, 0]
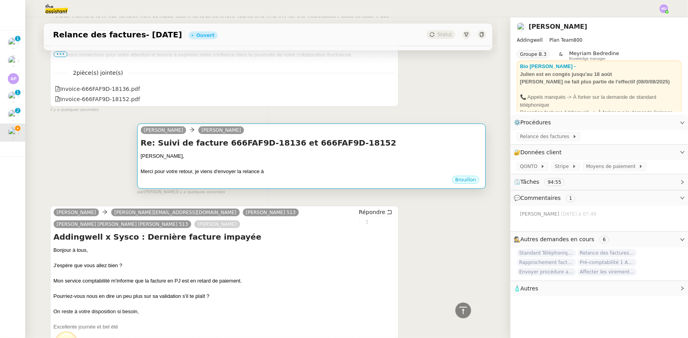
click at [332, 168] on div "Merci pour votre retour, je viens d'envoyer la relance à" at bounding box center [312, 172] width 342 height 8
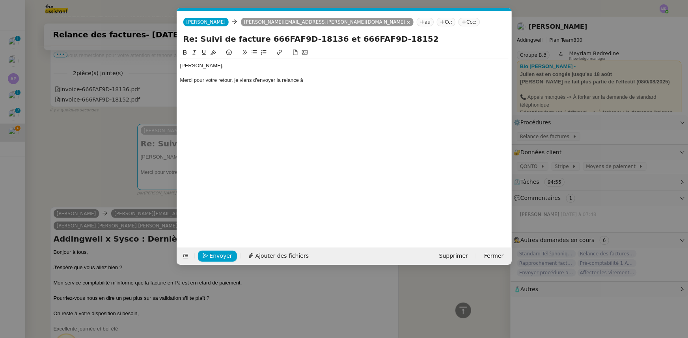
scroll to position [0, 17]
click at [343, 81] on div "Merci pour votre retour, je viens d'envoyer la relance à" at bounding box center [344, 80] width 328 height 7
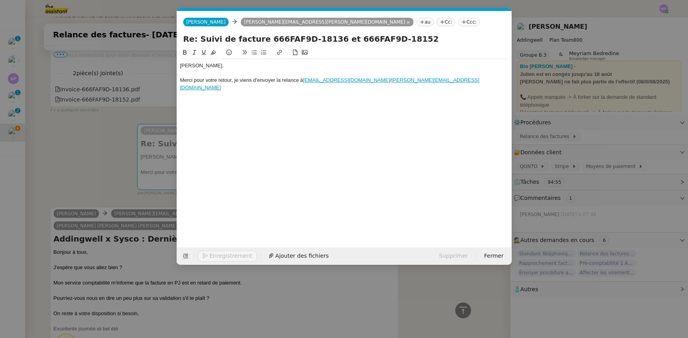
click at [397, 82] on div "Merci pour votre retour, je viens d'envoyer la relance à [EMAIL_ADDRESS][DOMAIN…" at bounding box center [344, 84] width 328 height 15
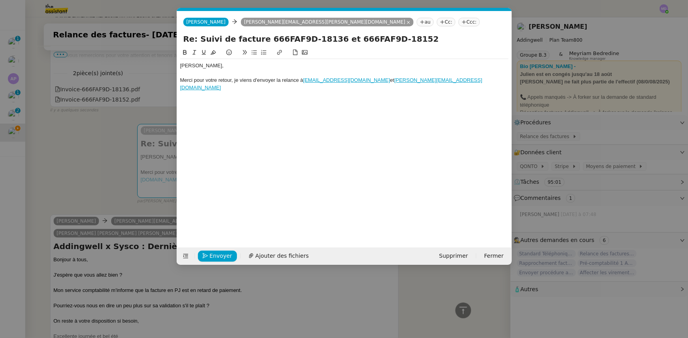
click at [484, 77] on div "Merci pour votre retour, je viens d'envoyer la relance à [EMAIL_ADDRESS][DOMAIN…" at bounding box center [344, 84] width 328 height 15
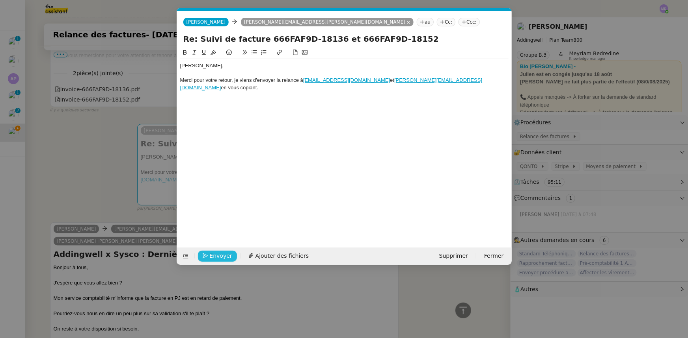
click at [211, 256] on span "Envoyer" at bounding box center [221, 256] width 22 height 9
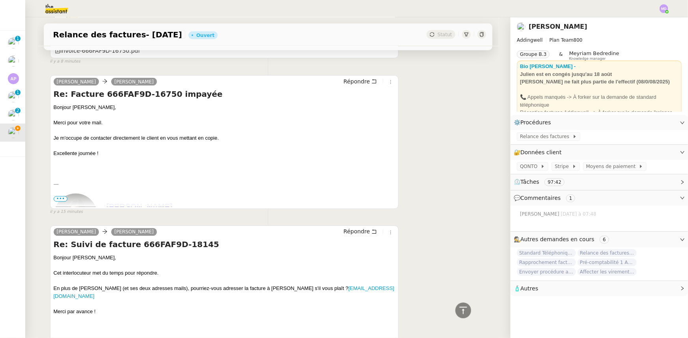
scroll to position [745, 0]
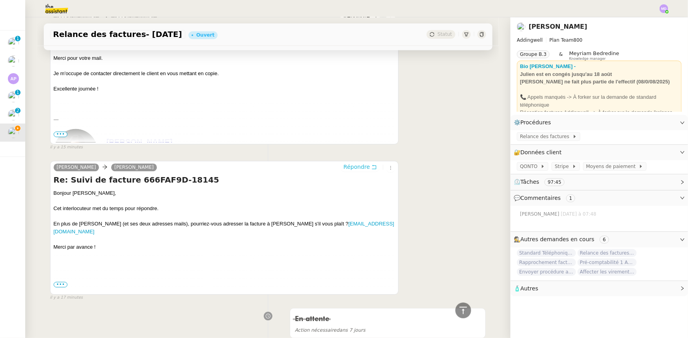
click at [352, 164] on span "Répondre" at bounding box center [356, 168] width 26 height 8
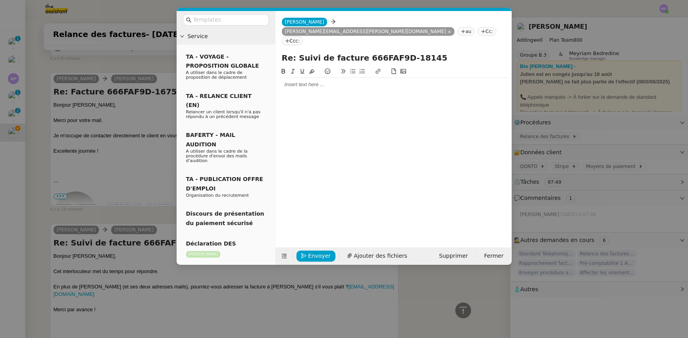
scroll to position [808, 0]
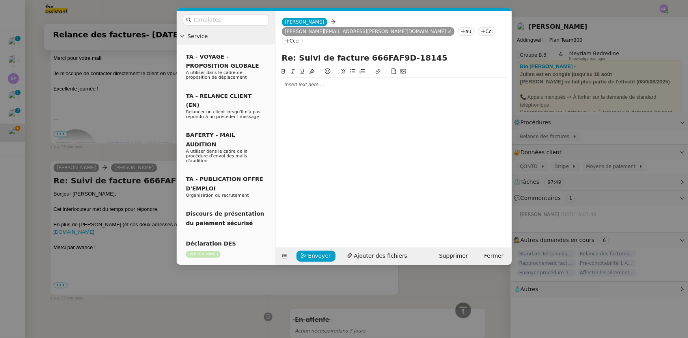
click at [306, 72] on div at bounding box center [394, 151] width 230 height 169
click at [307, 81] on div at bounding box center [394, 84] width 230 height 7
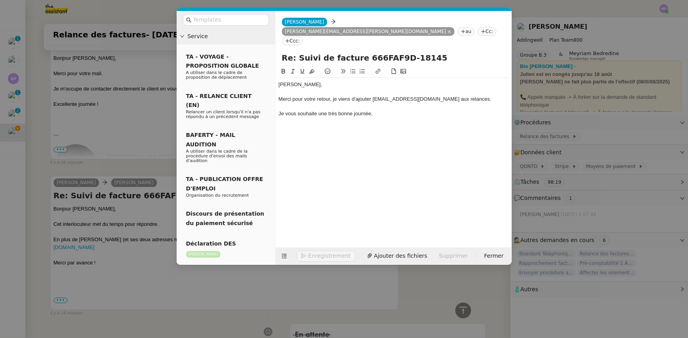
scroll to position [846, 0]
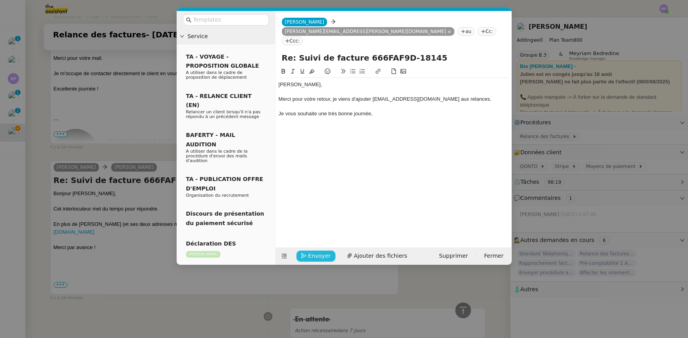
click at [314, 257] on span "Envoyer" at bounding box center [319, 256] width 22 height 9
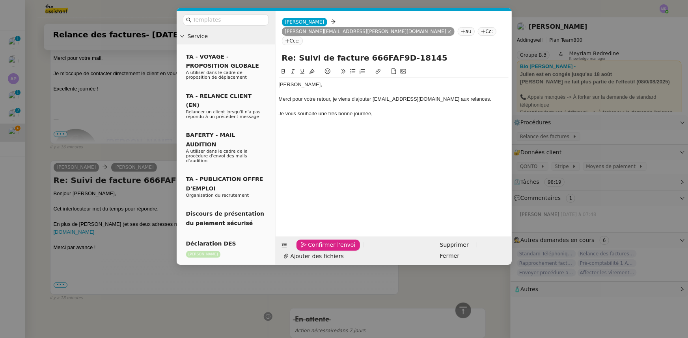
click at [314, 250] on span "Confirmer l'envoi" at bounding box center [331, 245] width 47 height 9
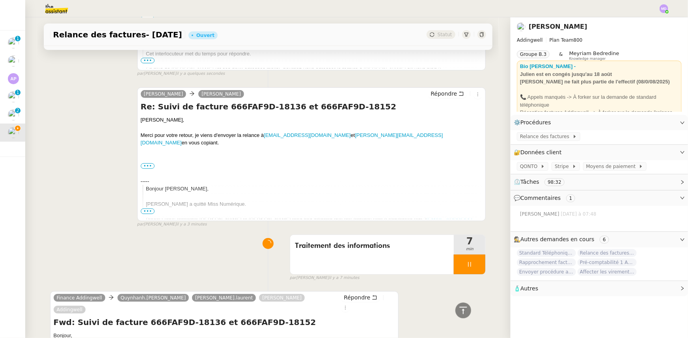
scroll to position [394, 0]
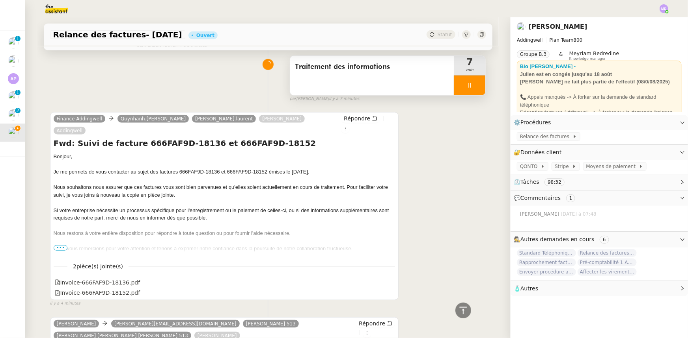
click at [468, 88] on div at bounding box center [469, 86] width 32 height 20
drag, startPoint x: 468, startPoint y: 88, endPoint x: 464, endPoint y: 79, distance: 10.1
click at [474, 87] on icon at bounding box center [477, 85] width 6 height 6
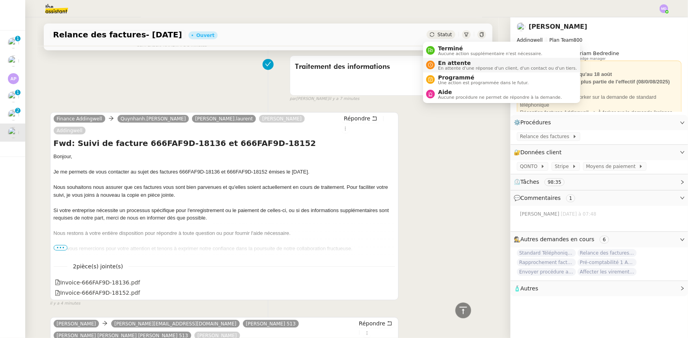
click at [441, 63] on span "En attente" at bounding box center [507, 63] width 139 height 6
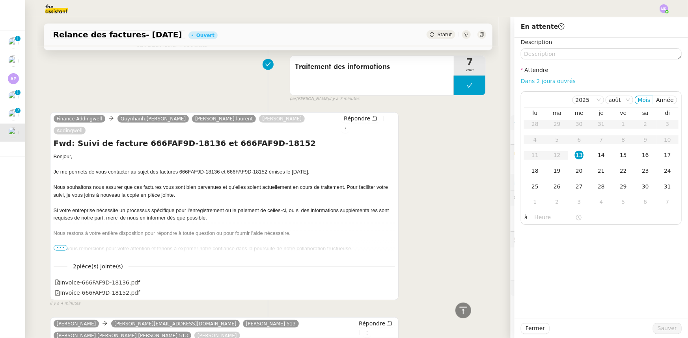
click at [528, 82] on link "Dans 2 jours ouvrés" at bounding box center [547, 81] width 55 height 6
type input "07:00"
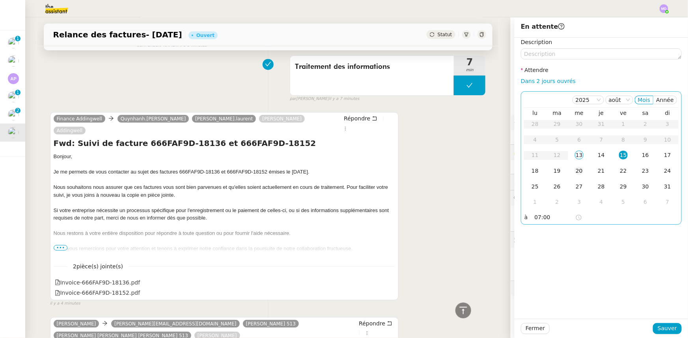
click at [574, 171] on div "20" at bounding box center [578, 171] width 9 height 9
click at [665, 329] on span "Sauver" at bounding box center [666, 328] width 19 height 9
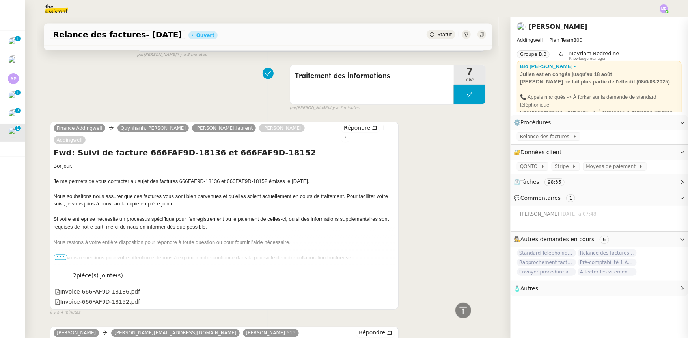
scroll to position [586, 0]
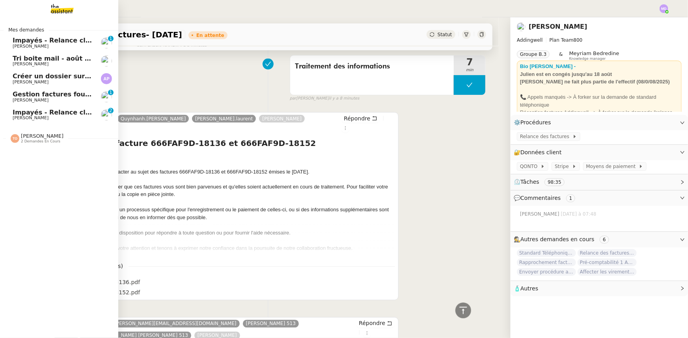
click at [51, 60] on span "Tri boite mail - août 2025" at bounding box center [57, 58] width 89 height 7
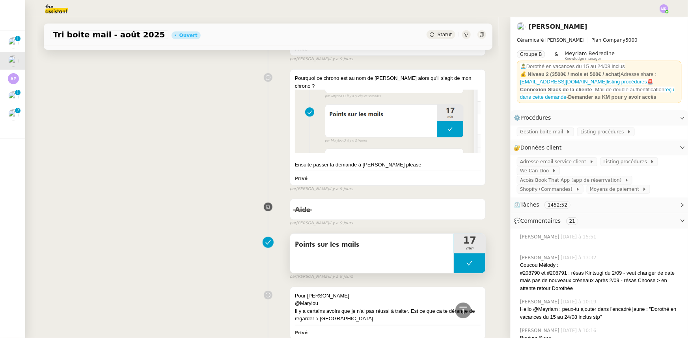
scroll to position [3093, 0]
